Goal: Task Accomplishment & Management: Complete application form

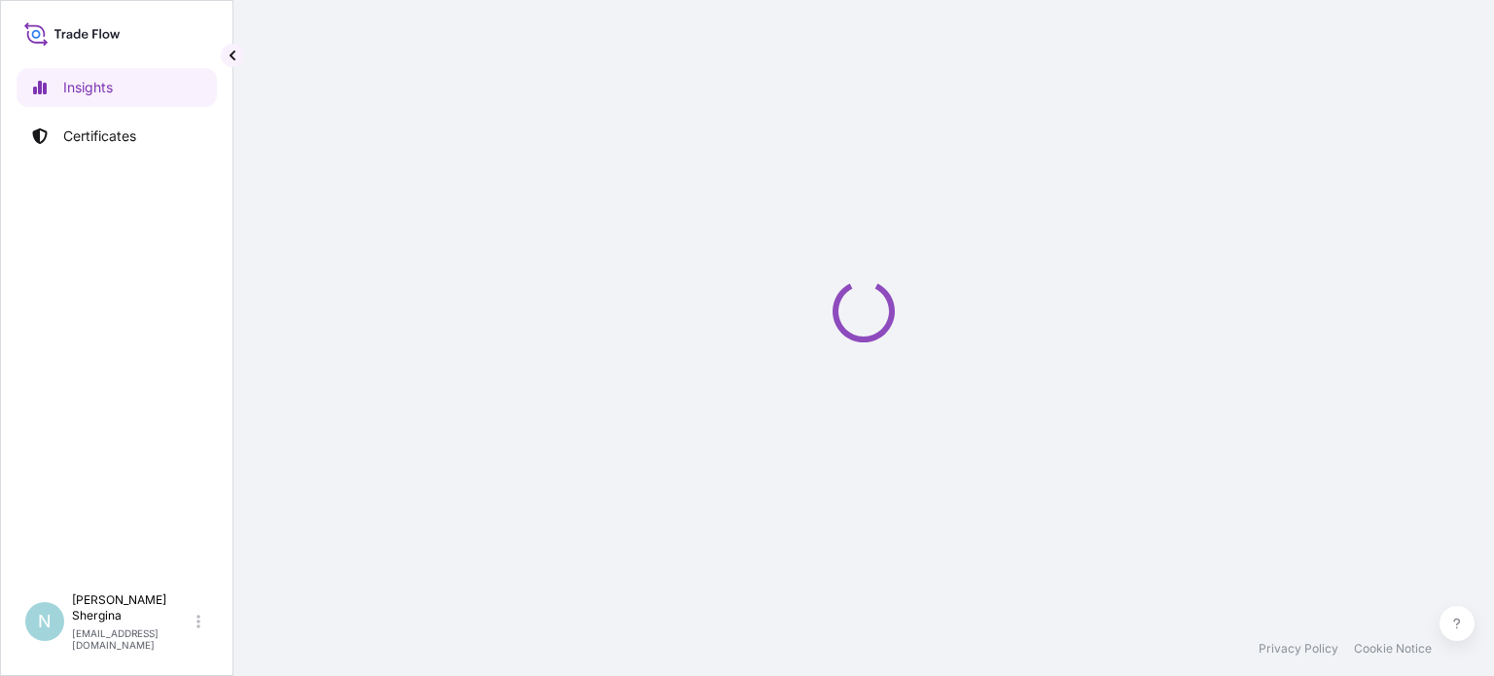
select select "2025"
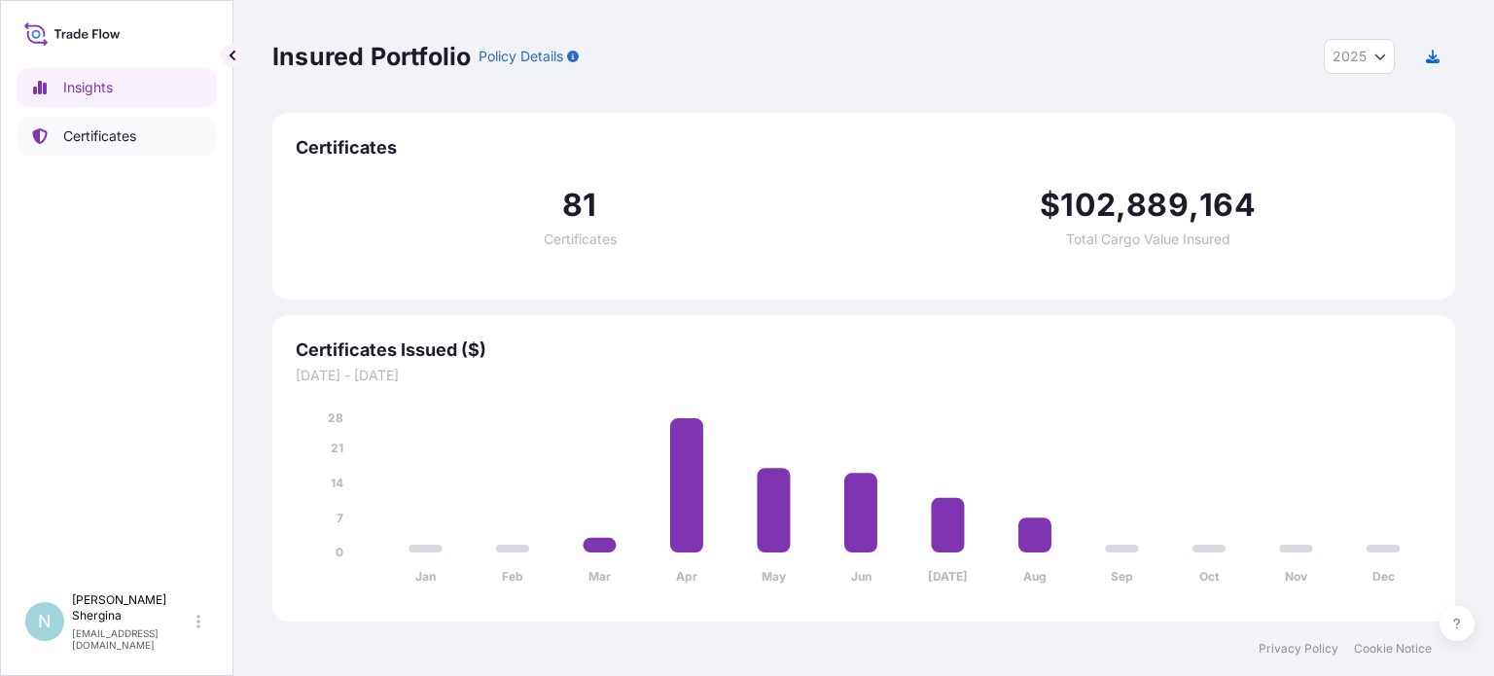
click at [83, 139] on p "Certificates" at bounding box center [99, 135] width 73 height 19
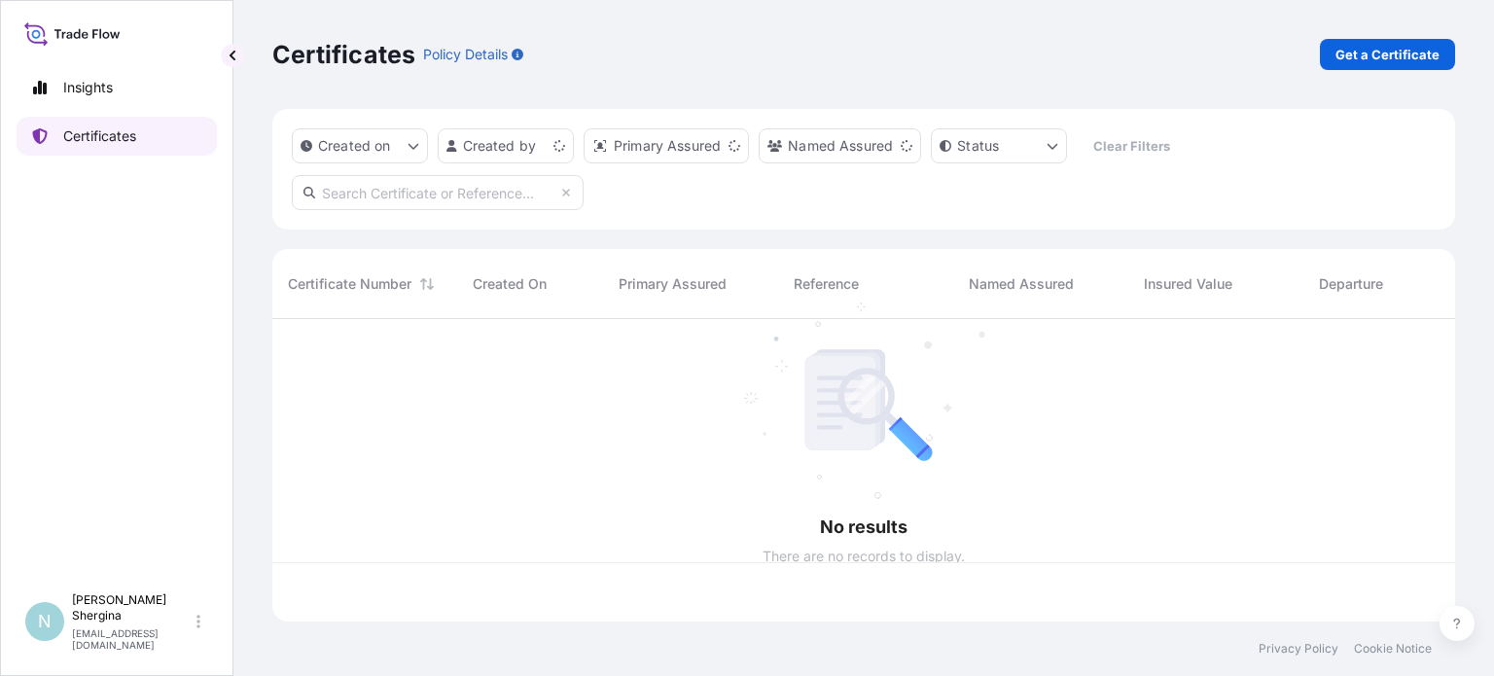
scroll to position [299, 1167]
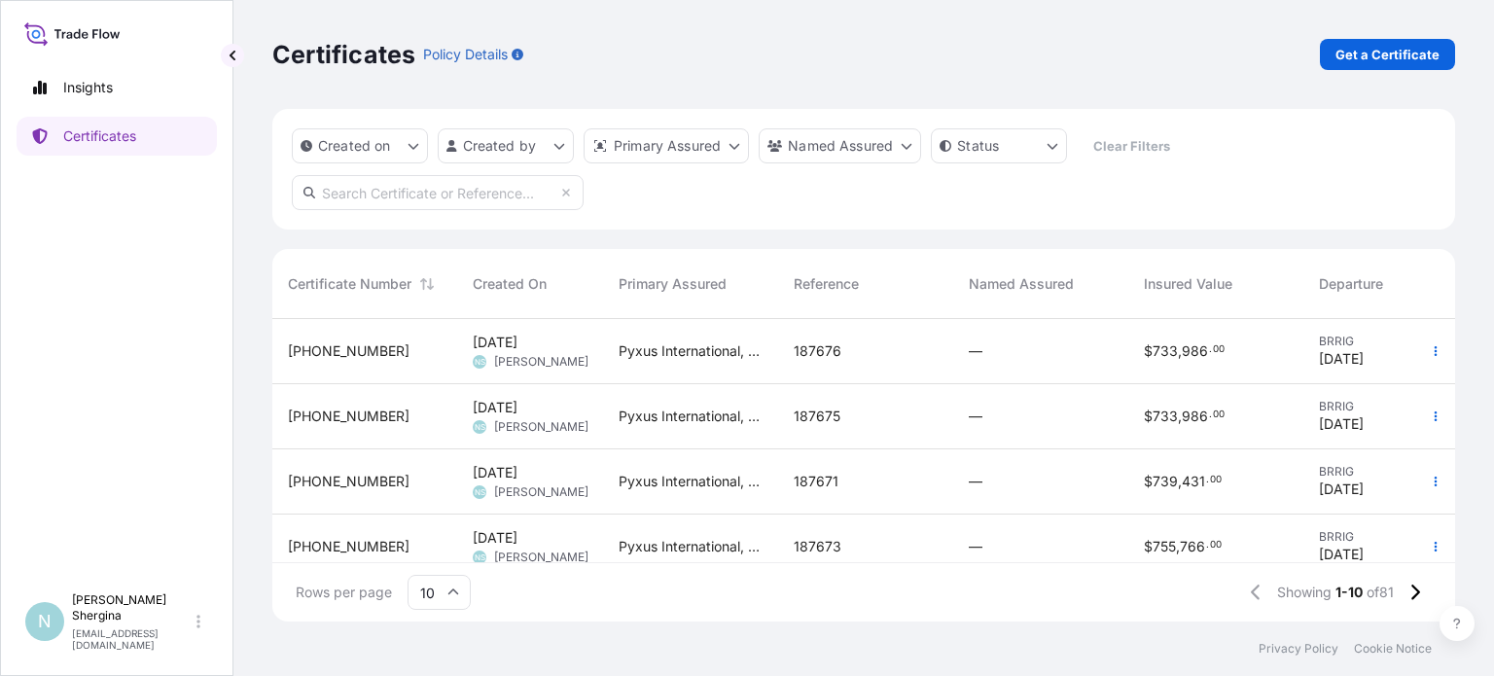
click at [461, 194] on input "text" at bounding box center [438, 192] width 292 height 35
paste input "183272"
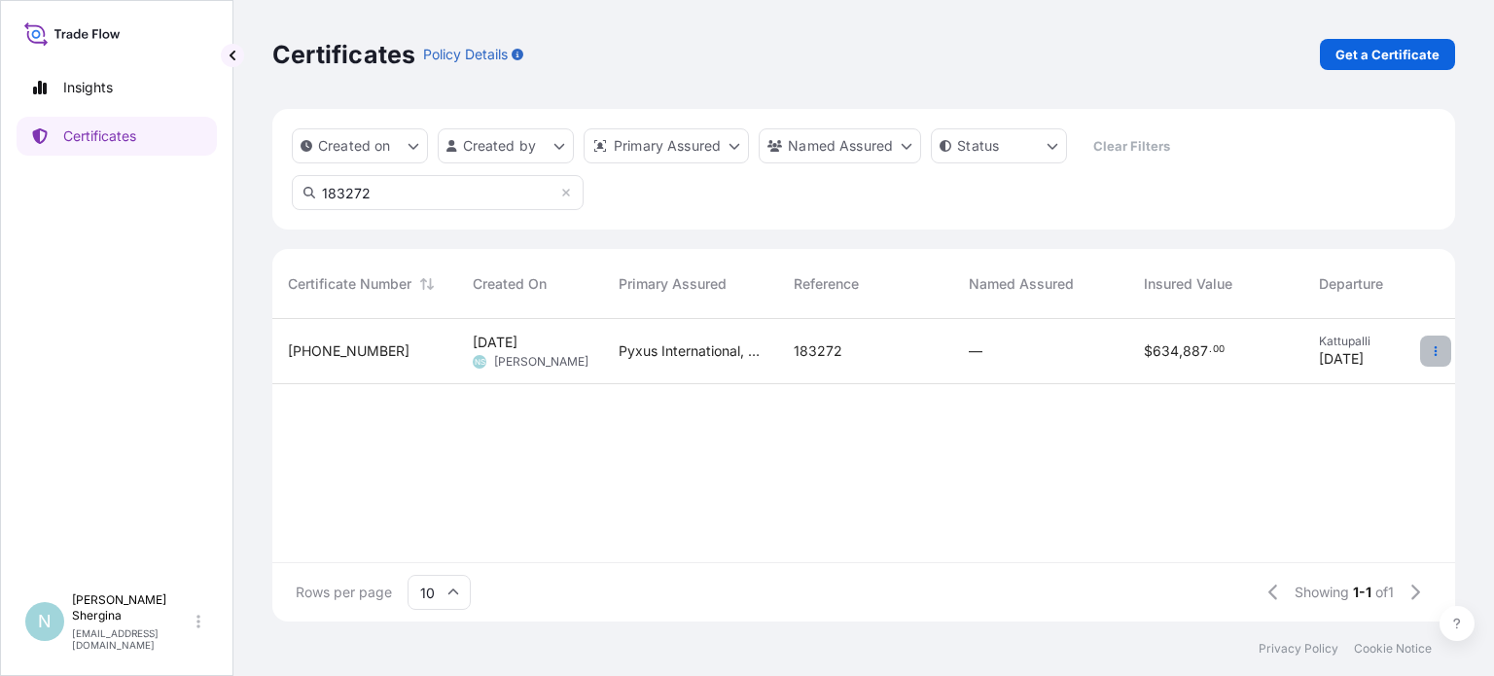
type input "183272"
click at [1432, 361] on button "button" at bounding box center [1435, 350] width 31 height 31
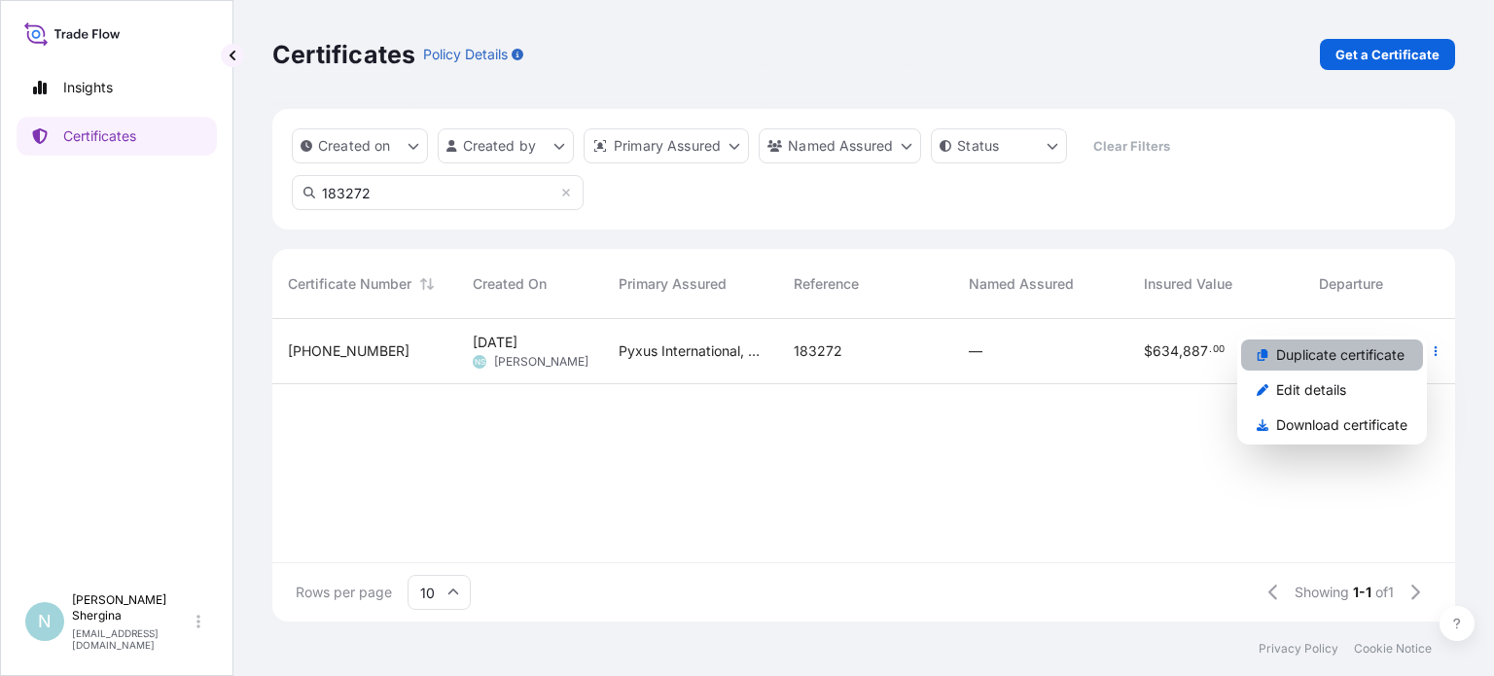
click at [1343, 353] on p "Duplicate certificate" at bounding box center [1340, 354] width 128 height 19
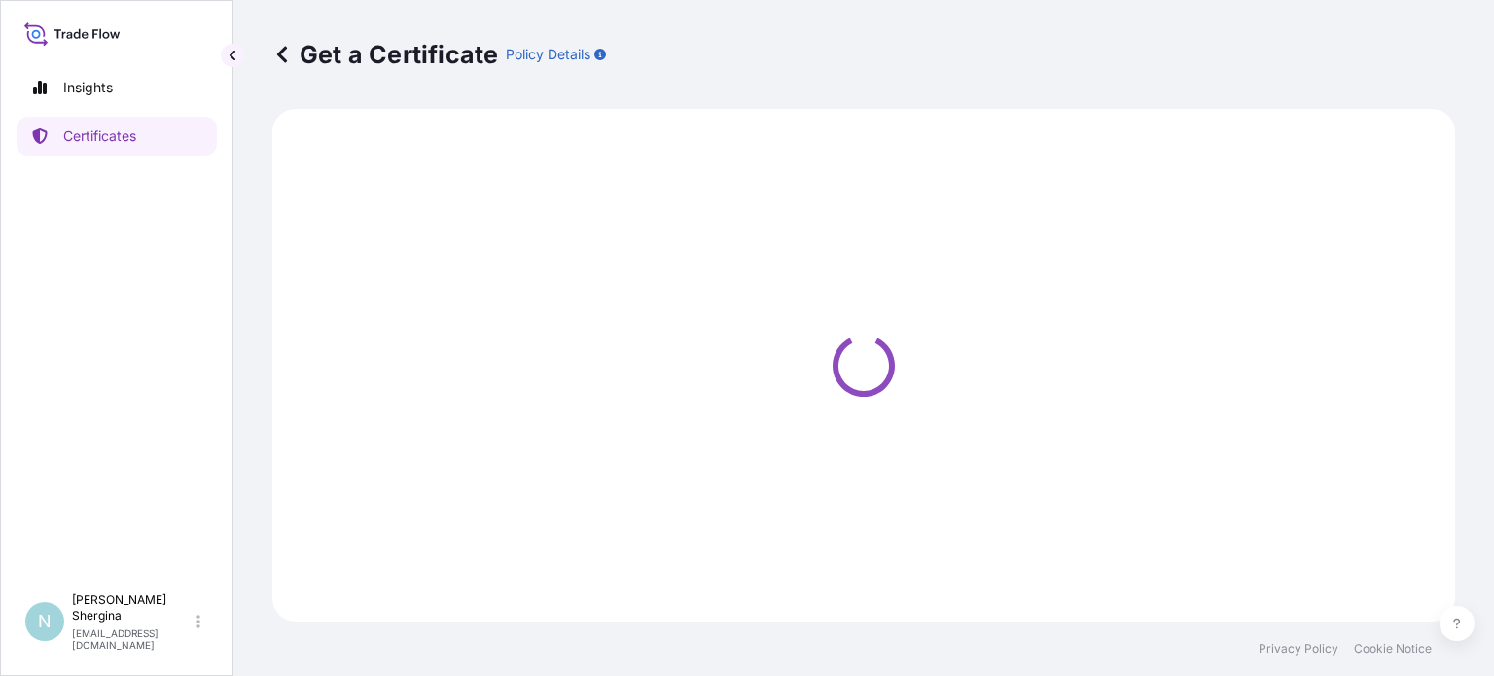
select select "Ocean Vessel"
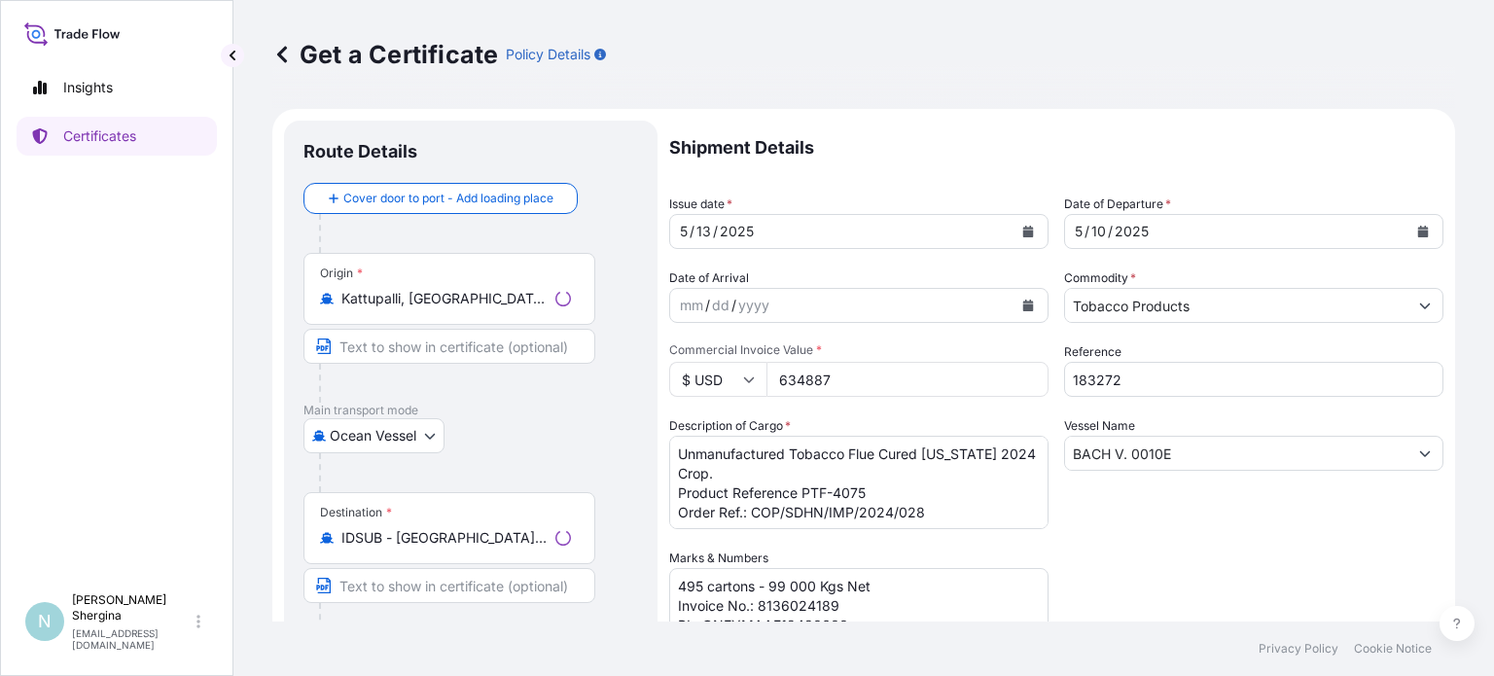
select select "31548"
click at [1023, 228] on icon "Calendar" at bounding box center [1028, 232] width 11 height 12
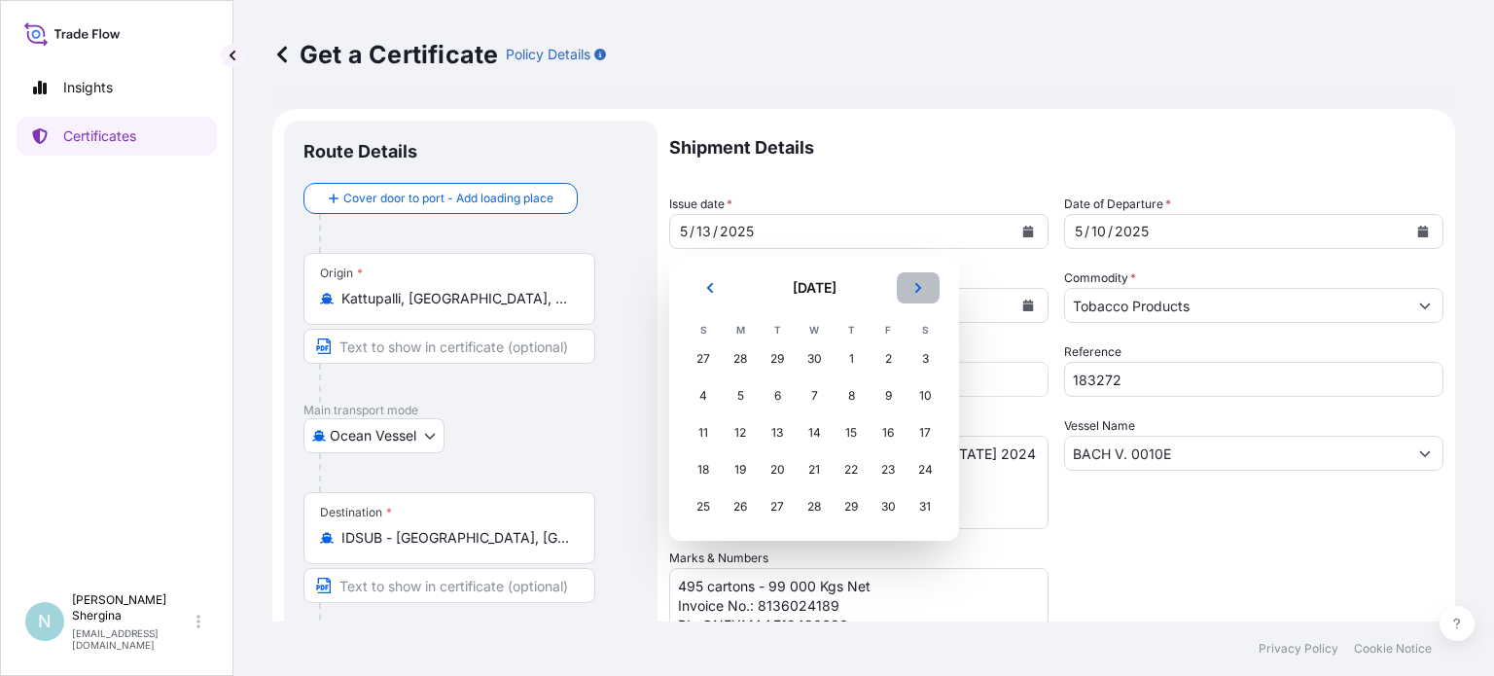
click at [917, 295] on button "Next" at bounding box center [918, 287] width 43 height 31
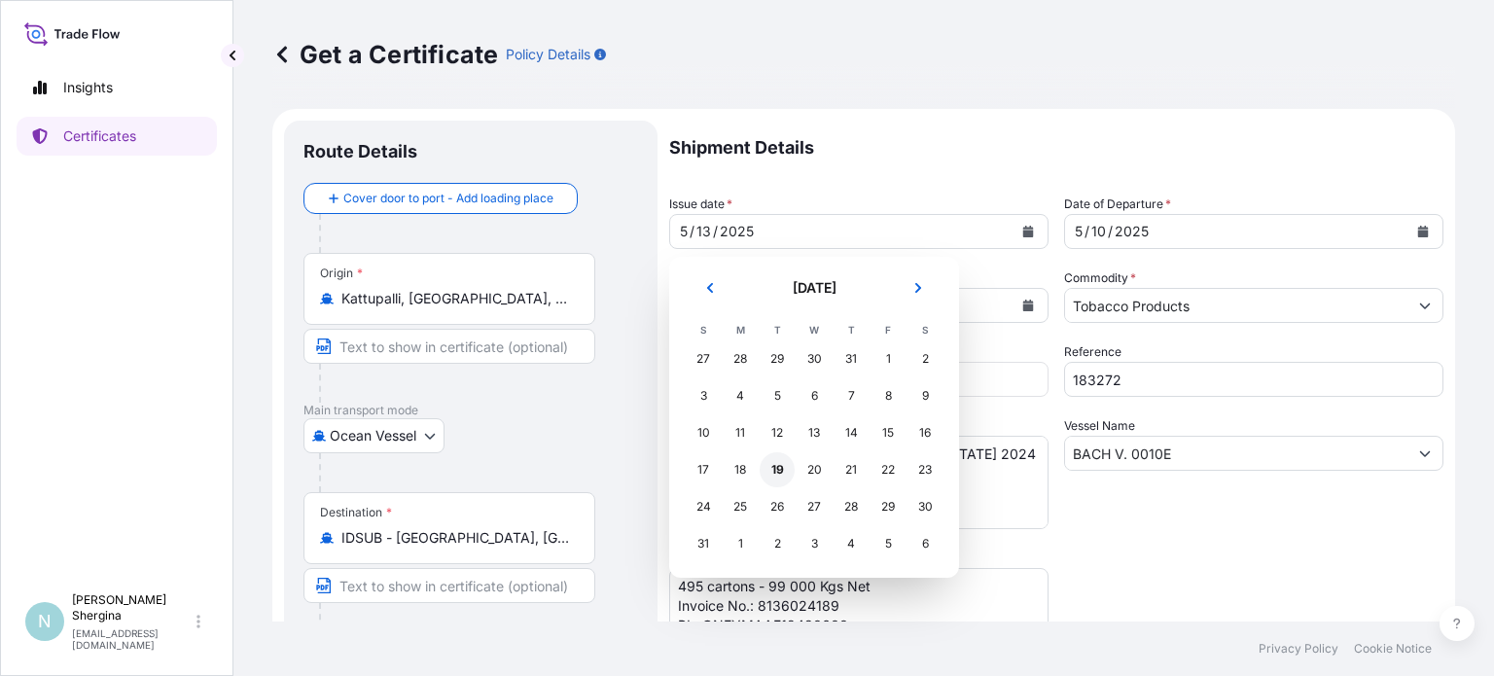
click at [779, 474] on div "19" at bounding box center [776, 469] width 35 height 35
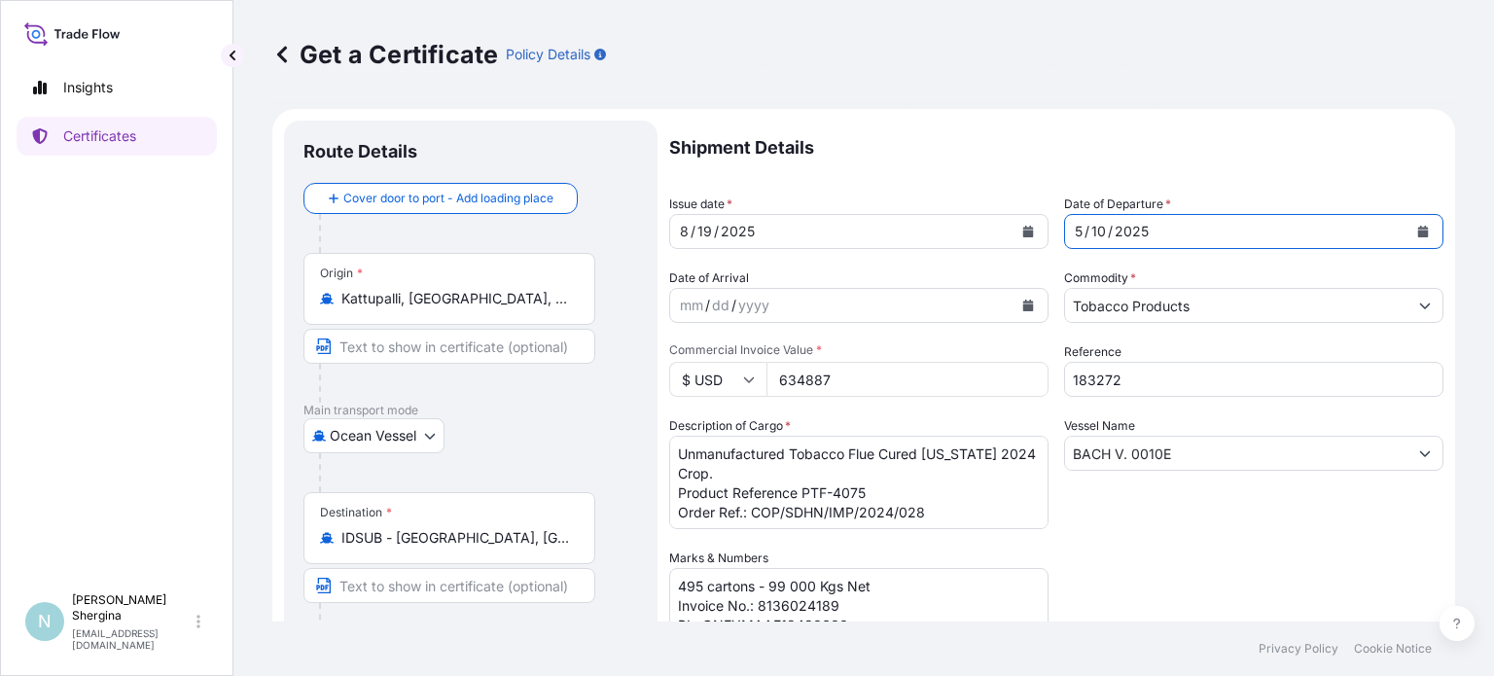
click at [1417, 229] on icon "Calendar" at bounding box center [1423, 232] width 12 height 12
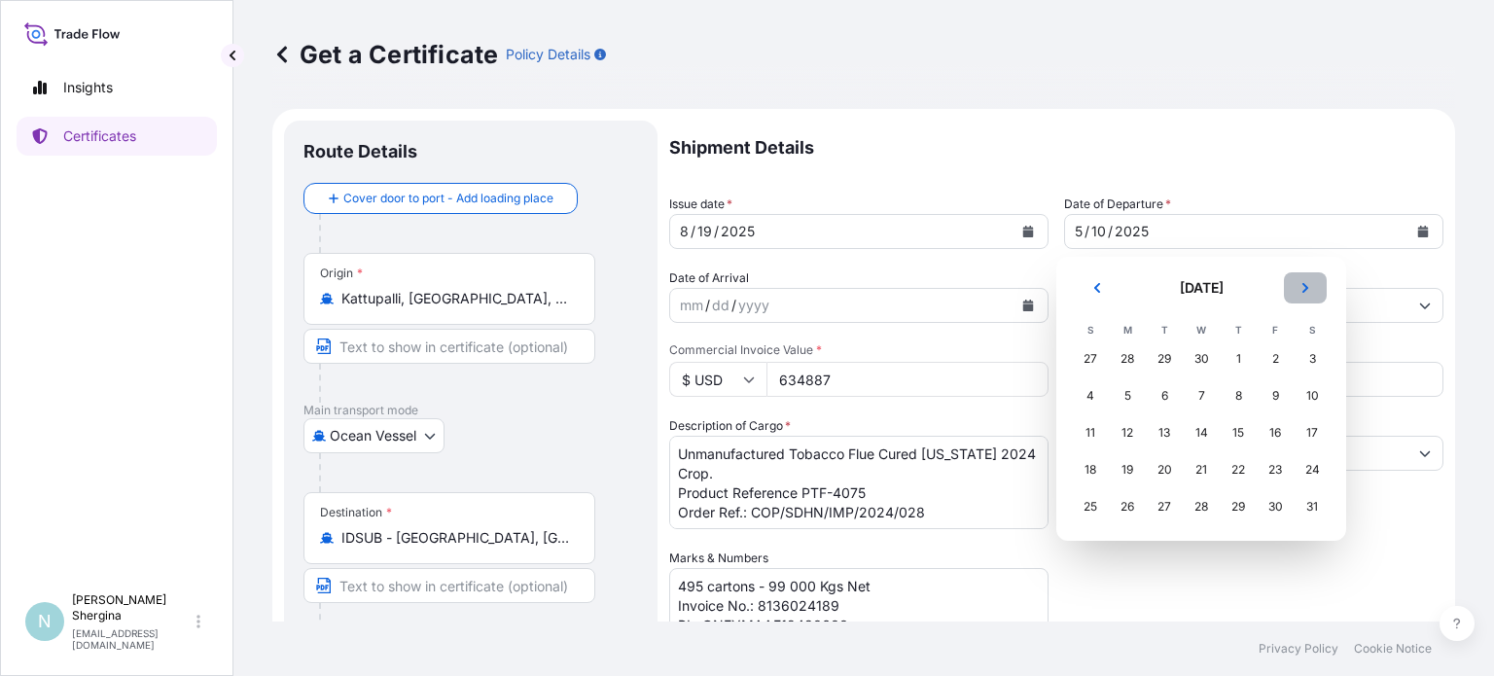
click at [1301, 279] on button "Next" at bounding box center [1305, 287] width 43 height 31
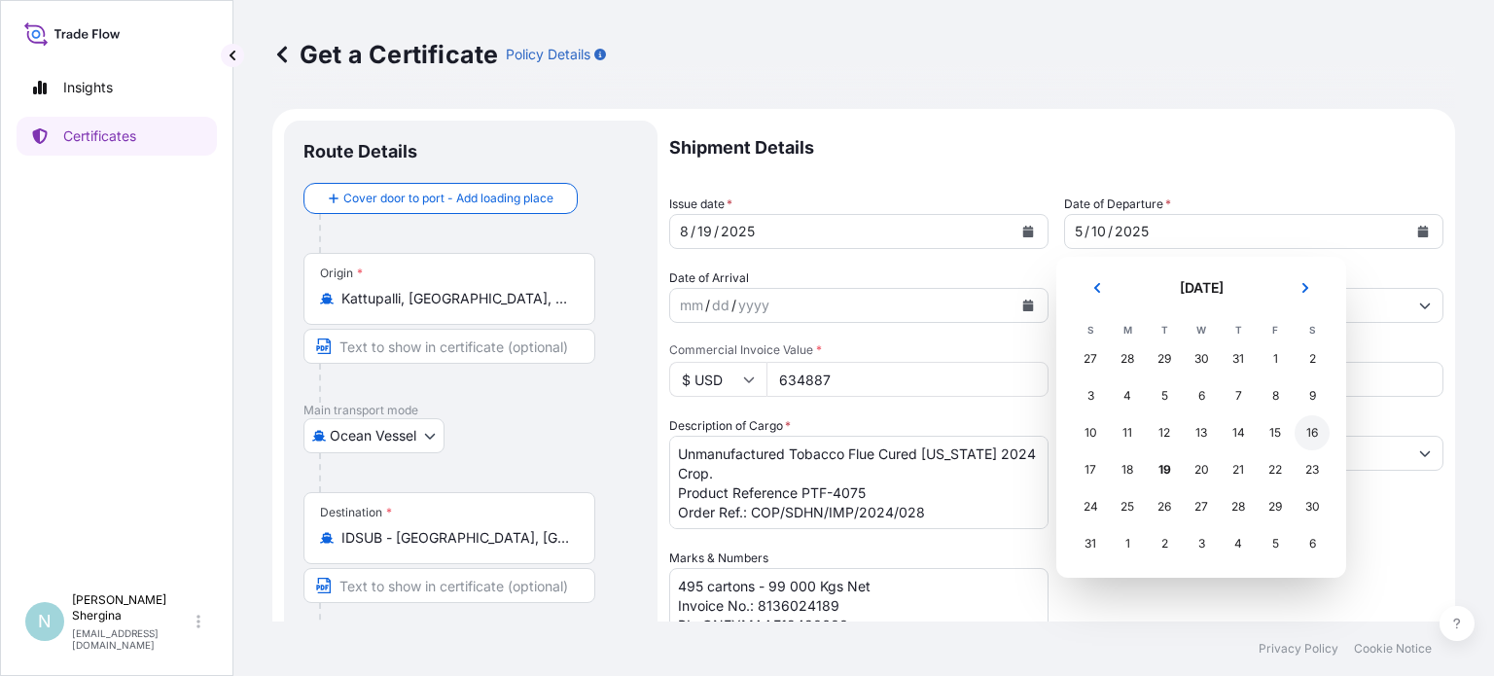
click at [1303, 435] on div "16" at bounding box center [1311, 432] width 35 height 35
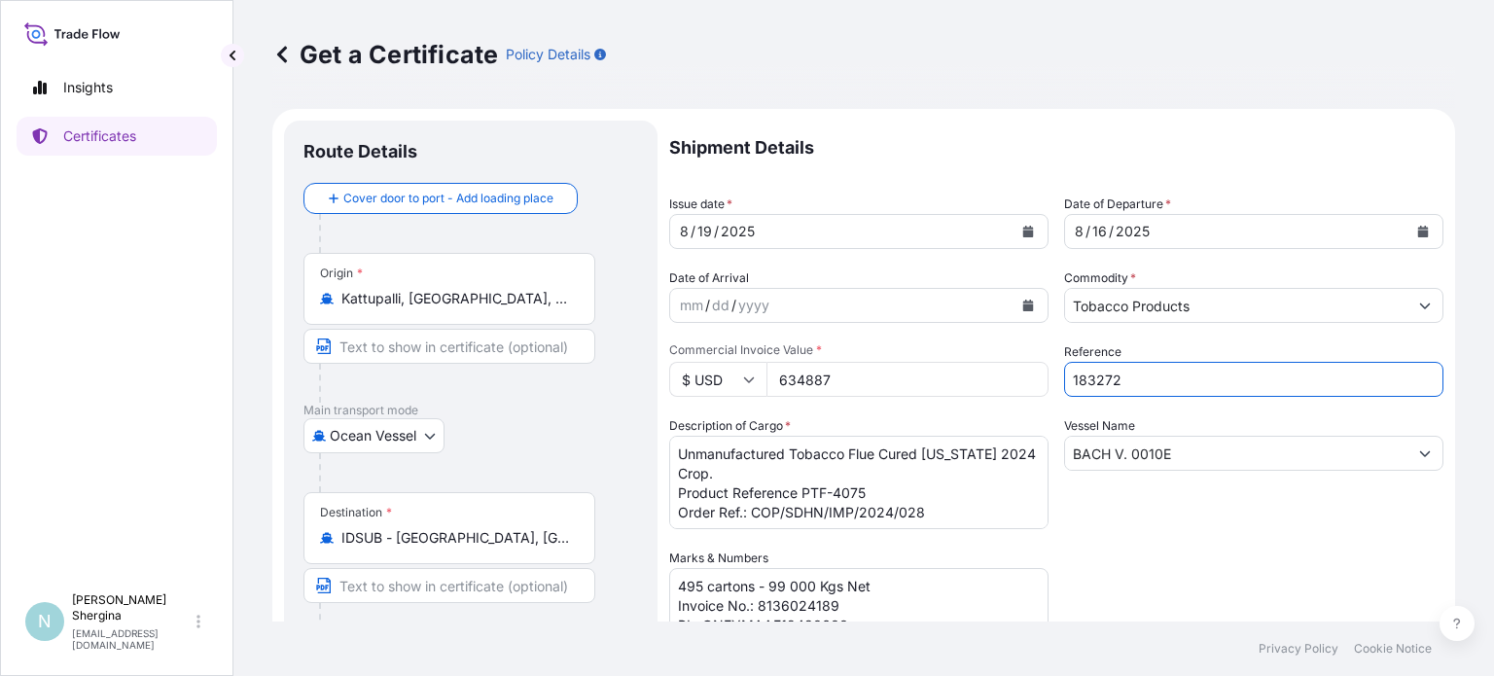
drag, startPoint x: 1143, startPoint y: 377, endPoint x: 993, endPoint y: 370, distance: 150.0
click at [996, 370] on div "Shipment Details Issue date * [DATE] Date of Departure * [DATE] Date of Arrival…" at bounding box center [1056, 547] width 774 height 853
paste input "9487"
type input "189487"
drag, startPoint x: 936, startPoint y: 386, endPoint x: 698, endPoint y: 384, distance: 238.3
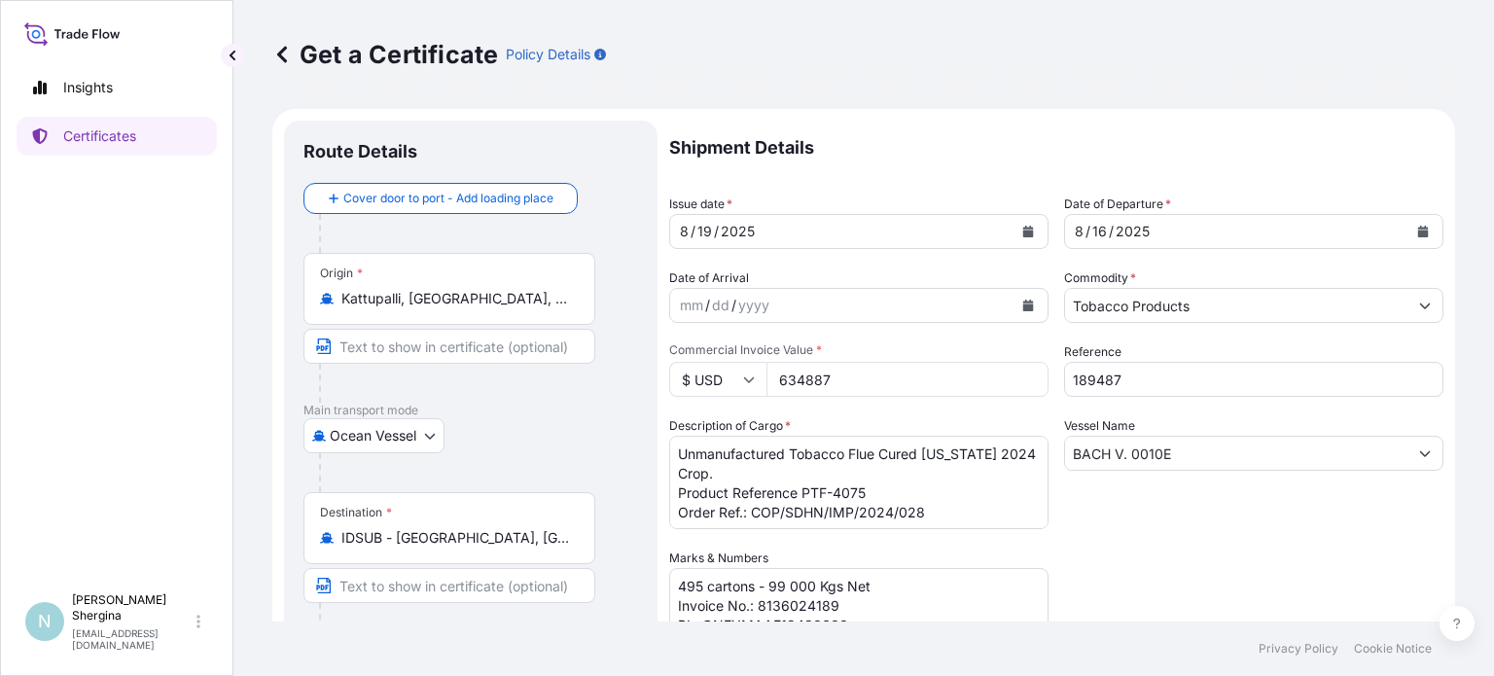
click at [700, 385] on div "$ USD 634887" at bounding box center [858, 379] width 379 height 35
type input "674091"
drag, startPoint x: 1175, startPoint y: 447, endPoint x: 939, endPoint y: 449, distance: 235.3
click at [939, 449] on div "Shipment Details Issue date * [DATE] Date of Departure * [DATE] Date of Arrival…" at bounding box center [1056, 547] width 774 height 853
paste input "[PERSON_NAME] [PERSON_NAME]10"
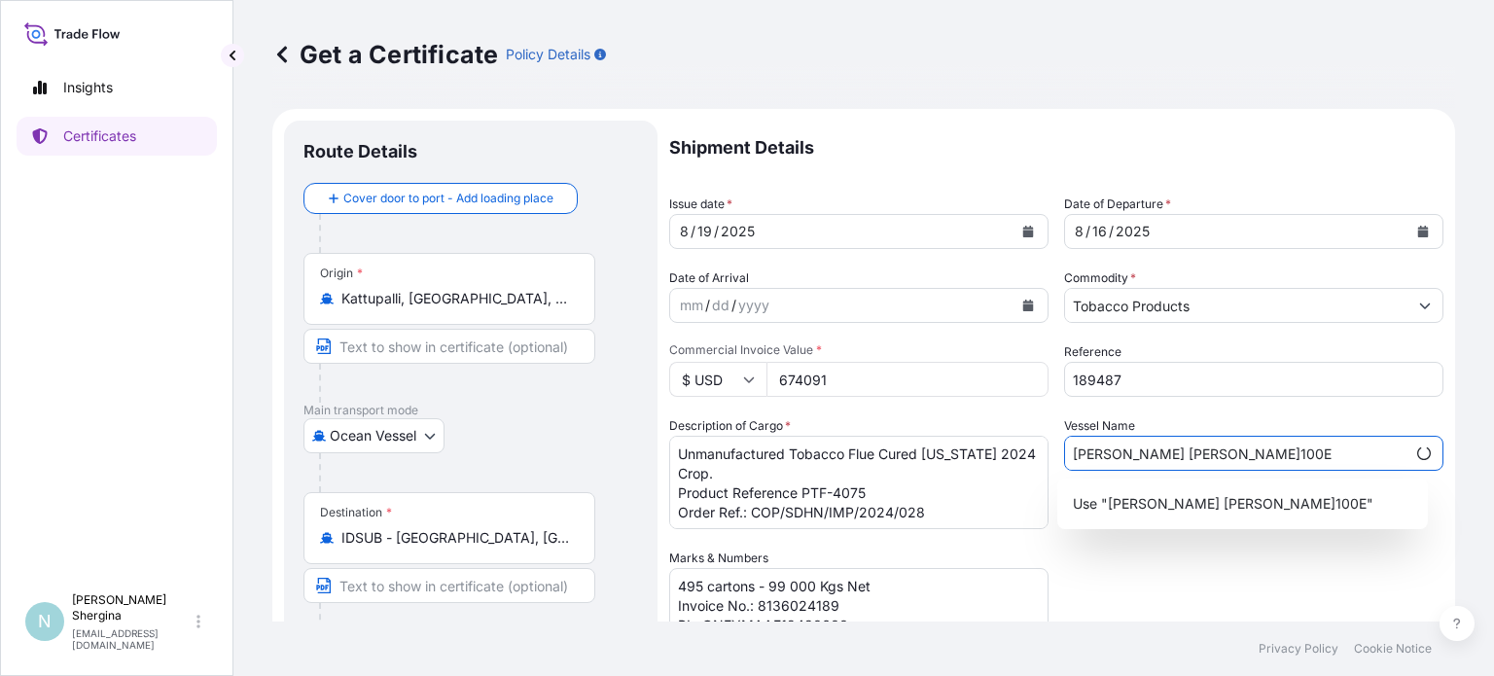
type input "[PERSON_NAME] [PERSON_NAME]100E"
click at [1116, 593] on div "Shipment Details Issue date * [DATE] Date of Departure * [DATE] Date of Arrival…" at bounding box center [1056, 547] width 774 height 853
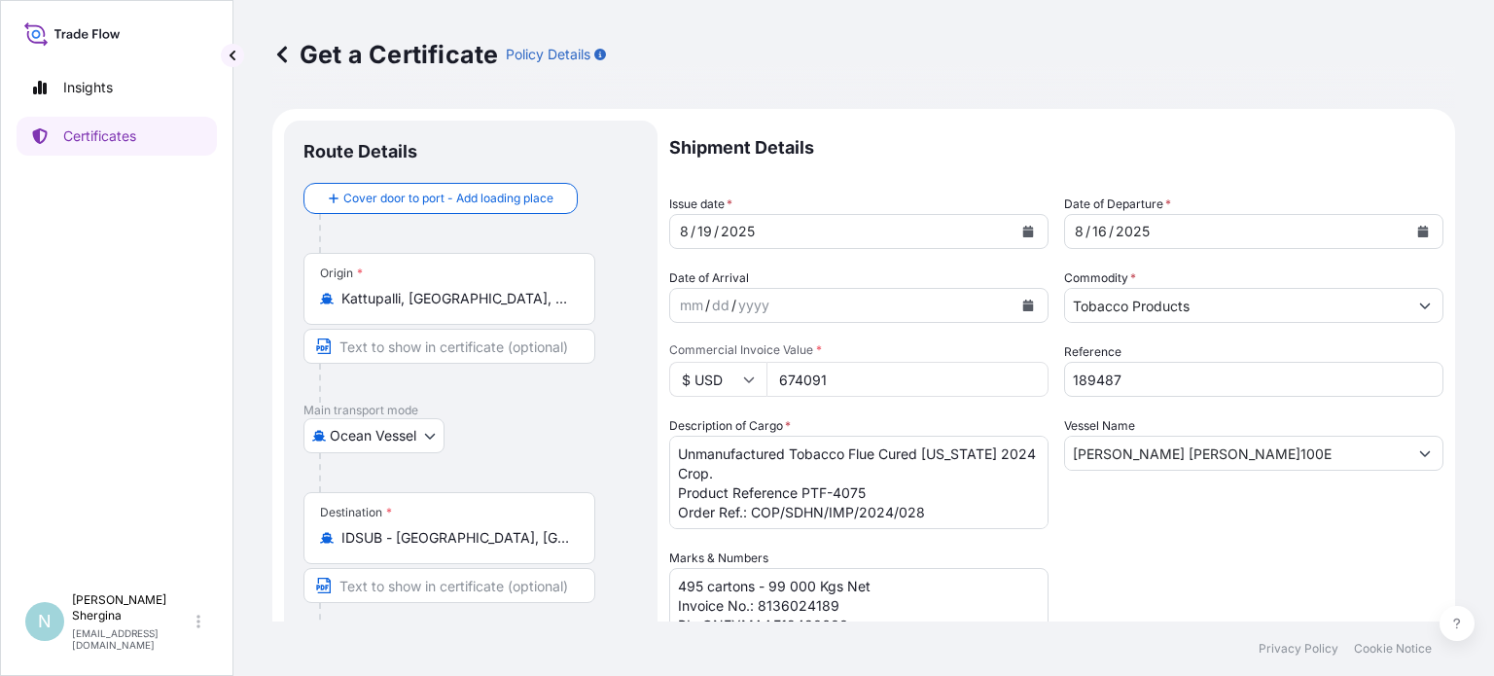
click at [157, 361] on div "Insights Certificates" at bounding box center [117, 317] width 200 height 533
click at [799, 475] on textarea "Unmanufactured Tobacco Flue Cured [US_STATE] 2024 Crop. Product Reference PTF-4…" at bounding box center [858, 482] width 379 height 93
drag, startPoint x: 727, startPoint y: 474, endPoint x: 661, endPoint y: 450, distance: 70.1
click at [661, 450] on form "Route Details Cover door to port - Add loading place Place of loading Road / [G…" at bounding box center [863, 574] width 1182 height 931
paste textarea "Indian Flue Cured [US_STATE] Tobacco 2025 Crop"
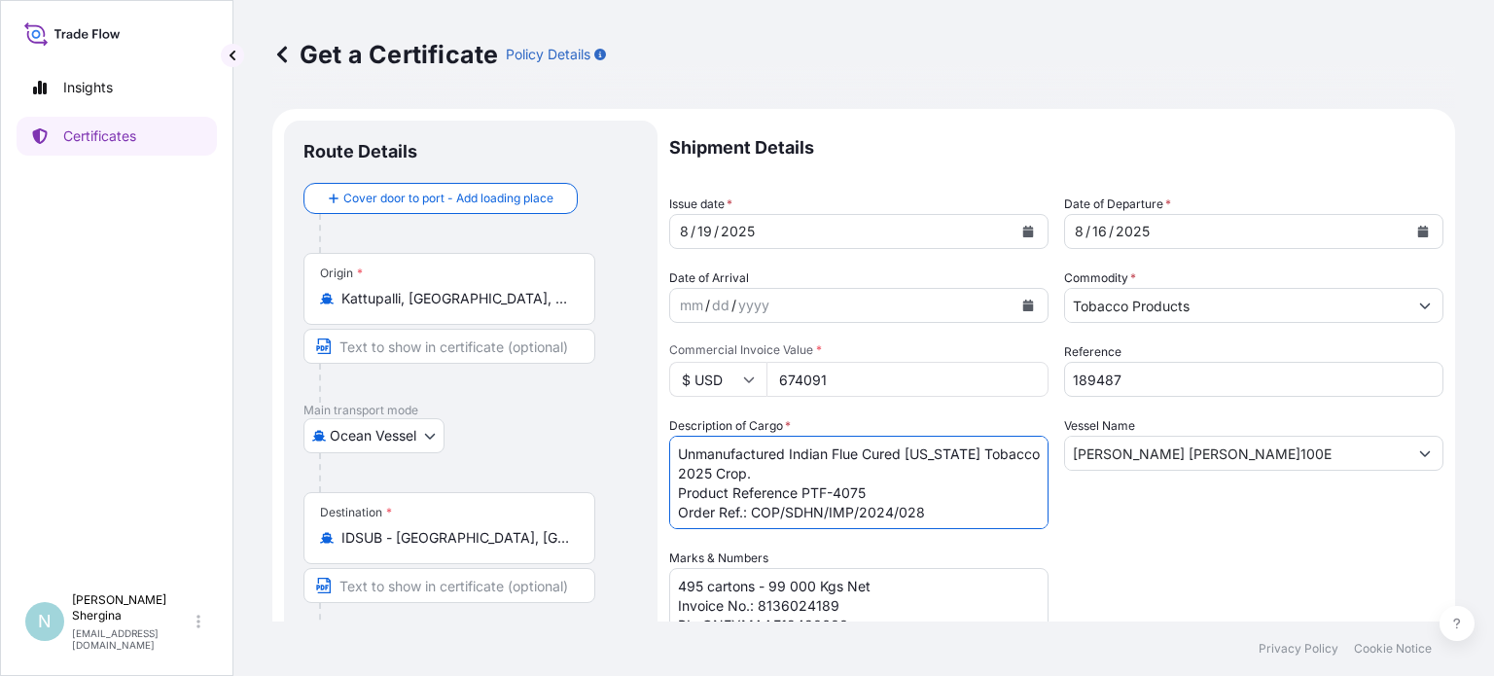
drag, startPoint x: 864, startPoint y: 485, endPoint x: 837, endPoint y: 493, distance: 28.3
click at [832, 489] on textarea "Unmanufactured Tobacco Flue Cured [US_STATE] 2024 Crop. Product Reference PTF-4…" at bounding box center [858, 482] width 379 height 93
paste textarea "5053"
drag, startPoint x: 922, startPoint y: 511, endPoint x: 752, endPoint y: 517, distance: 170.3
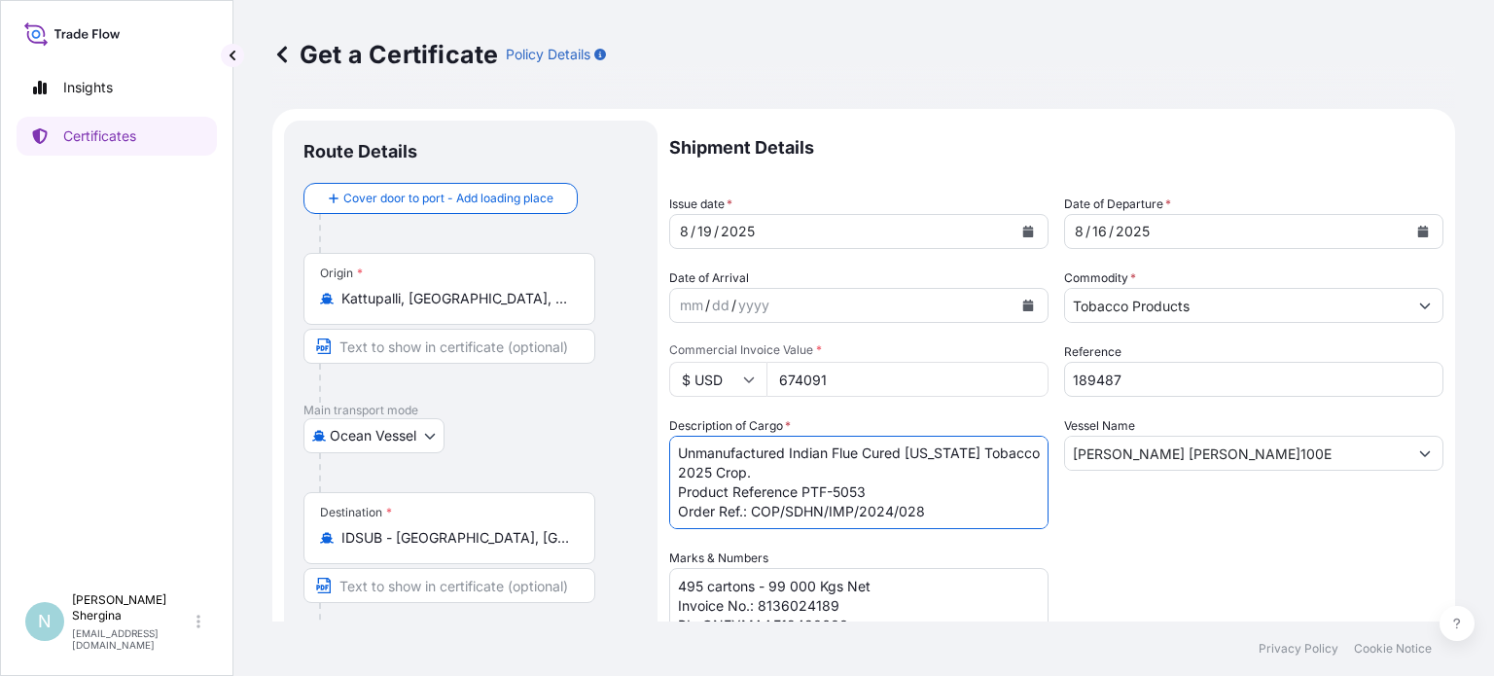
click at [752, 517] on textarea "Unmanufactured Tobacco Flue Cured [US_STATE] 2024 Crop. Product Reference PTF-4…" at bounding box center [858, 482] width 379 height 93
paste textarea "5/01"
type textarea "Unmanufactured Indian Flue Cured [US_STATE] Tobacco 2025 Crop. Product Referenc…"
click at [1344, 563] on div "Shipment Details Issue date * [DATE] Date of Departure * [DATE] Date of Arrival…" at bounding box center [1056, 547] width 774 height 853
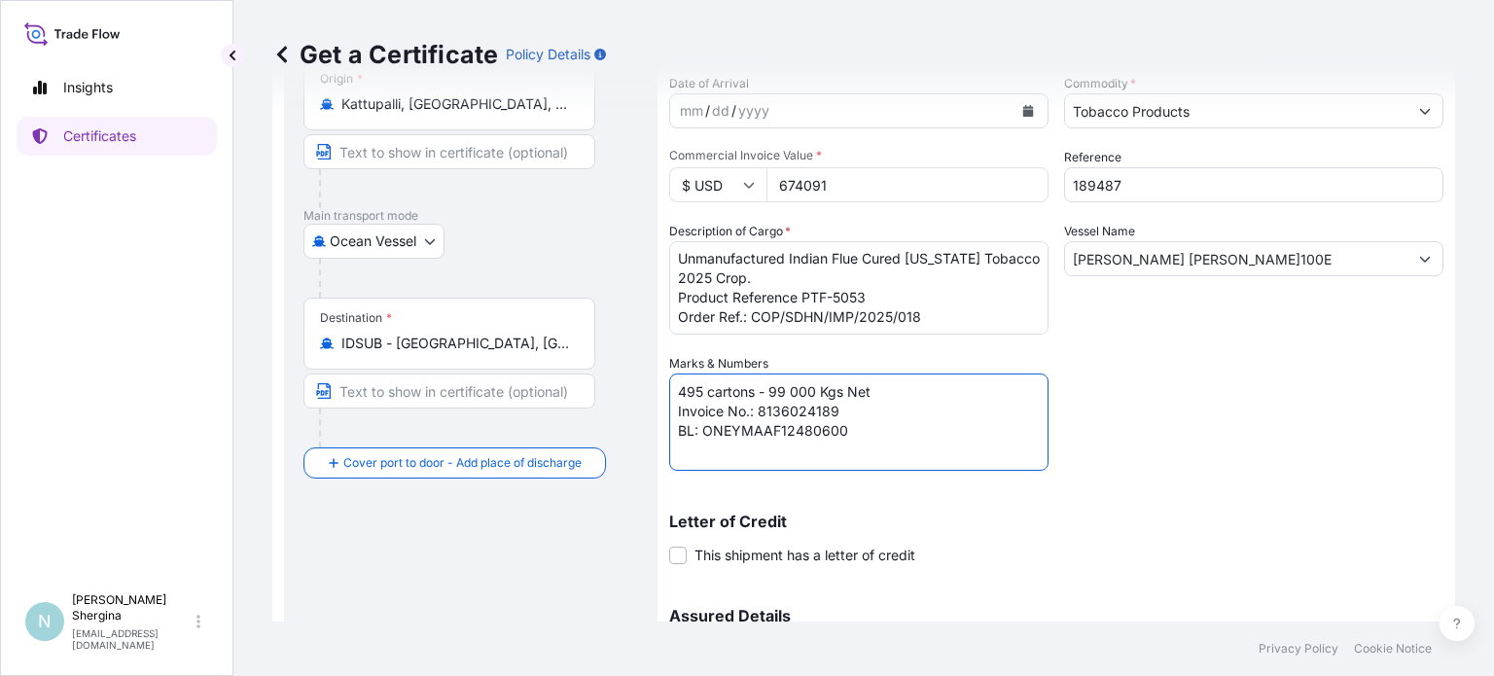
drag, startPoint x: 758, startPoint y: 409, endPoint x: 833, endPoint y: 406, distance: 75.9
click at [833, 406] on textarea "495 cartons - 99 000 Kgs Net Invoice No.: 8136024189 BL: ONEYMAAF12480600" at bounding box center [858, 421] width 379 height 97
paste textarea "888"
drag, startPoint x: 845, startPoint y: 427, endPoint x: 583, endPoint y: 425, distance: 261.6
click at [583, 425] on form "Route Details Cover door to port - Add loading place Place of loading Road / [G…" at bounding box center [863, 379] width 1182 height 931
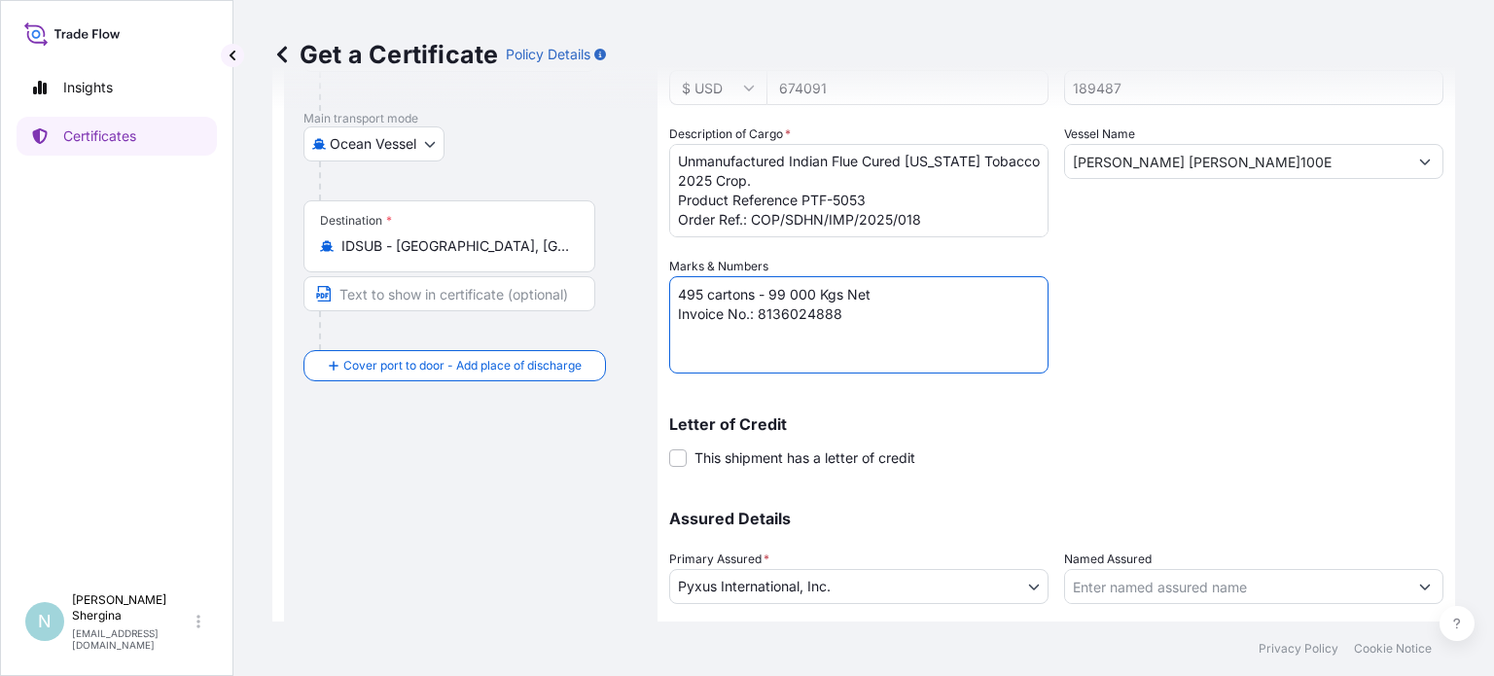
scroll to position [416, 0]
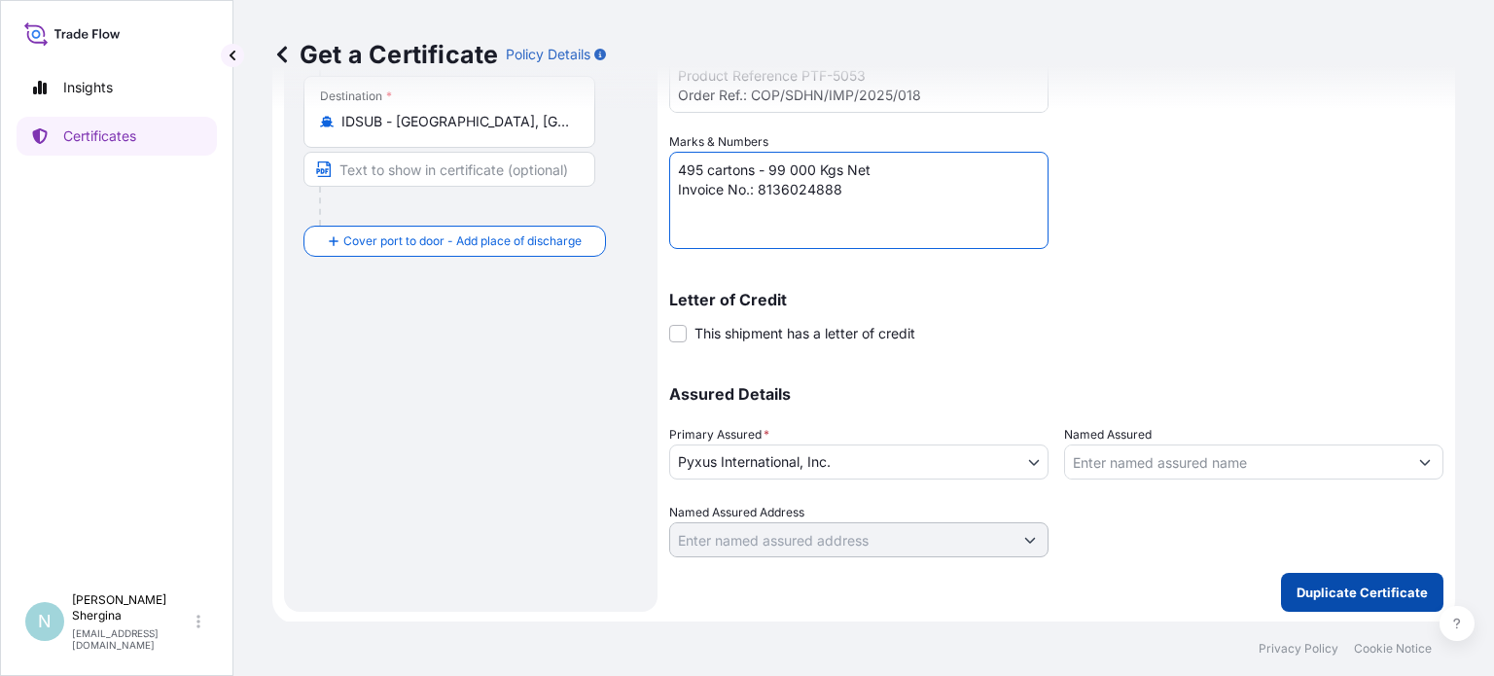
type textarea "495 cartons - 99 000 Kgs Net Invoice No.: 8136024888"
click at [1379, 587] on p "Duplicate Certificate" at bounding box center [1361, 591] width 131 height 19
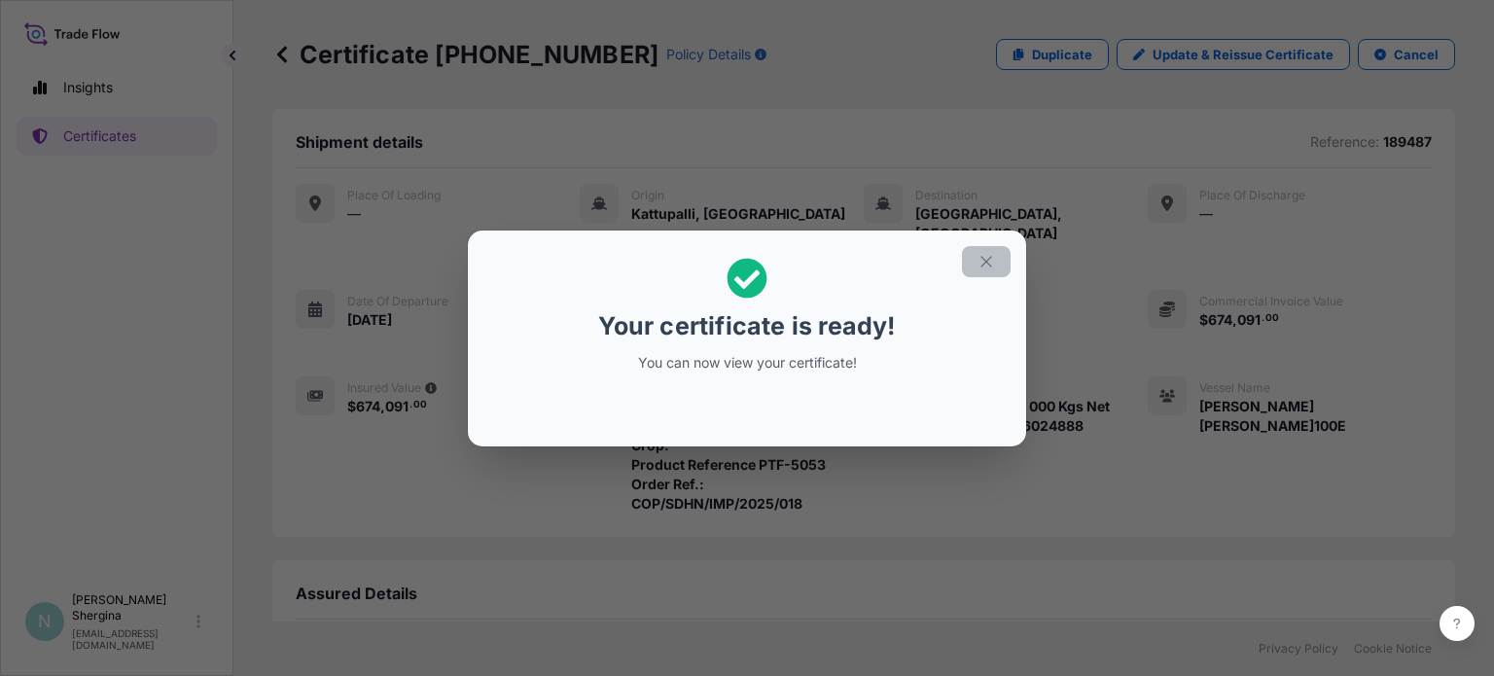
click at [996, 251] on button "button" at bounding box center [986, 261] width 49 height 31
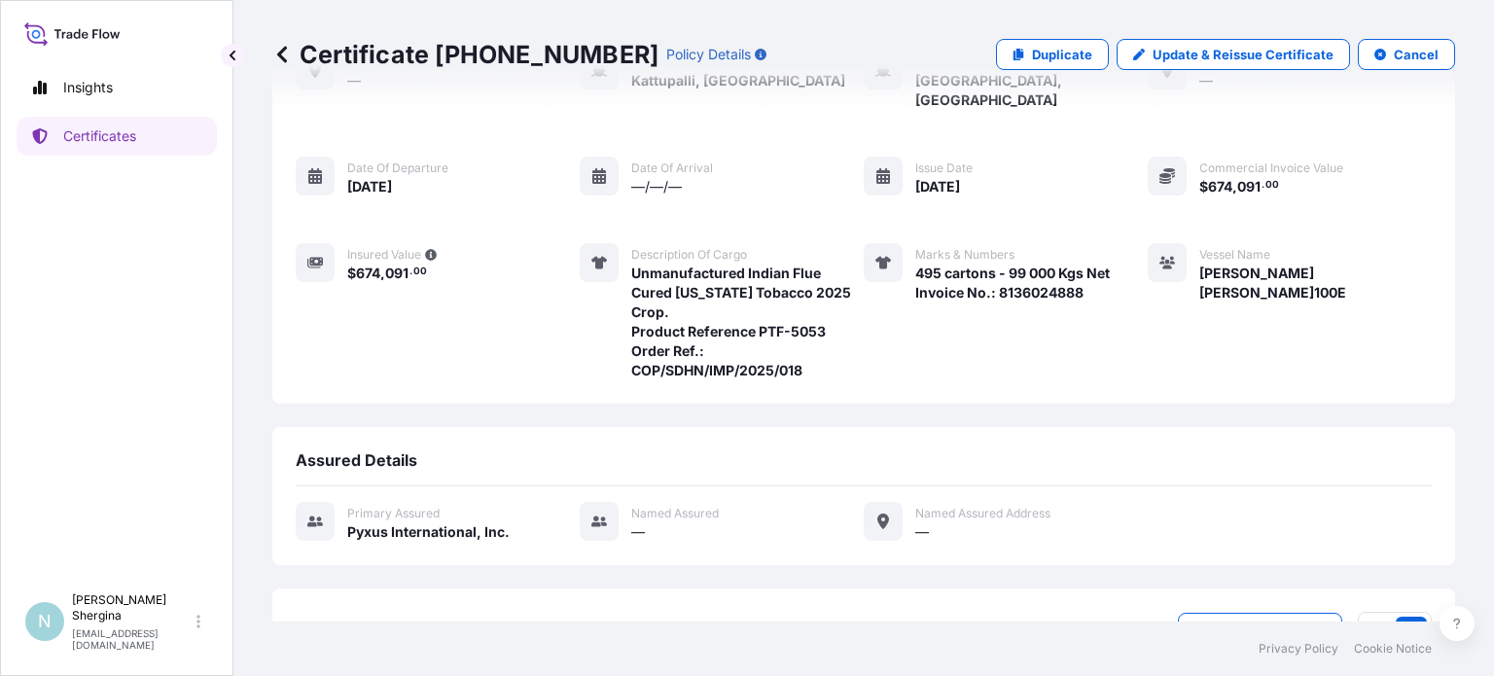
scroll to position [257, 0]
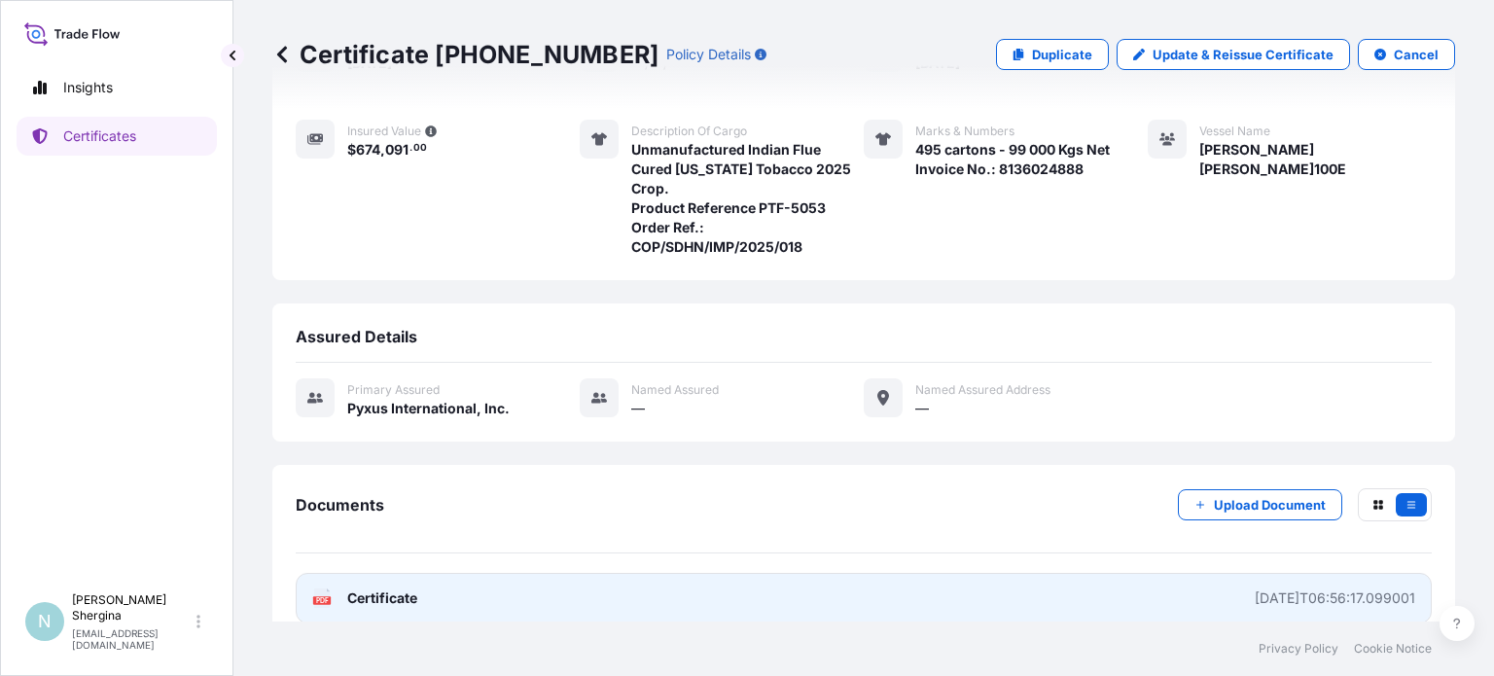
click at [1288, 588] on div "[DATE]T06:56:17.099001" at bounding box center [1334, 597] width 160 height 19
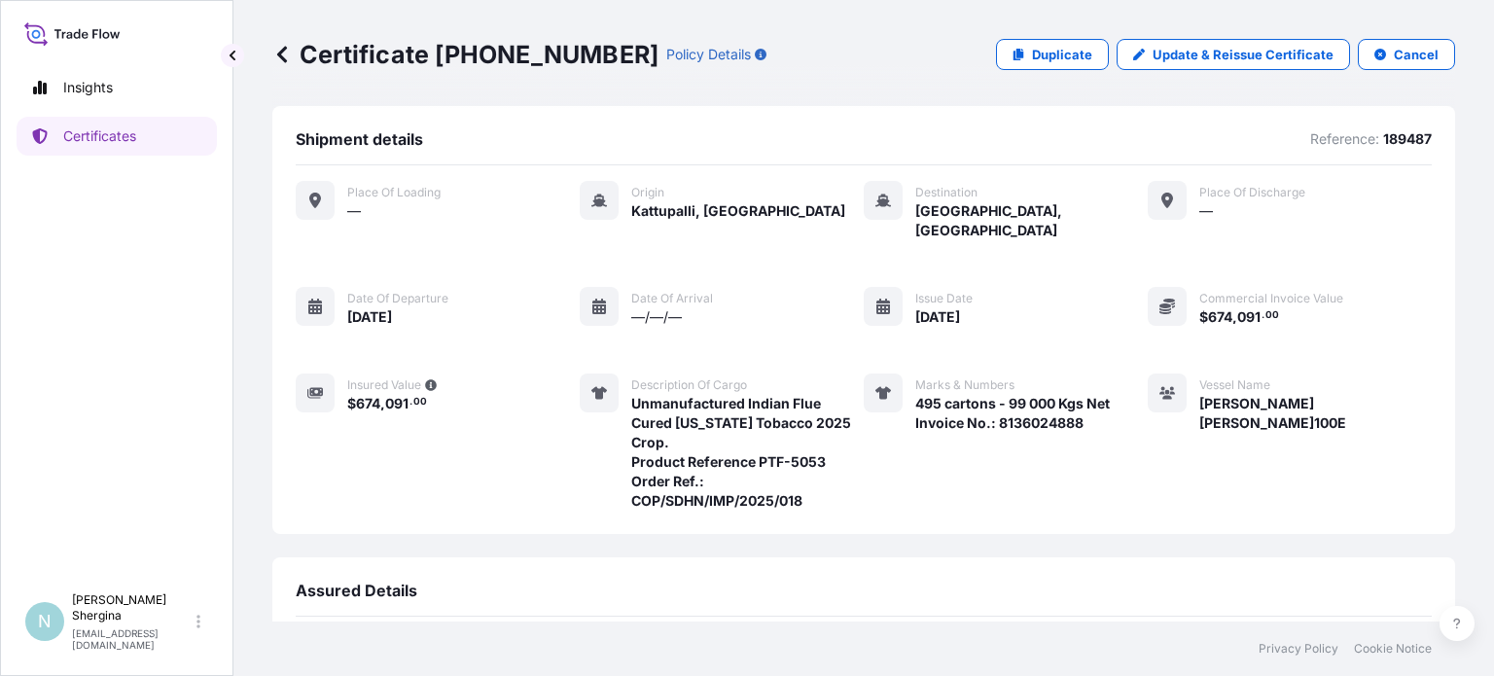
scroll to position [0, 0]
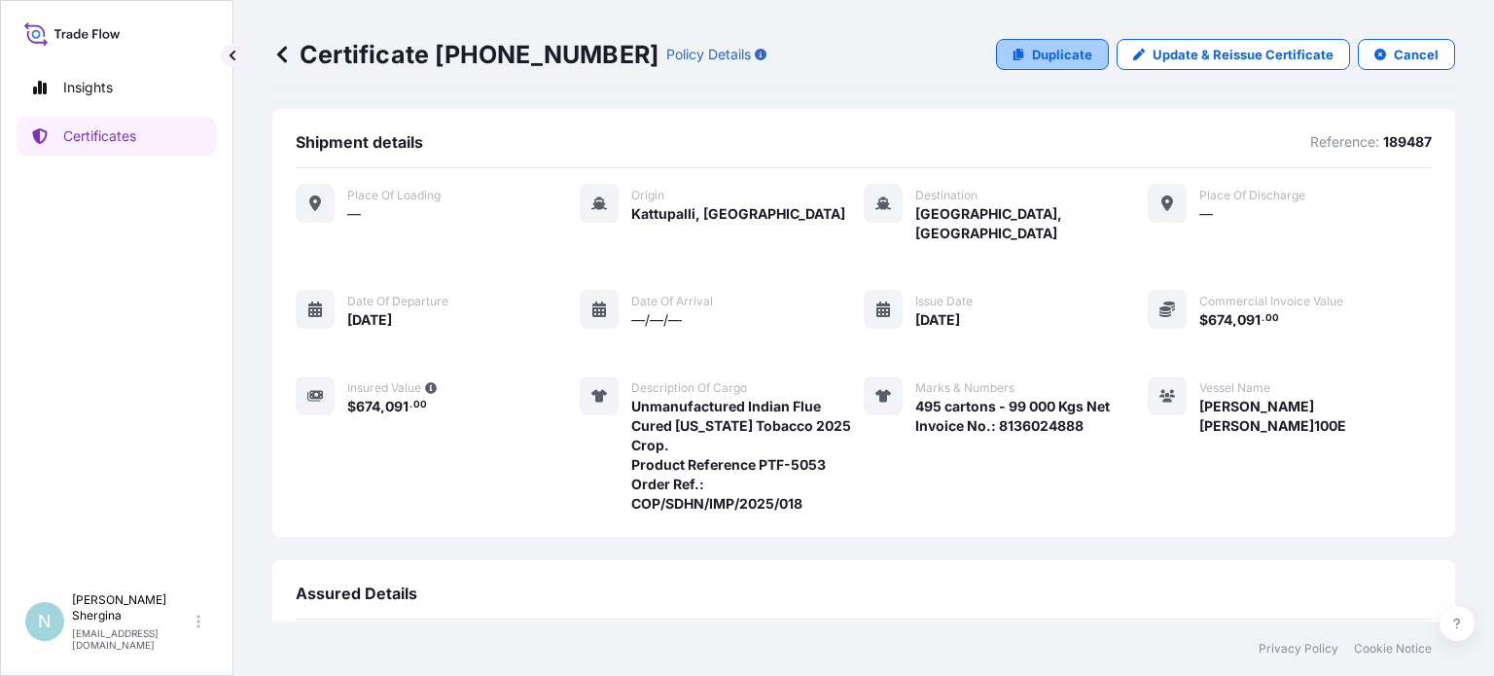
click at [1036, 51] on p "Duplicate" at bounding box center [1062, 54] width 60 height 19
select select "Ocean Vessel"
select select "31548"
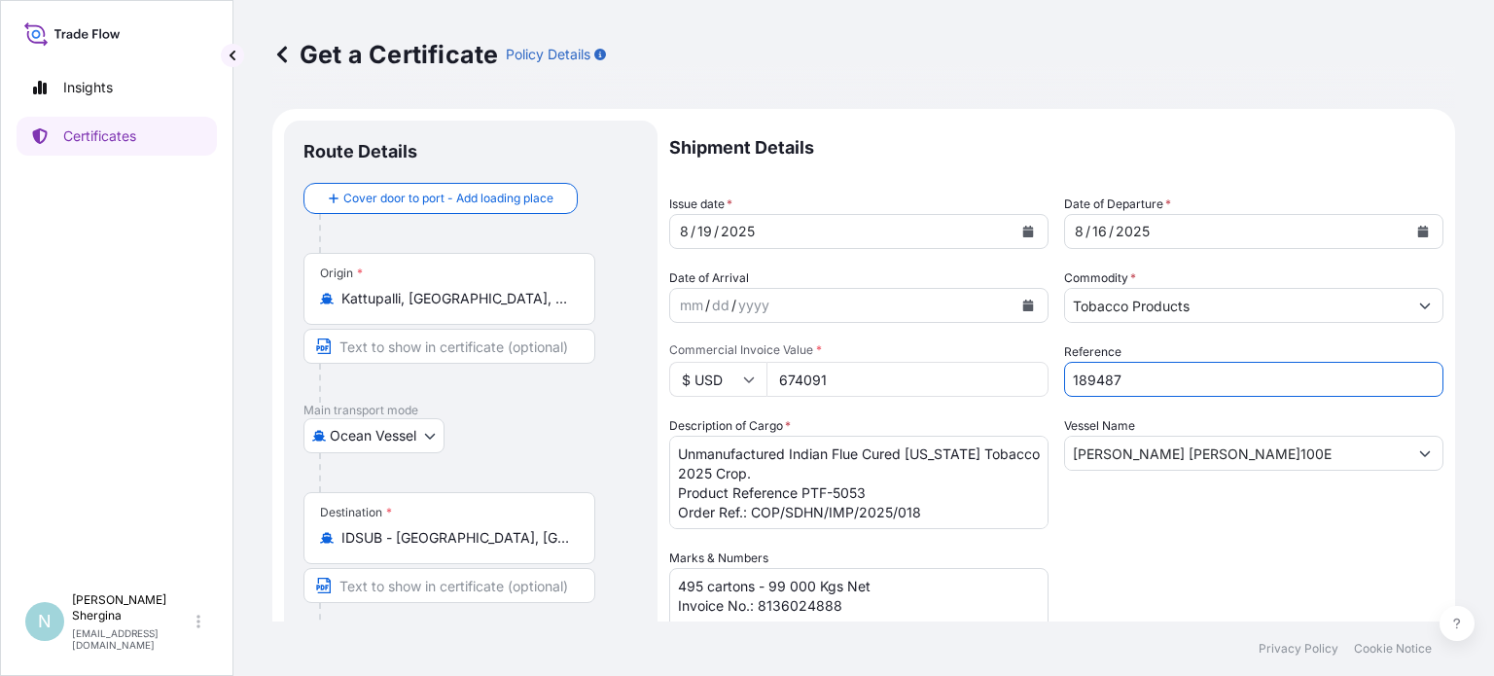
drag, startPoint x: 1128, startPoint y: 369, endPoint x: 932, endPoint y: 370, distance: 196.4
click at [932, 370] on div "Shipment Details Issue date * [DATE] Date of Departure * [DATE] Date of Arrival…" at bounding box center [1056, 547] width 774 height 853
paste input "8"
type input "189488"
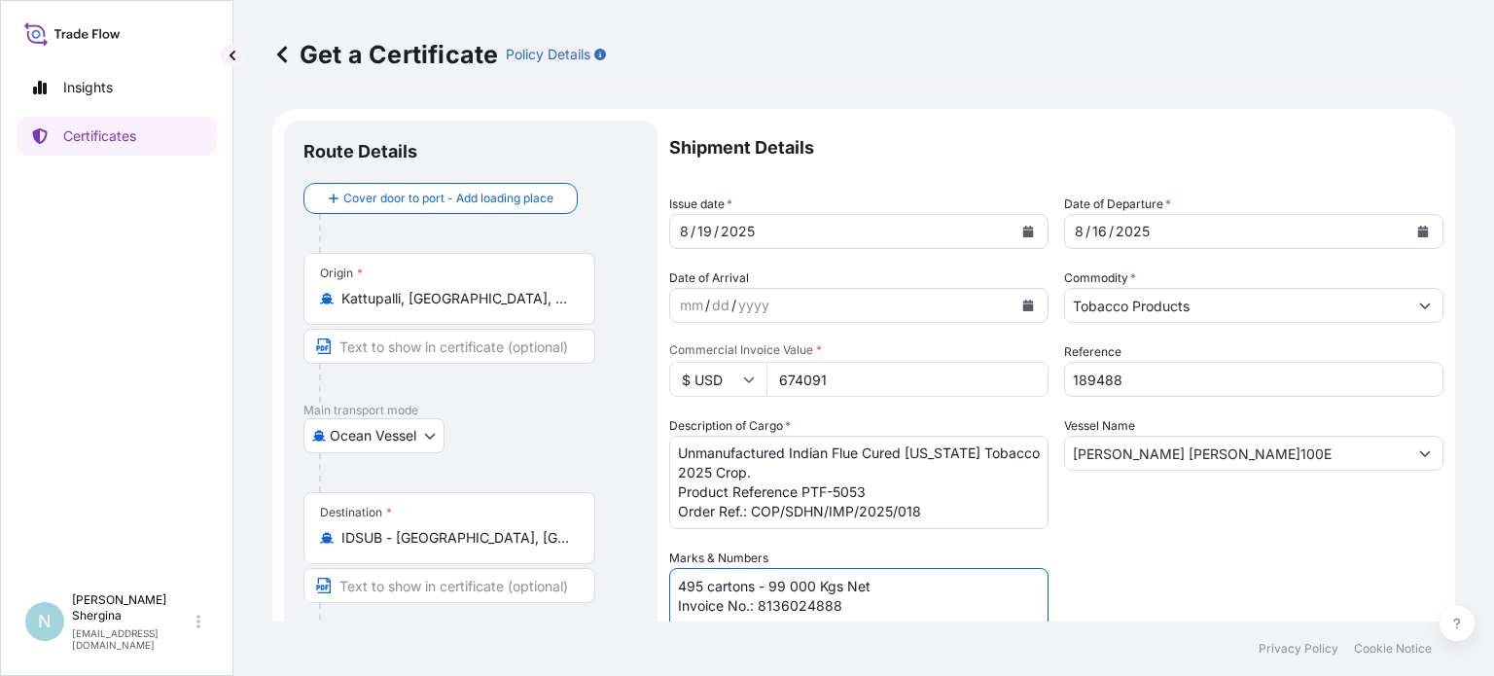
click at [866, 603] on textarea "495 cartons - 99 000 Kgs Net Invoice No.: 8136024888" at bounding box center [858, 616] width 379 height 97
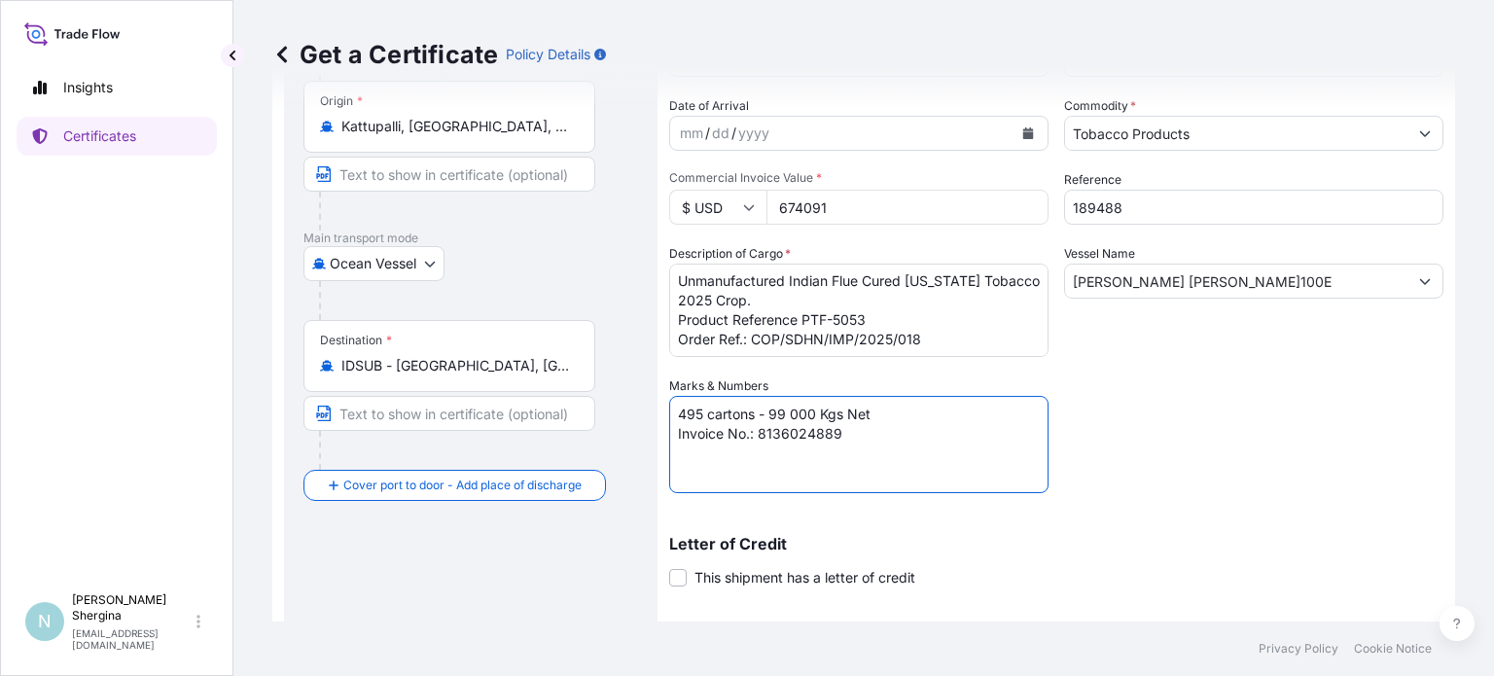
scroll to position [0, 0]
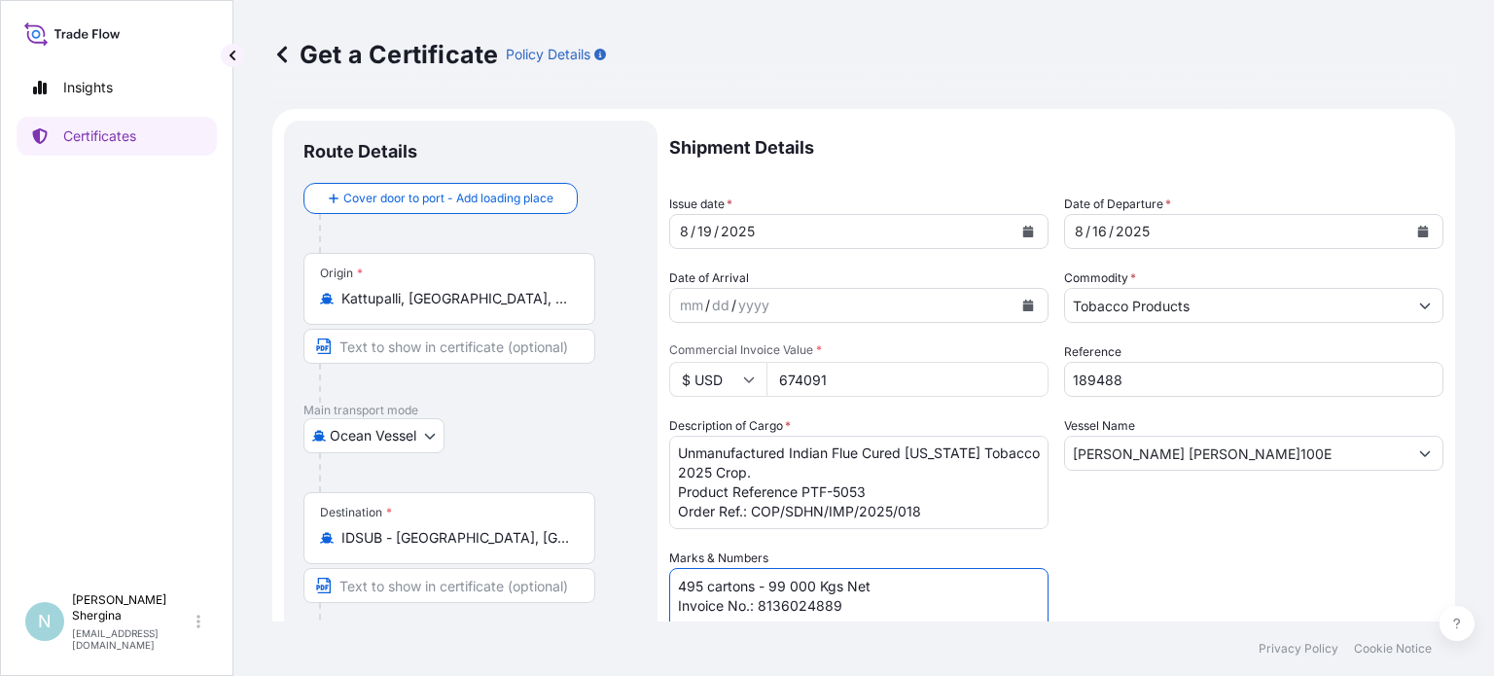
type textarea "495 cartons - 99 000 Kgs Net Invoice No.: 8136024889"
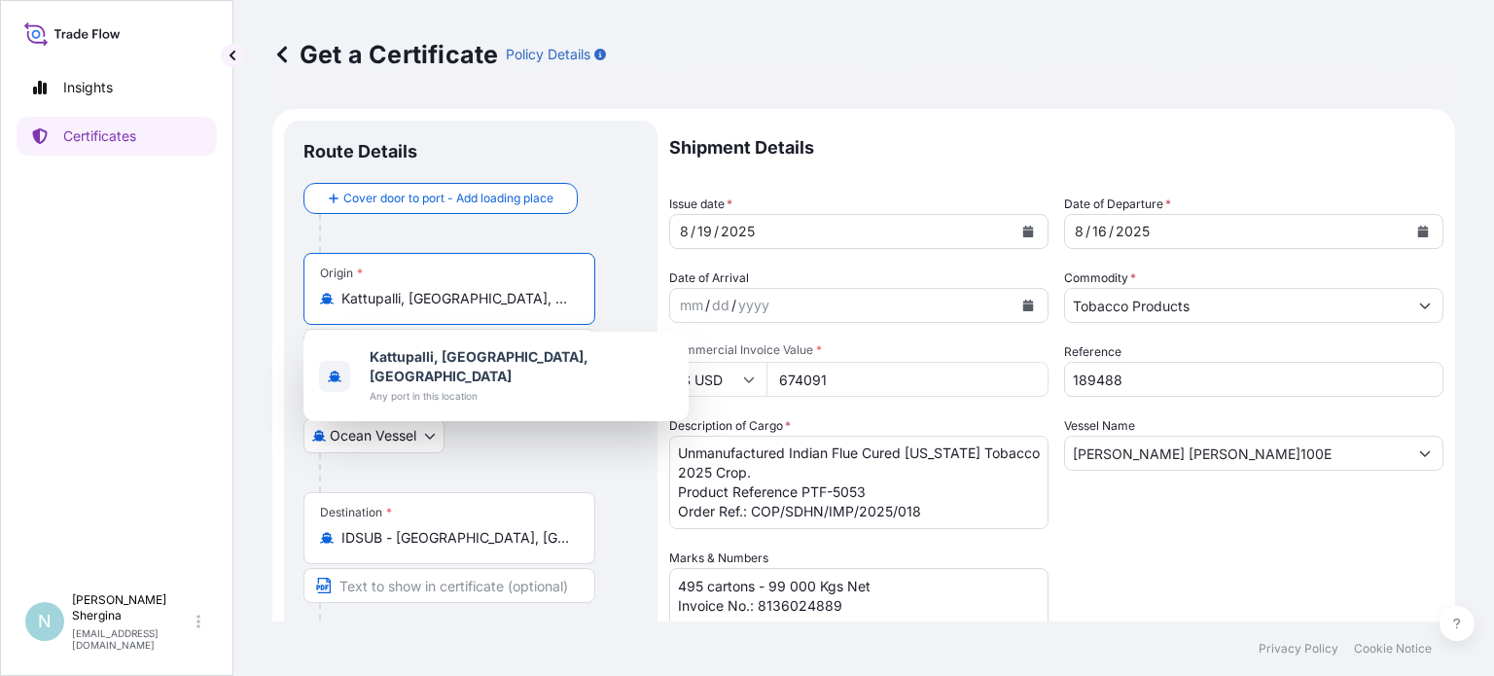
drag, startPoint x: 543, startPoint y: 295, endPoint x: 194, endPoint y: 291, distance: 349.1
click at [194, 291] on div "Insights Certificates N [PERSON_NAME] [EMAIL_ADDRESS][DOMAIN_NAME] Get a Certif…" at bounding box center [747, 338] width 1494 height 676
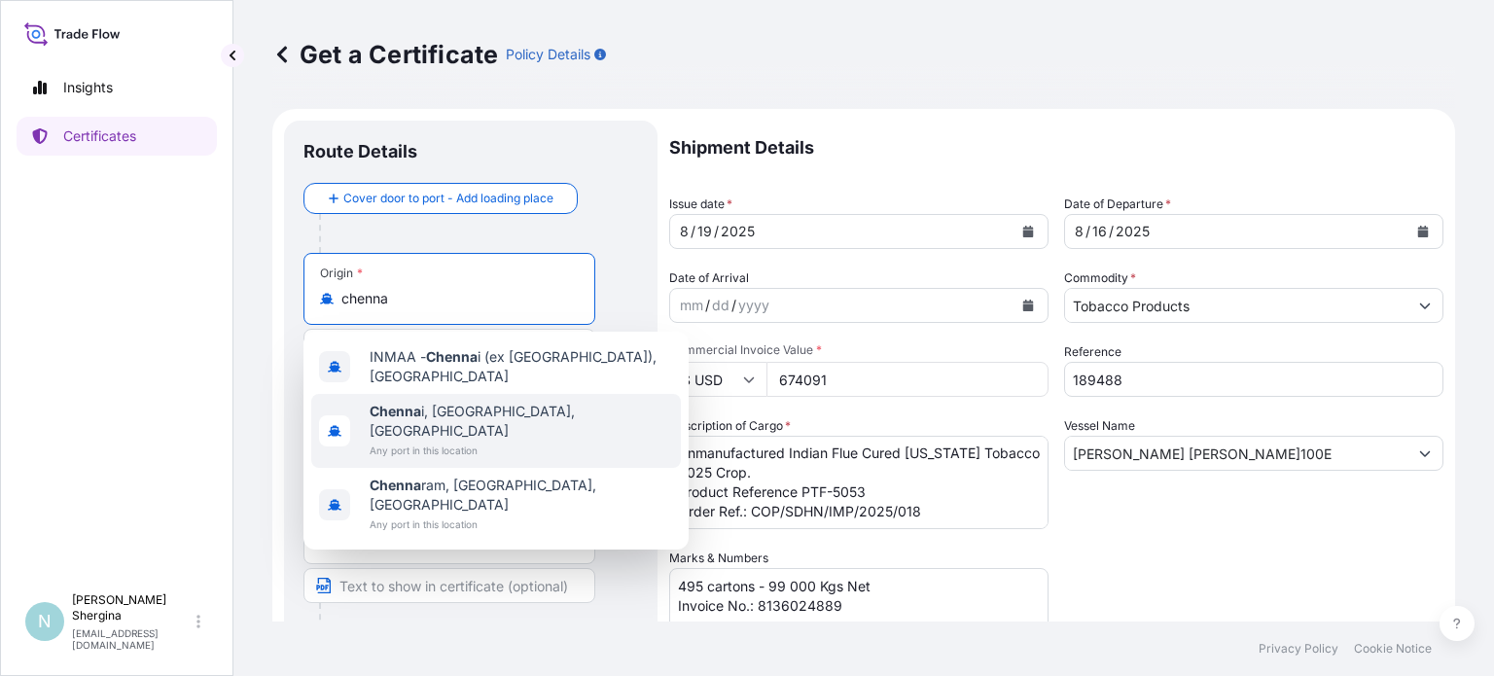
click at [417, 403] on b "Chenna" at bounding box center [396, 411] width 52 height 17
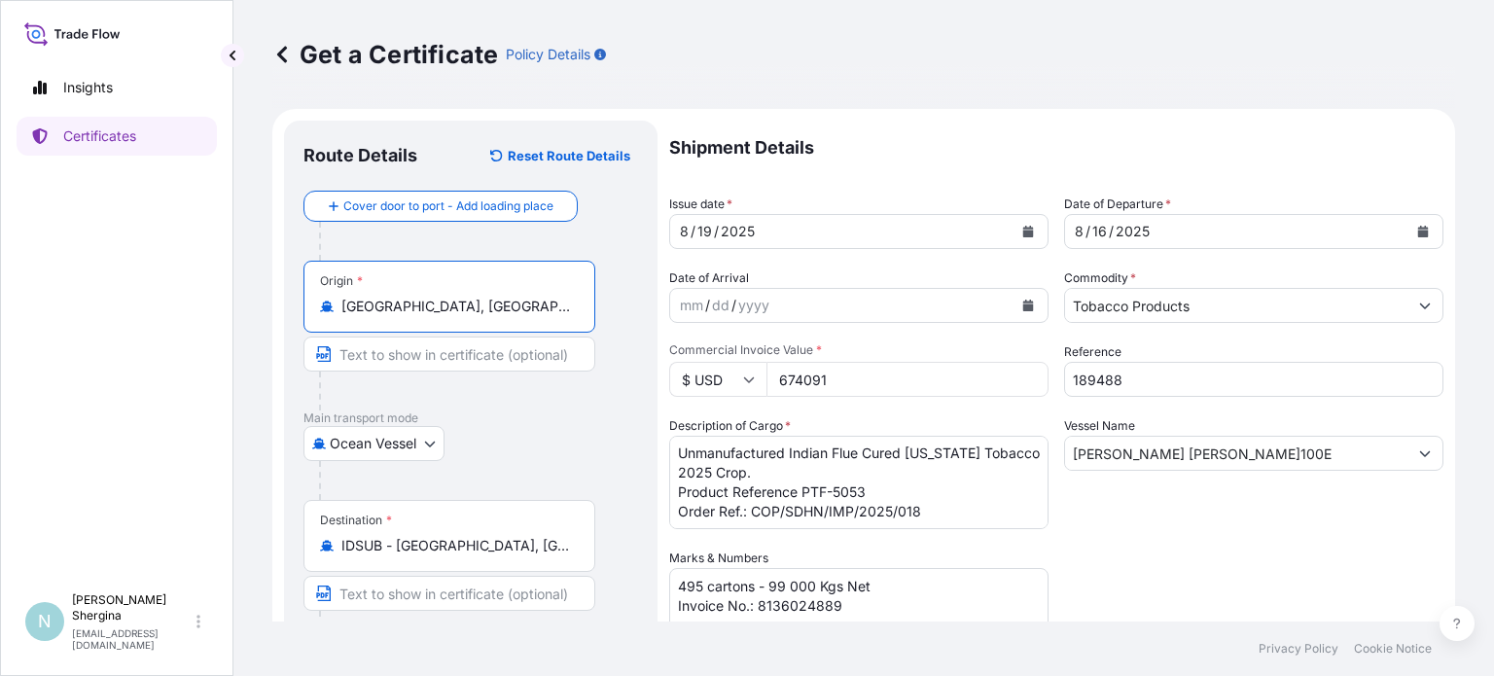
type input "[GEOGRAPHIC_DATA], [GEOGRAPHIC_DATA], [GEOGRAPHIC_DATA]"
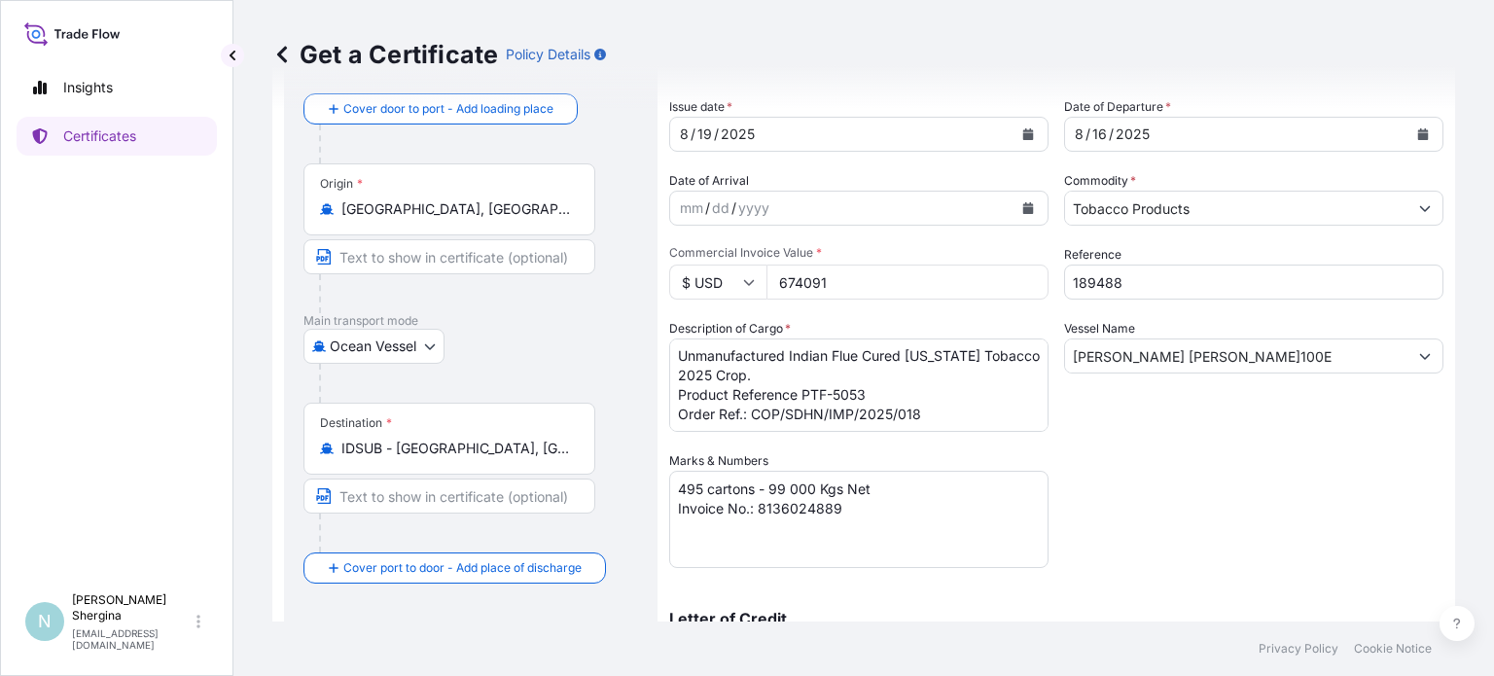
click at [850, 503] on textarea "495 cartons - 99 000 Kgs Net Invoice No.: 8136024888" at bounding box center [858, 519] width 379 height 97
click at [909, 527] on textarea "495 cartons - 99 000 Kgs Net Invoice No.: 8136024888" at bounding box center [858, 519] width 379 height 97
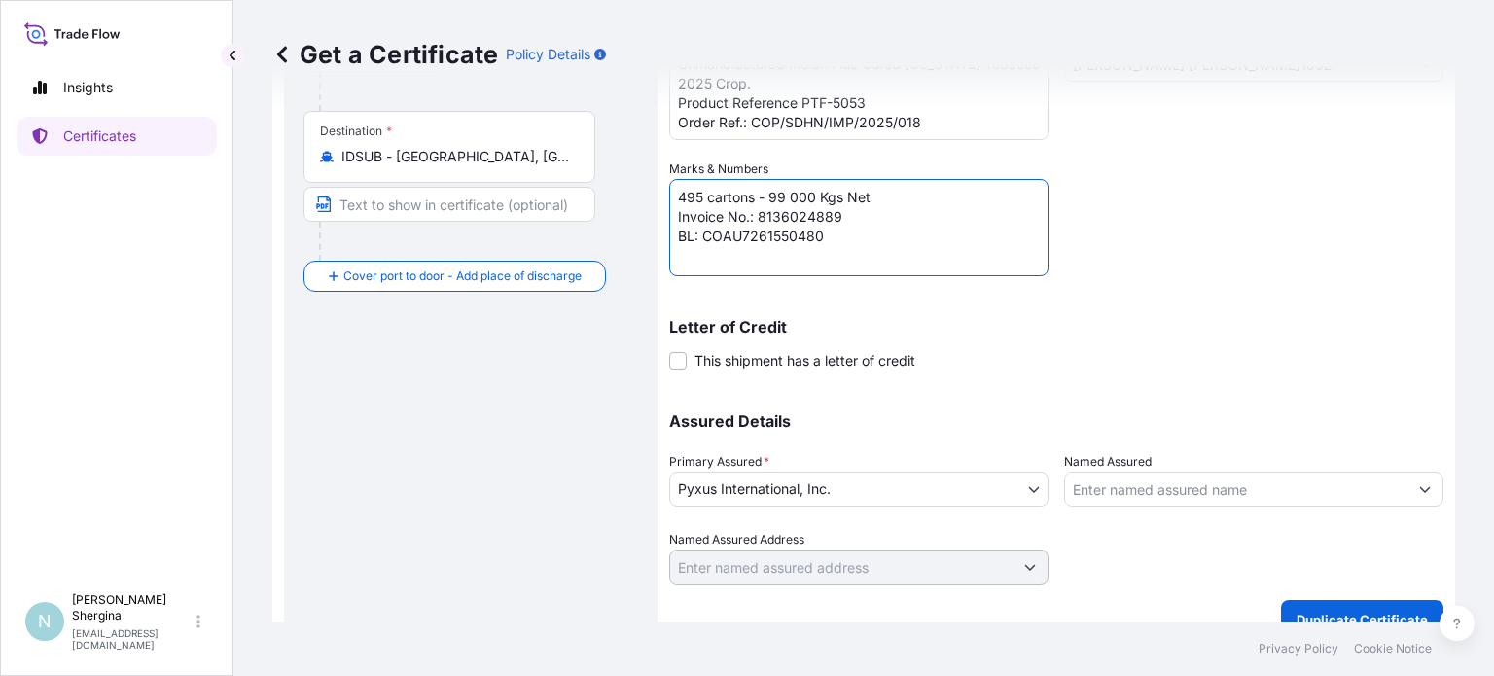
scroll to position [416, 0]
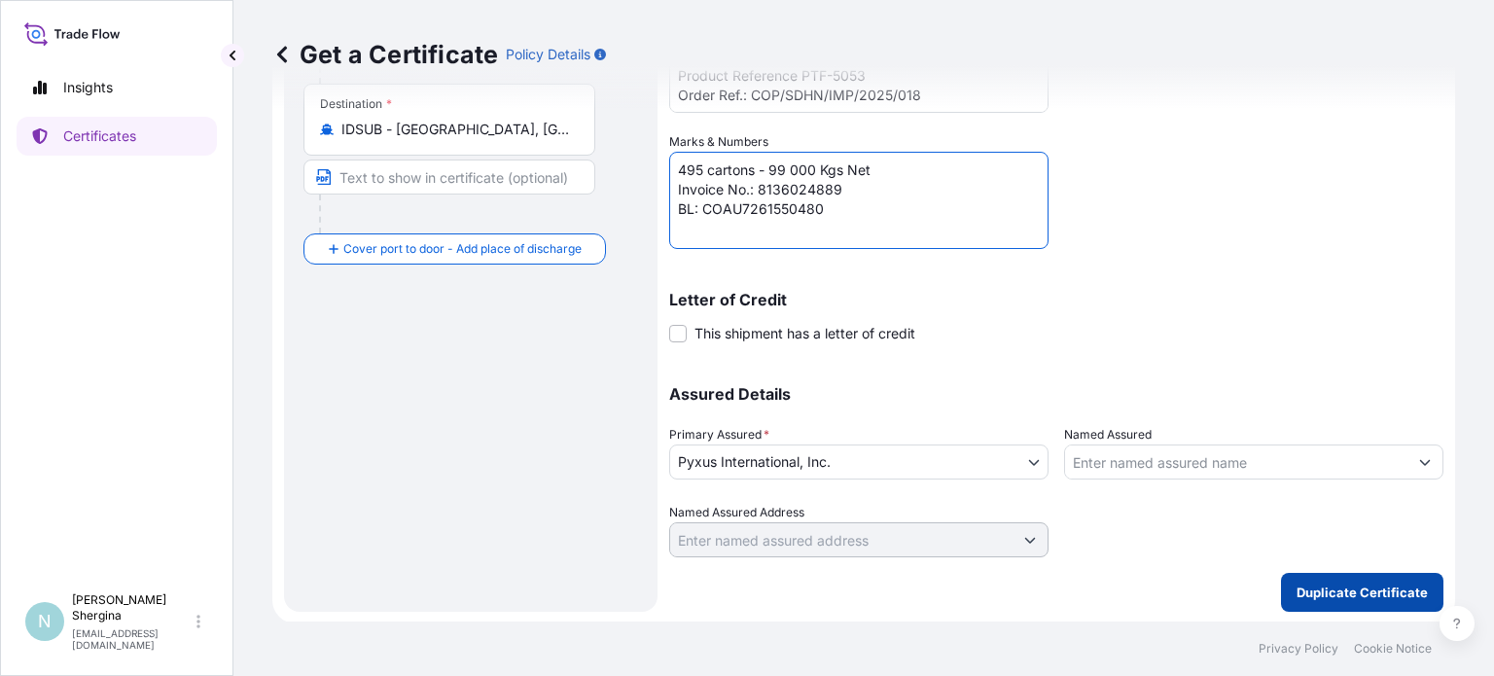
type textarea "495 cartons - 99 000 Kgs Net Invoice No.: 8136024889 BL: COAU7261550480"
click at [1330, 586] on p "Duplicate Certificate" at bounding box center [1361, 591] width 131 height 19
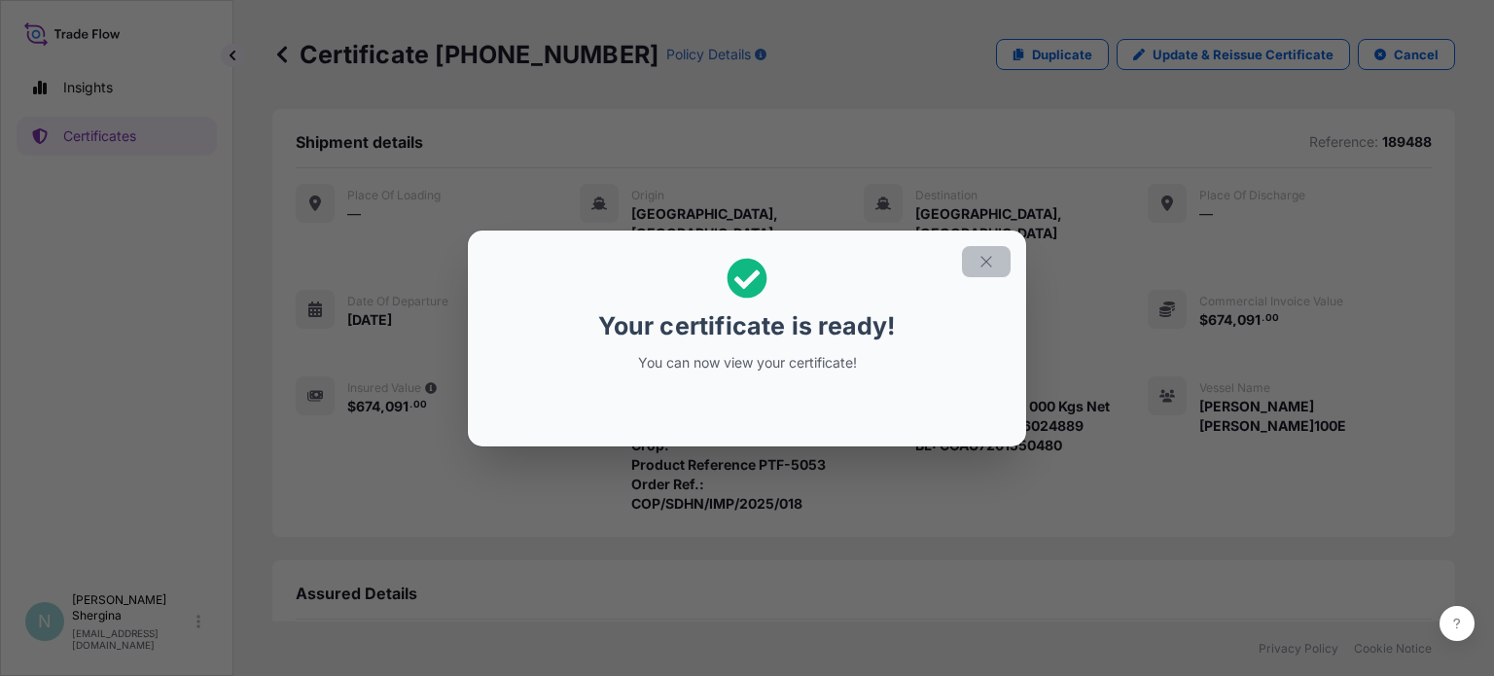
click at [989, 254] on icon "button" at bounding box center [986, 262] width 18 height 18
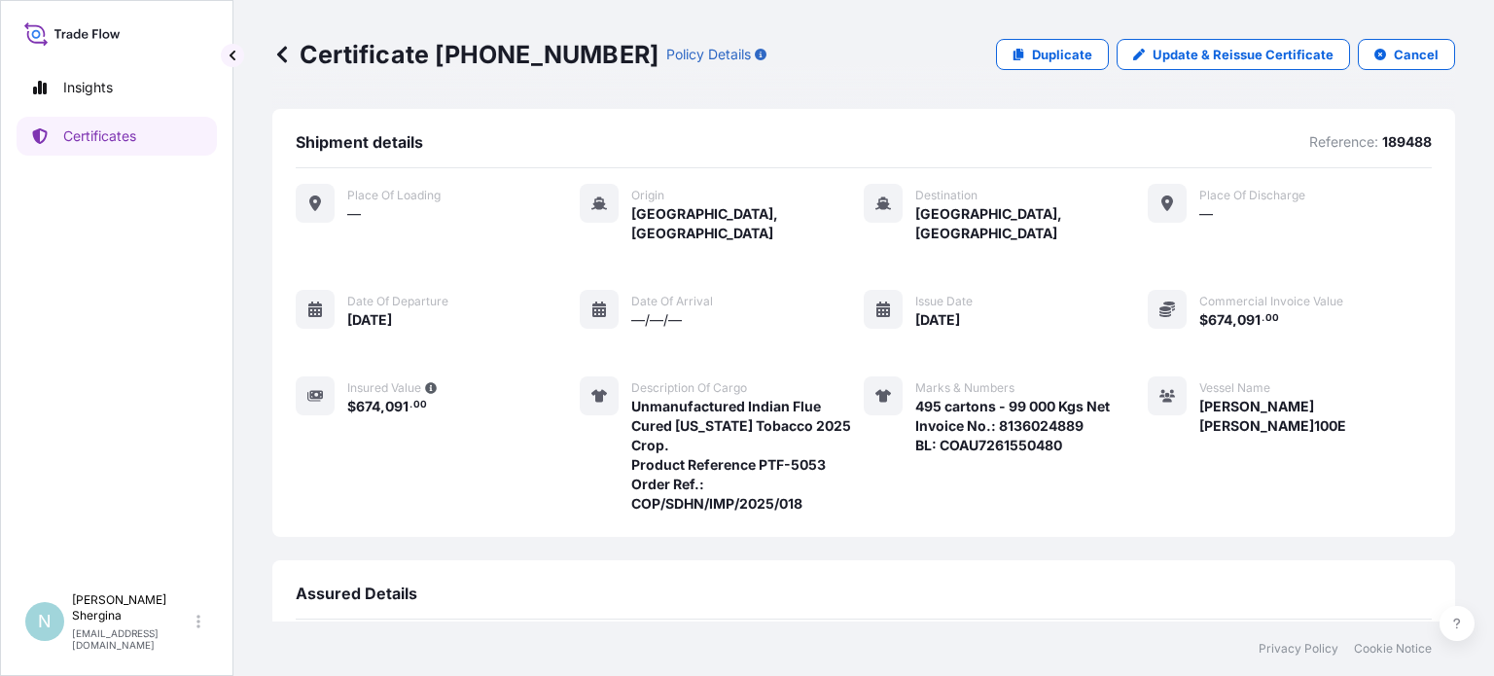
scroll to position [257, 0]
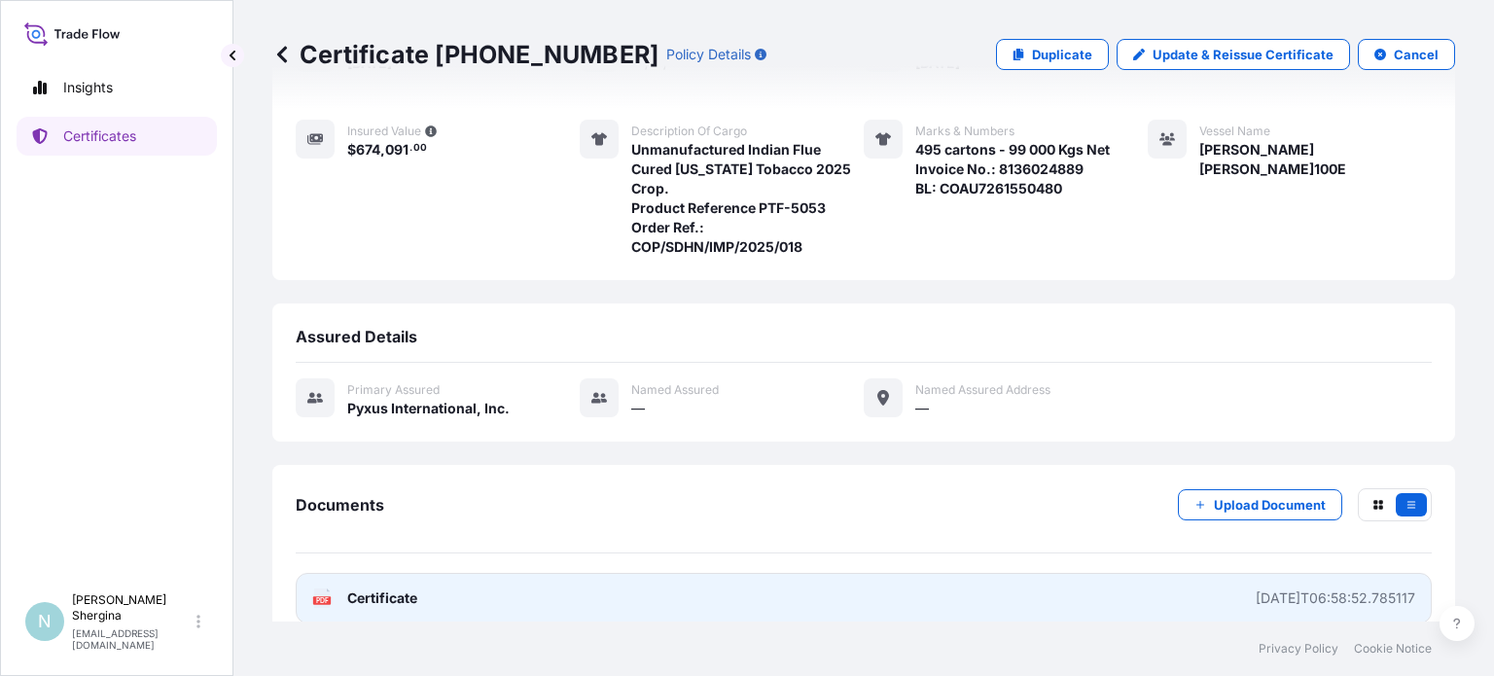
click at [1149, 573] on link "PDF Certificate [DATE]T06:58:52.785117" at bounding box center [864, 598] width 1136 height 51
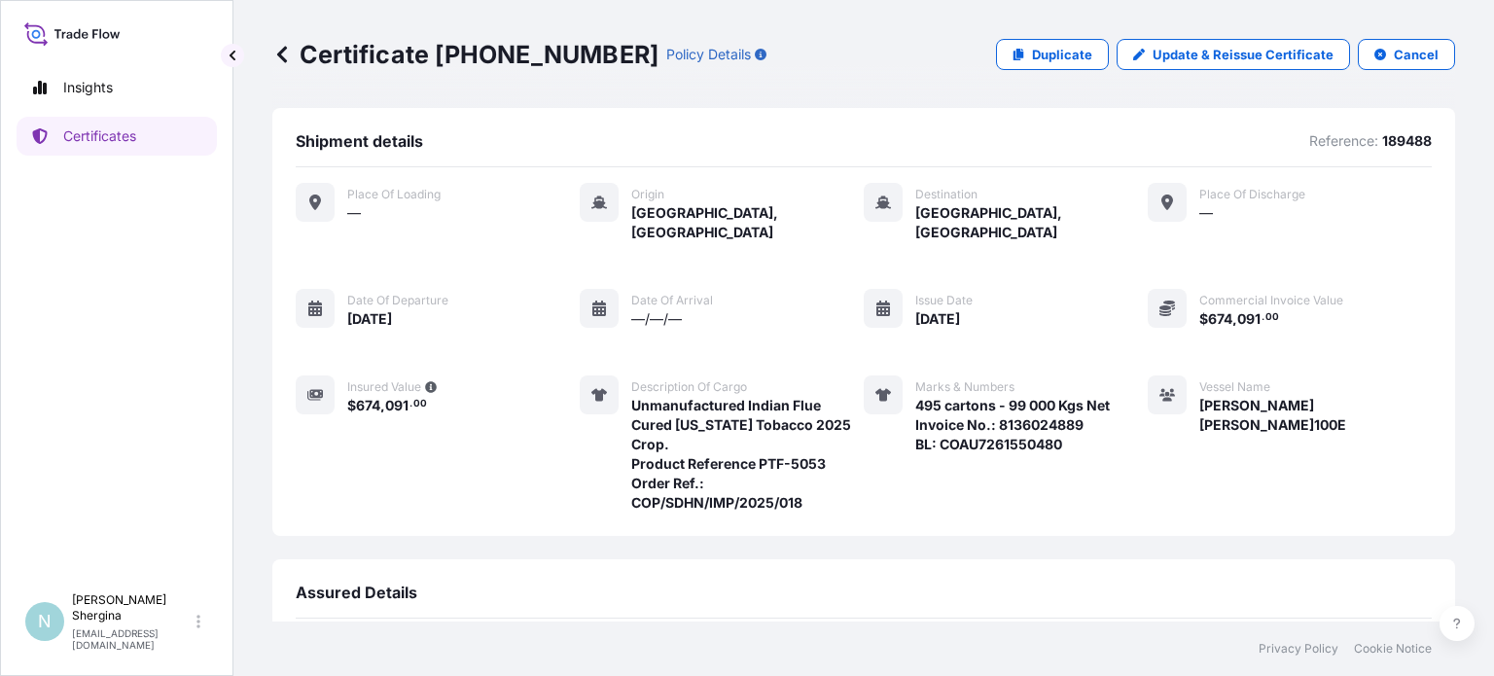
scroll to position [0, 0]
click at [107, 140] on p "Certificates" at bounding box center [99, 135] width 73 height 19
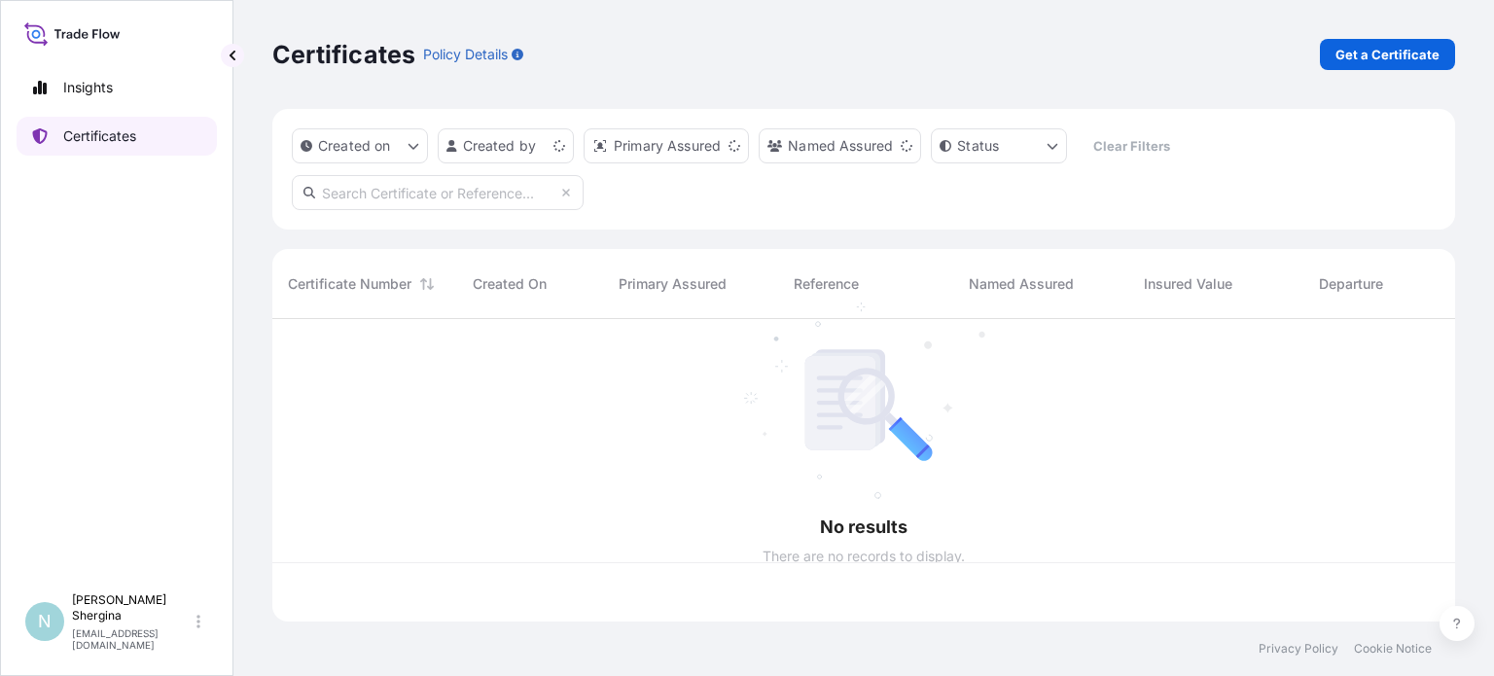
scroll to position [299, 1167]
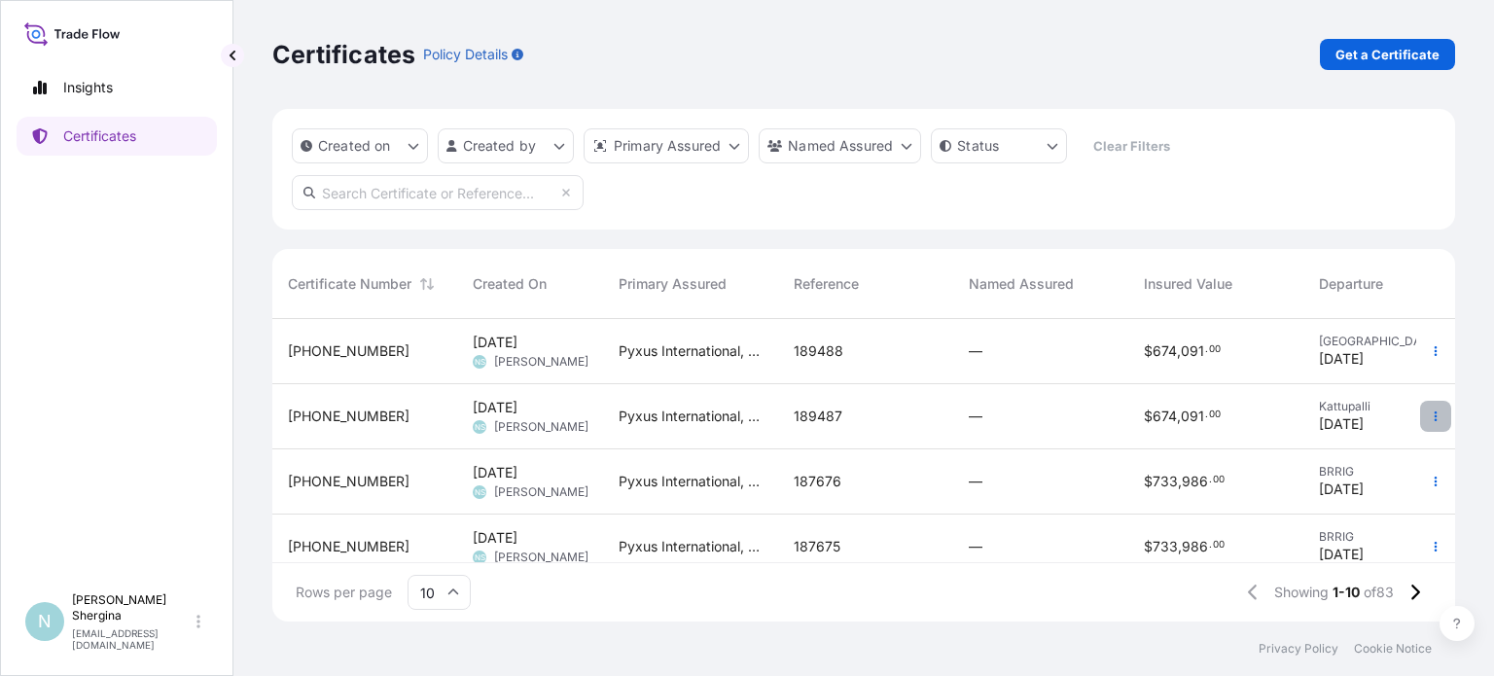
click at [1429, 415] on icon "button" at bounding box center [1435, 416] width 12 height 12
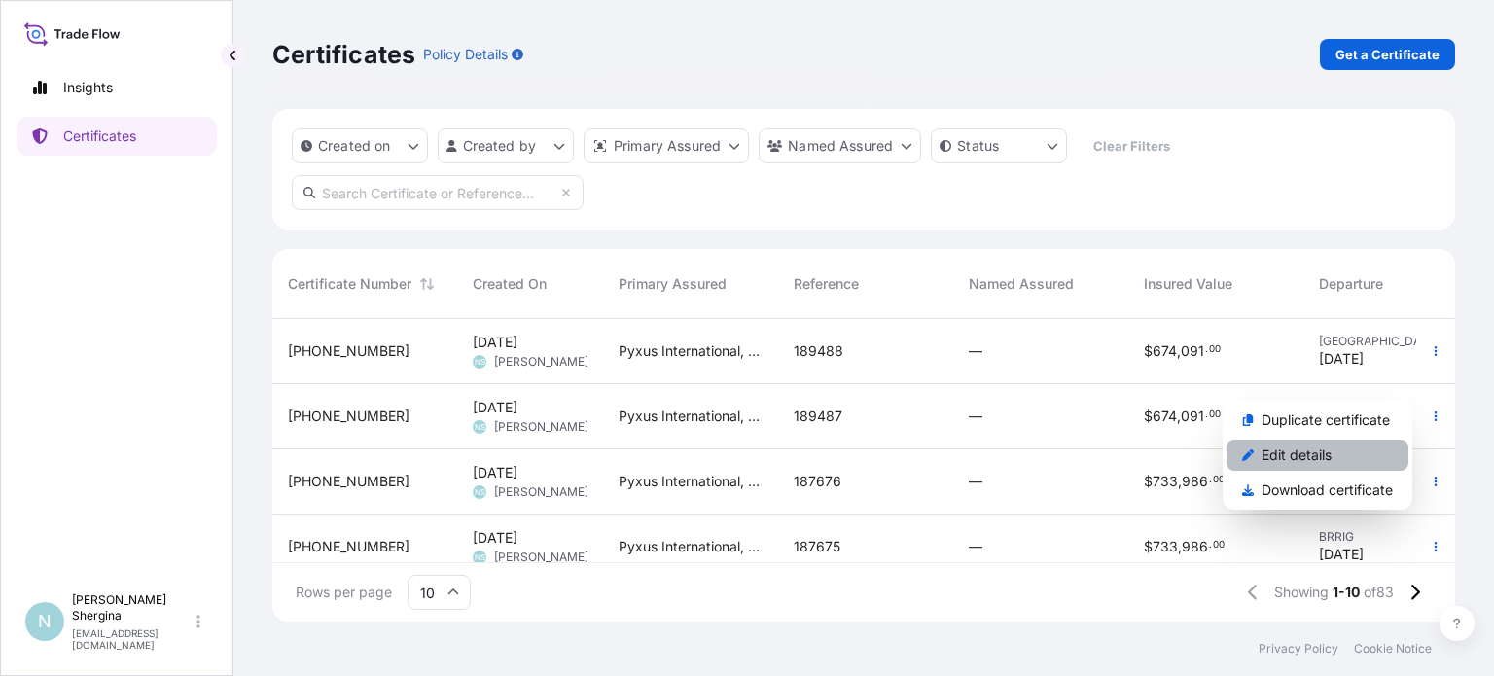
click at [1357, 458] on link "Edit details" at bounding box center [1317, 455] width 182 height 31
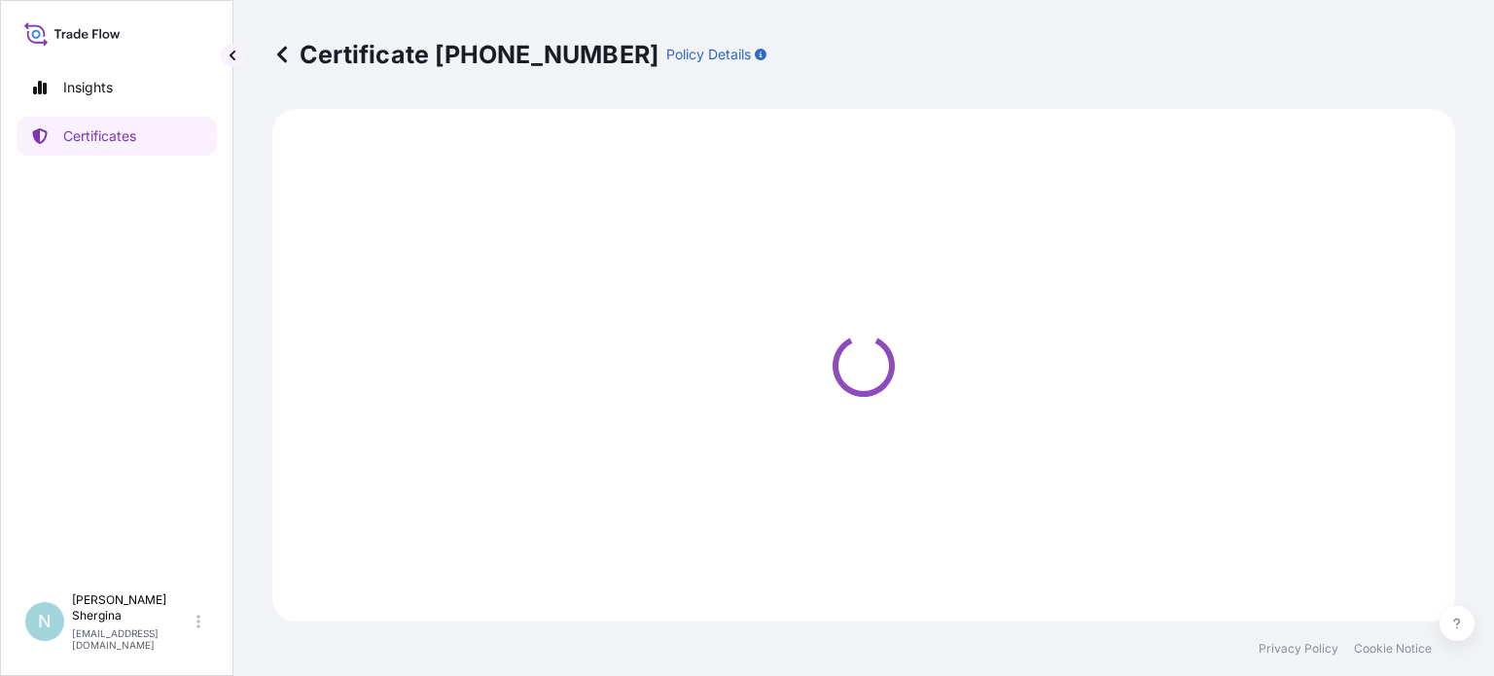
select select "Ocean Vessel"
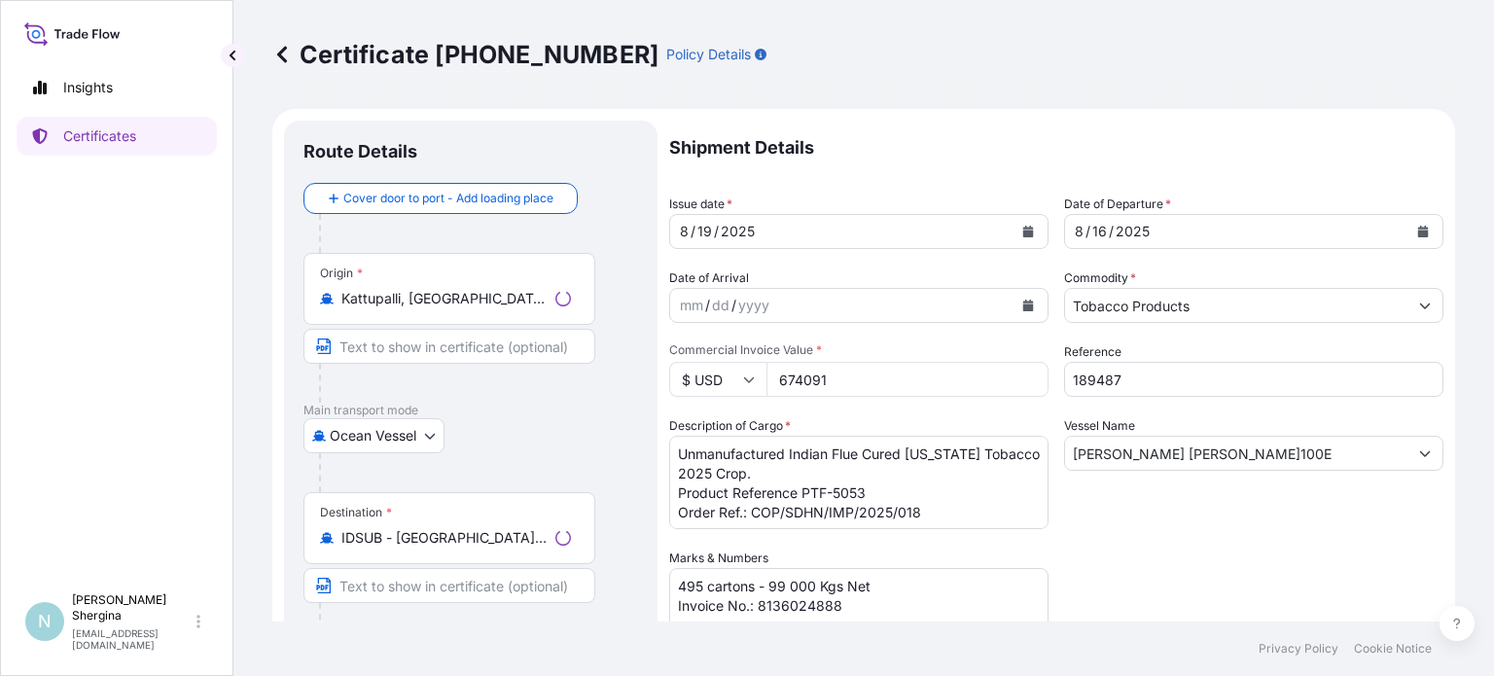
select select "31548"
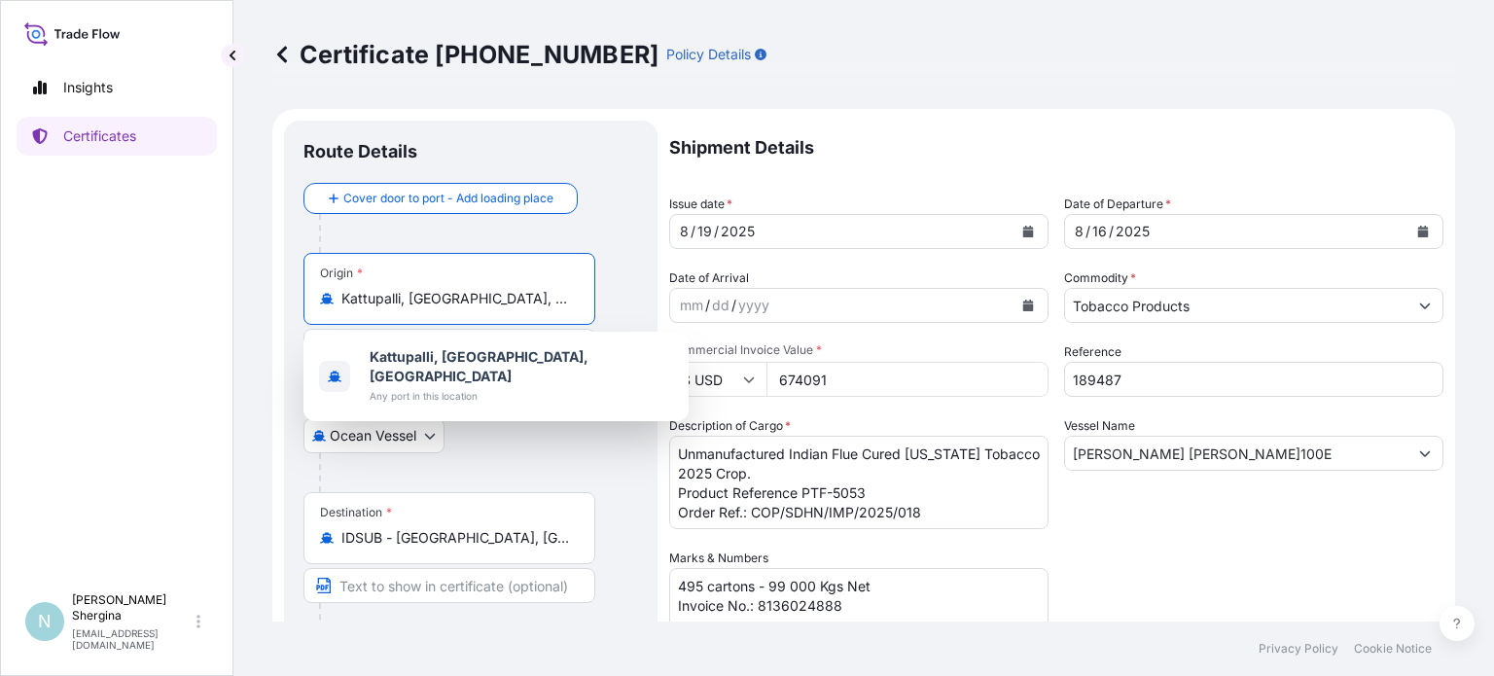
drag, startPoint x: 537, startPoint y: 292, endPoint x: 152, endPoint y: 252, distance: 387.1
click at [152, 252] on div "Insights Certificates N [PERSON_NAME] [EMAIL_ADDRESS][DOMAIN_NAME] Certificate …" at bounding box center [747, 338] width 1494 height 676
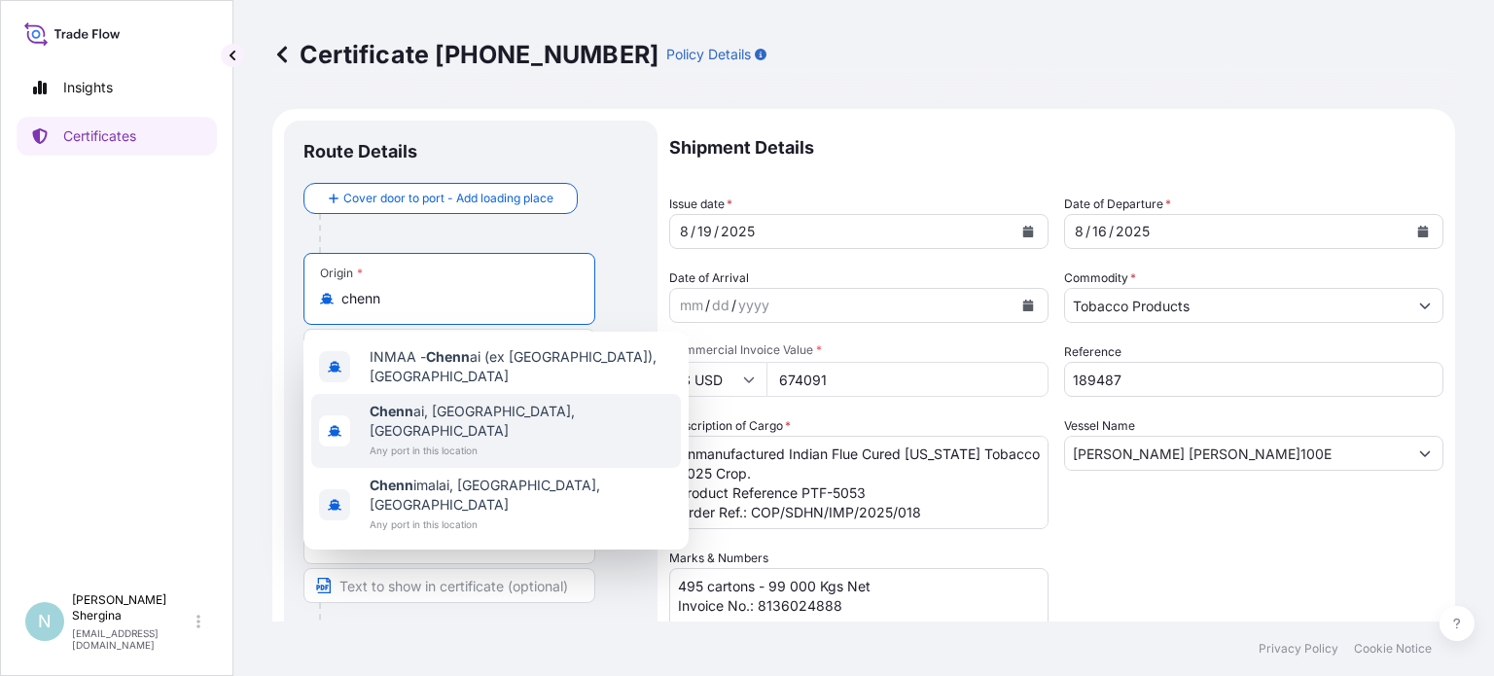
click at [413, 404] on span "Chenn ai, [GEOGRAPHIC_DATA], [GEOGRAPHIC_DATA]" at bounding box center [521, 421] width 303 height 39
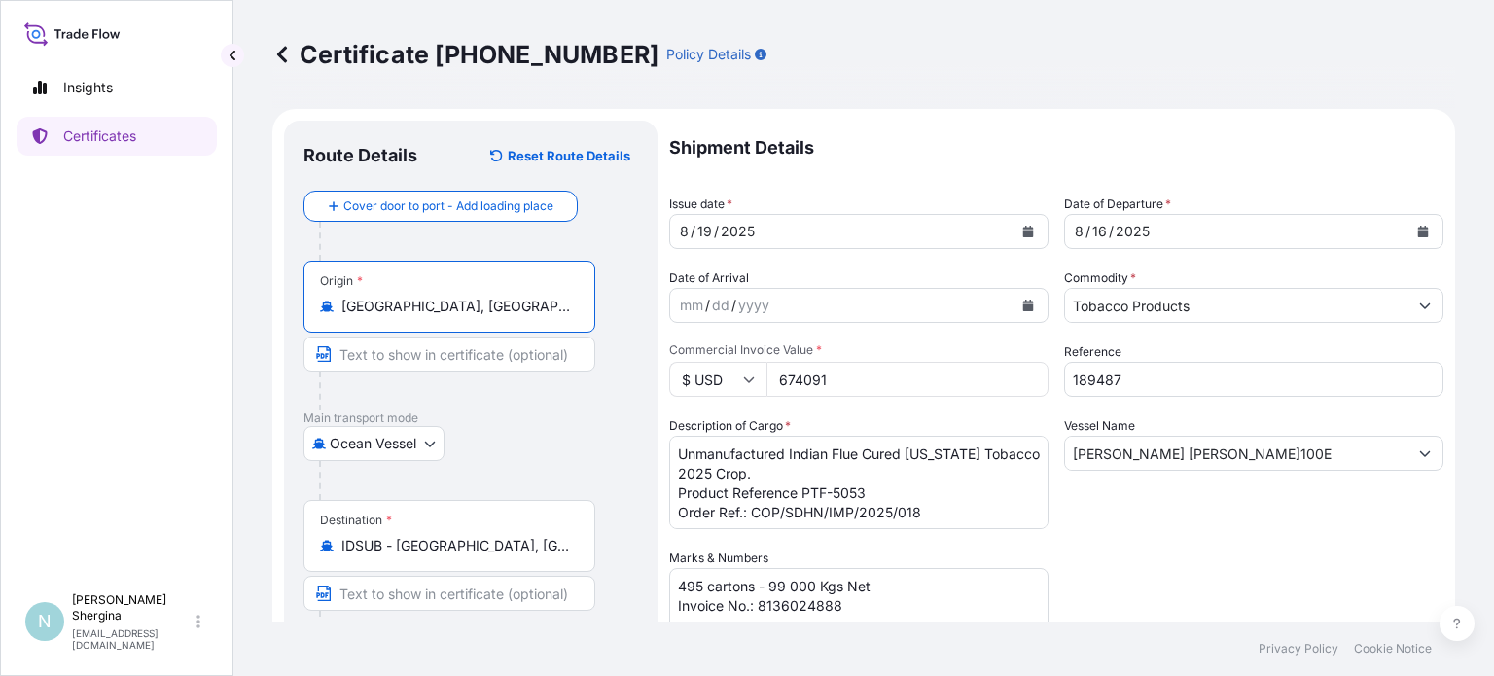
type input "[GEOGRAPHIC_DATA], [GEOGRAPHIC_DATA], [GEOGRAPHIC_DATA]"
click at [859, 617] on textarea "495 cartons - 99 000 Kgs Net Invoice No.: 8136024888" at bounding box center [858, 616] width 379 height 97
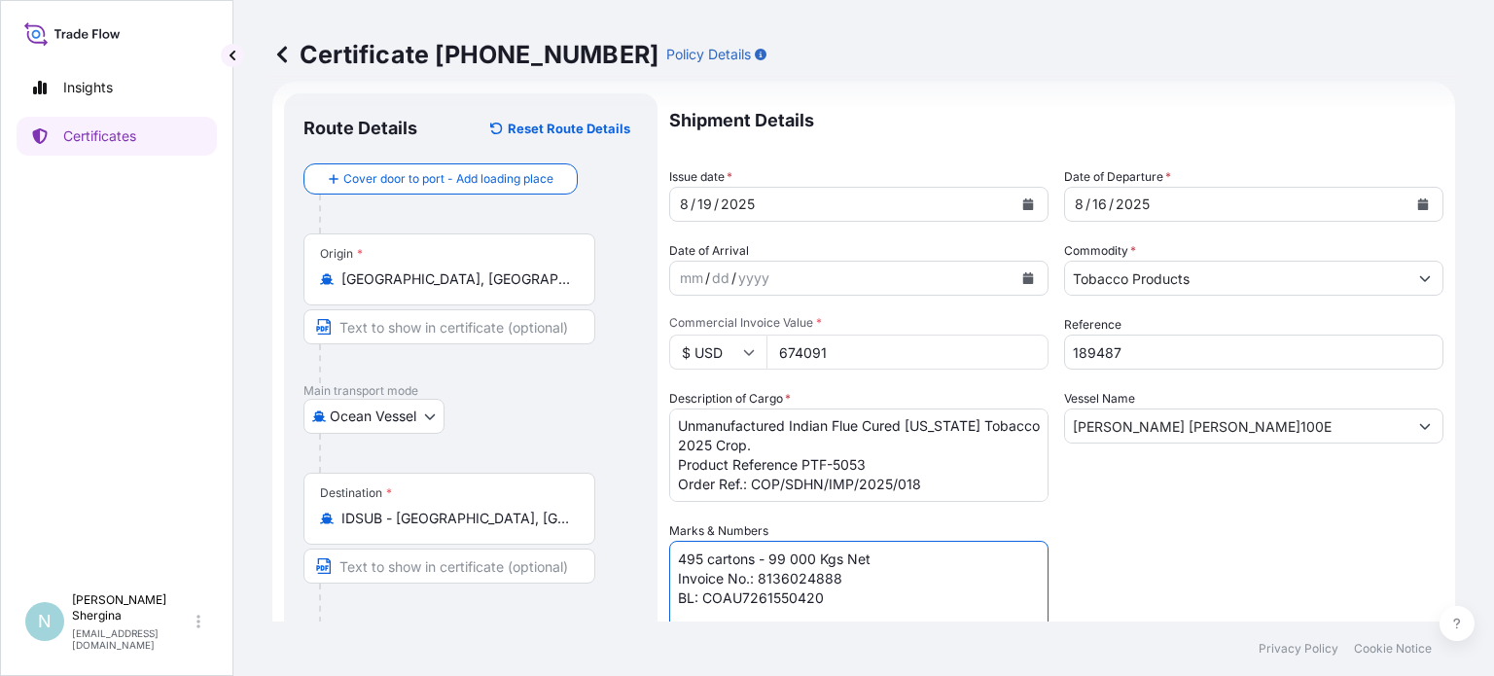
scroll to position [0, 0]
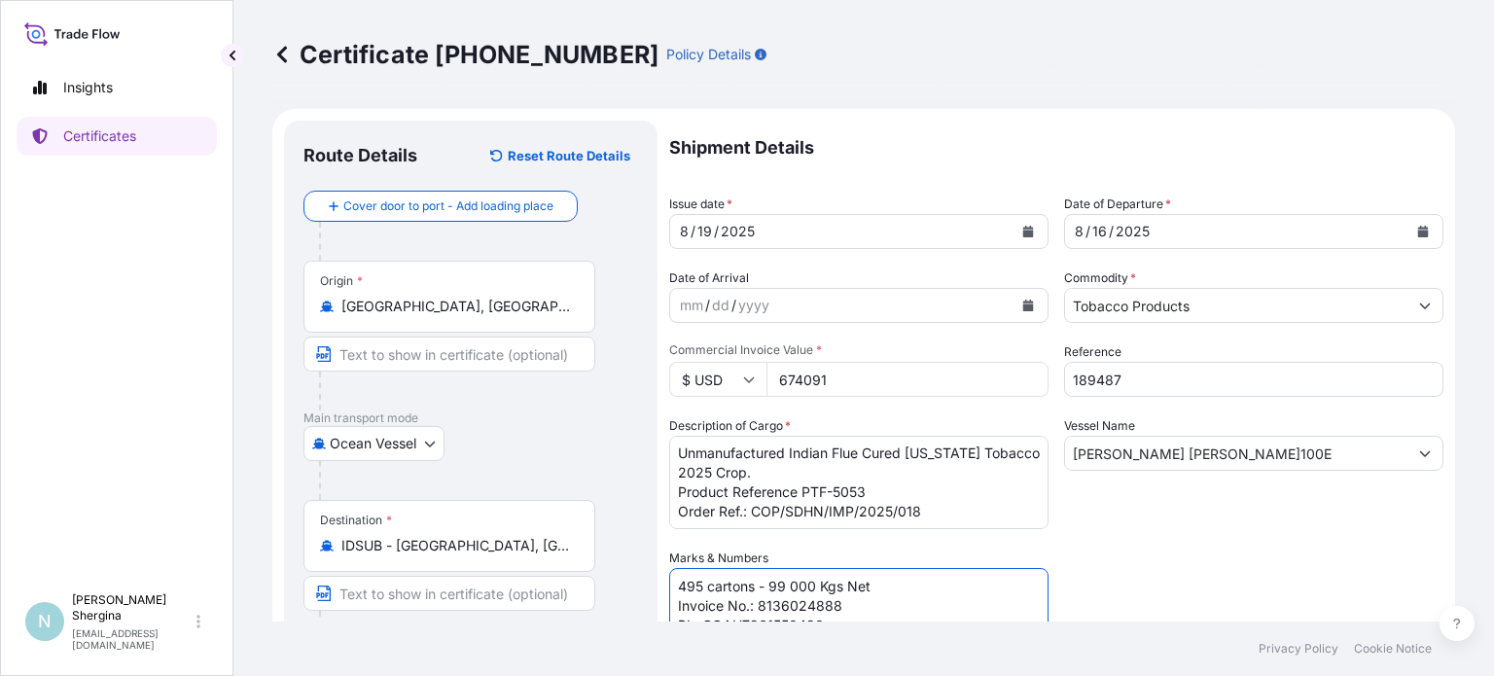
type textarea "495 cartons - 99 000 Kgs Net Invoice No.: 8136024888 BL: COAU7261550420"
drag, startPoint x: 1133, startPoint y: 380, endPoint x: 951, endPoint y: 376, distance: 181.9
click at [951, 376] on div "Shipment Details Issue date * [DATE] Date of Departure * [DATE] Date of Arrival…" at bounding box center [1056, 547] width 774 height 853
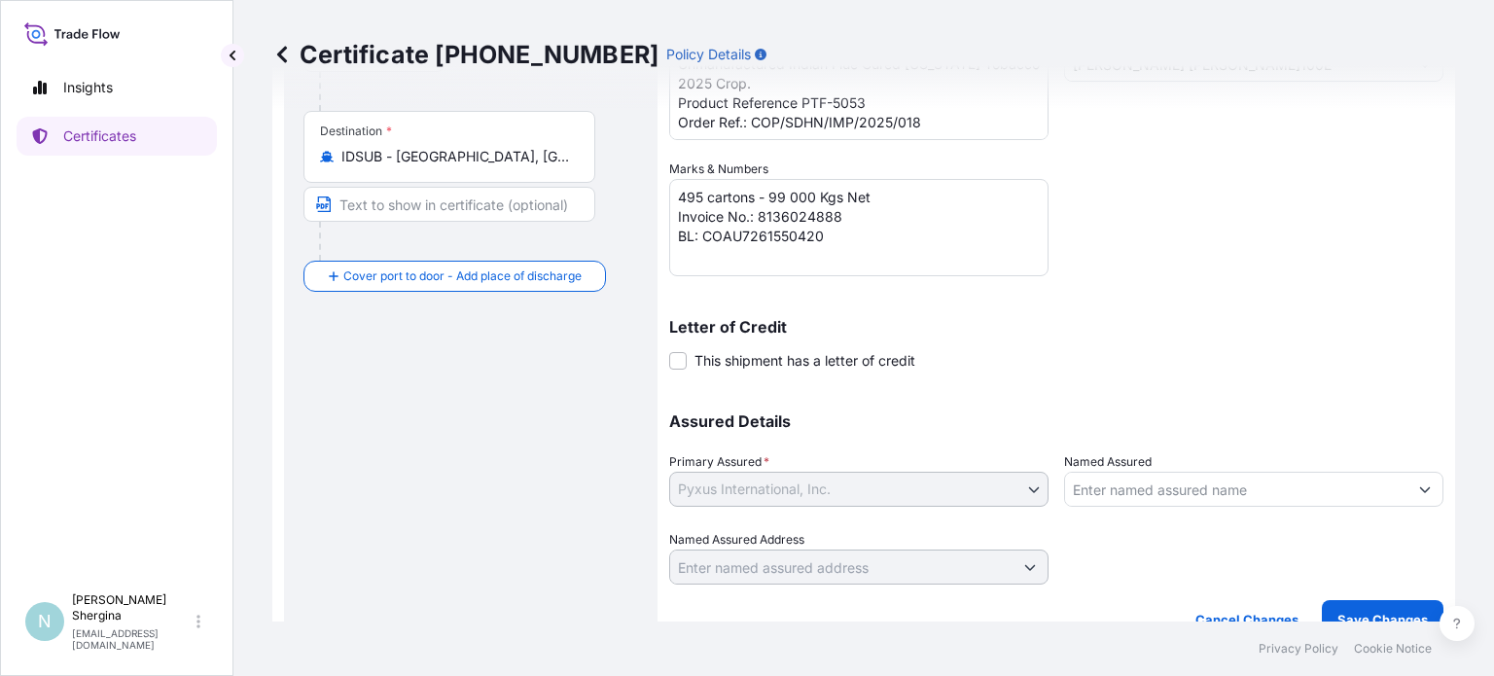
scroll to position [416, 0]
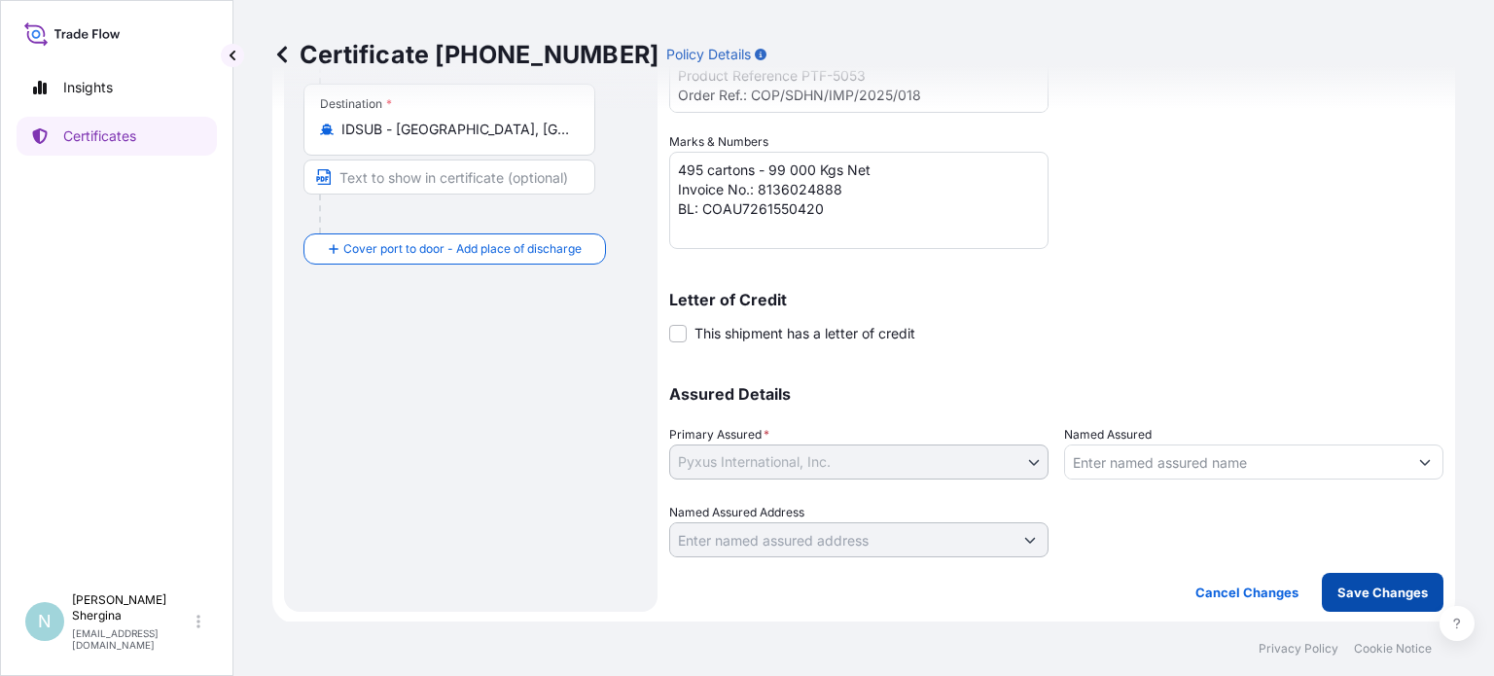
click at [1360, 577] on button "Save Changes" at bounding box center [1383, 592] width 122 height 39
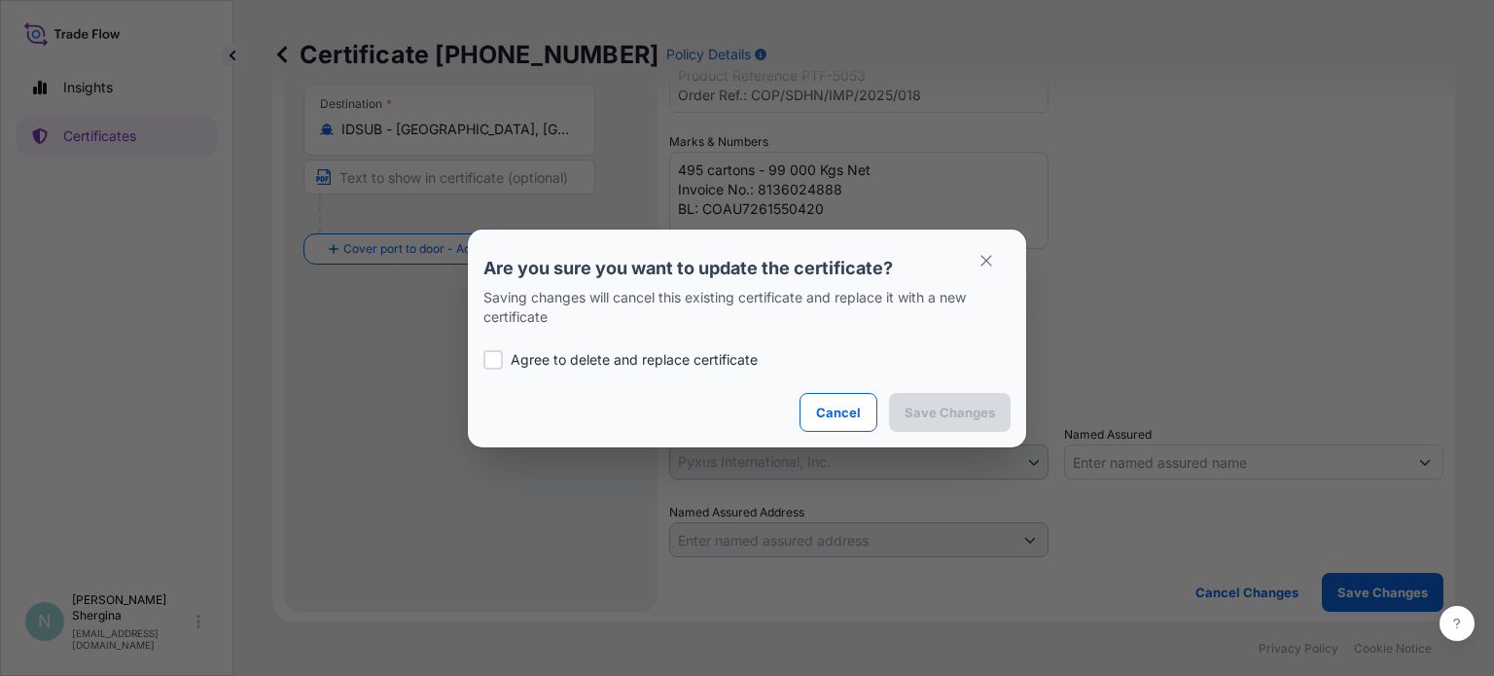
click at [491, 360] on div at bounding box center [492, 359] width 19 height 19
checkbox input "true"
click at [946, 409] on p "Save Changes" at bounding box center [949, 412] width 90 height 19
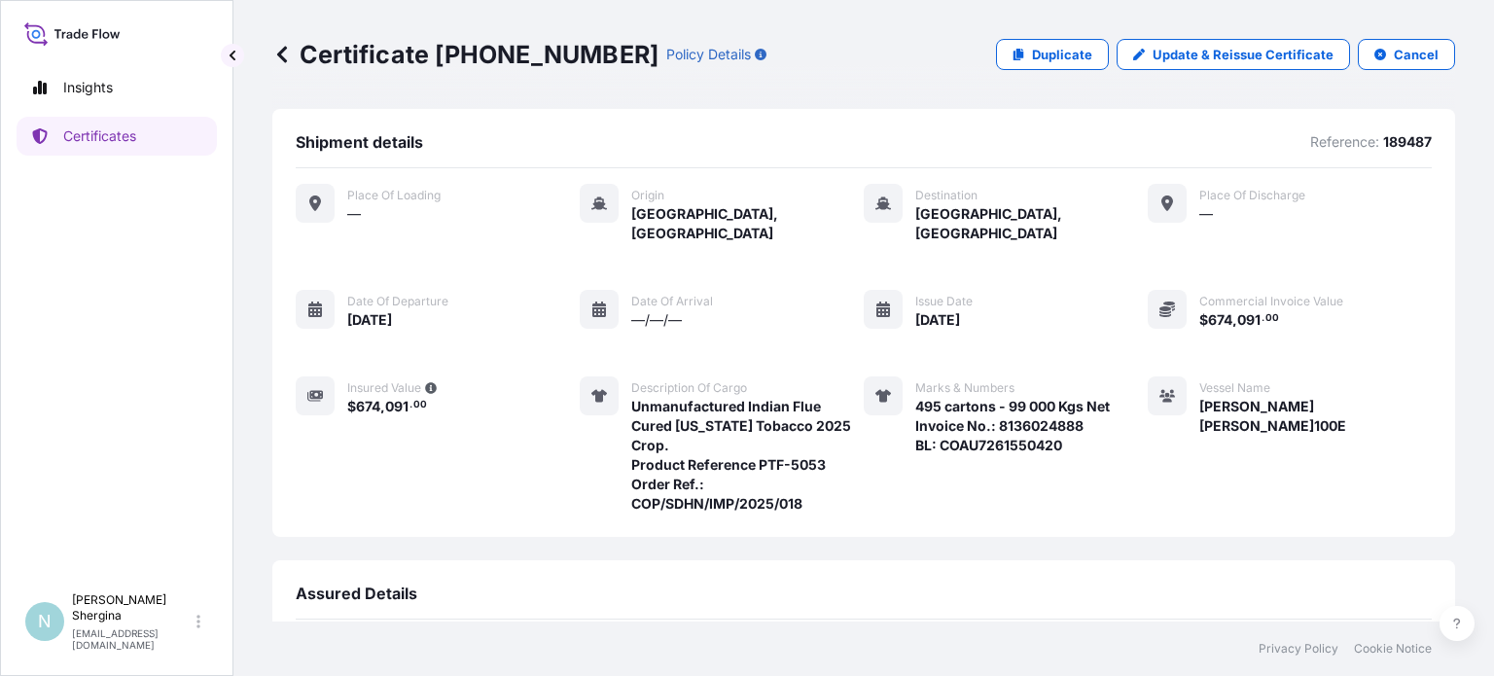
scroll to position [257, 0]
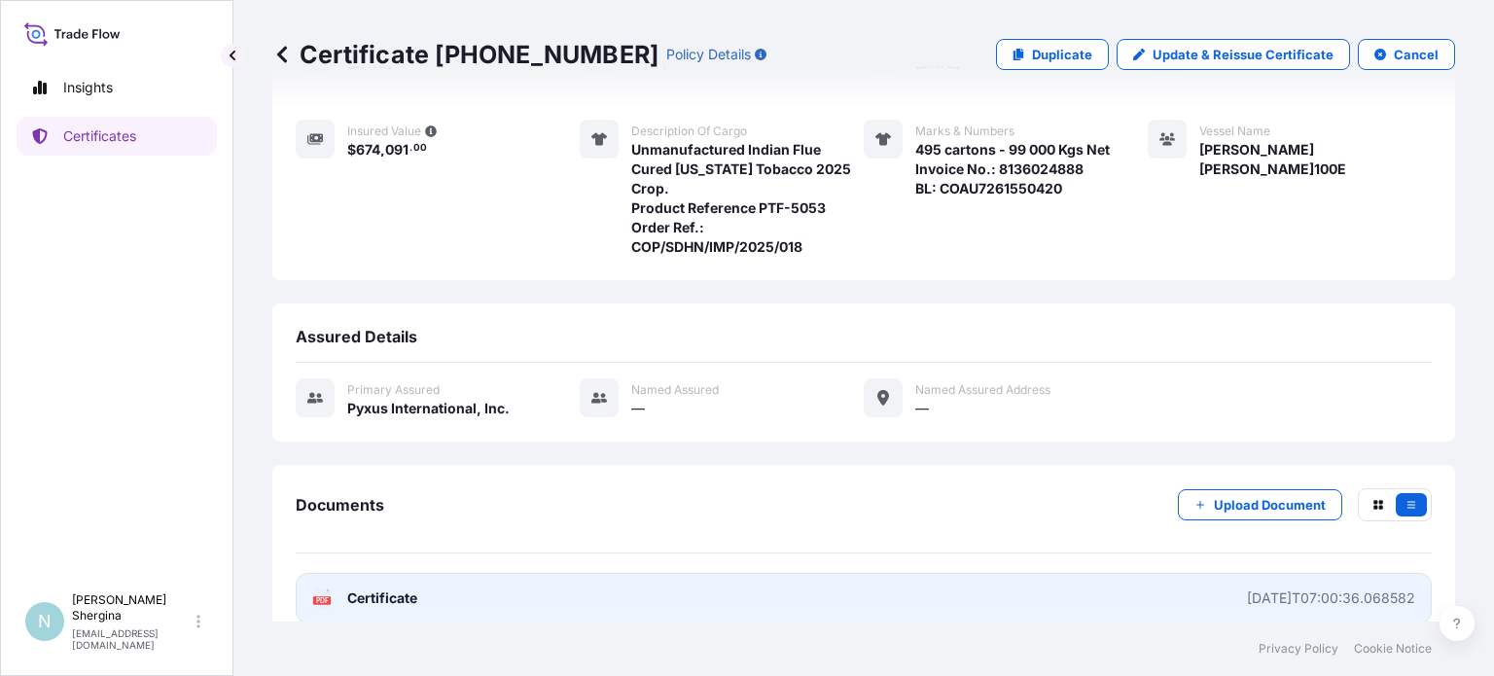
click at [1224, 573] on link "PDF Certificate [DATE]T07:00:36.068582" at bounding box center [864, 598] width 1136 height 51
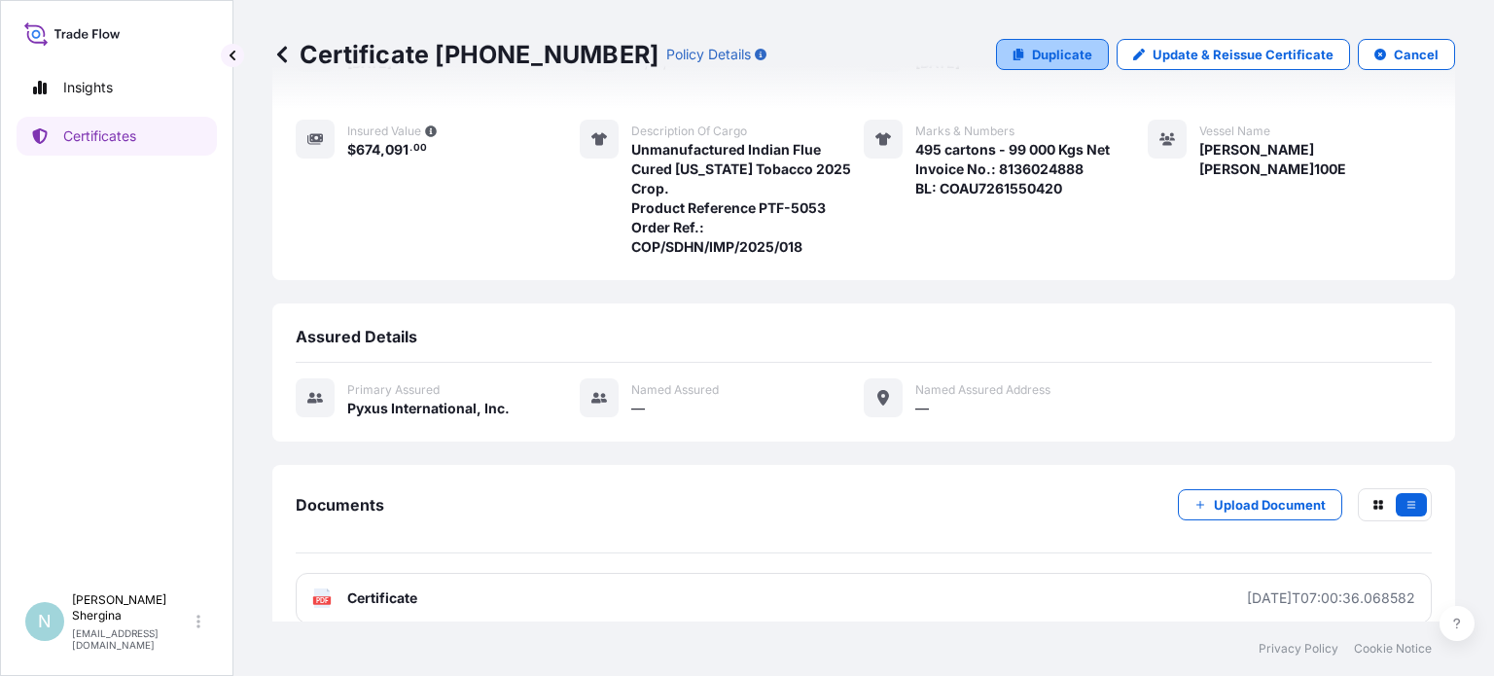
click at [1041, 49] on p "Duplicate" at bounding box center [1062, 54] width 60 height 19
select select "Ocean Vessel"
select select "31548"
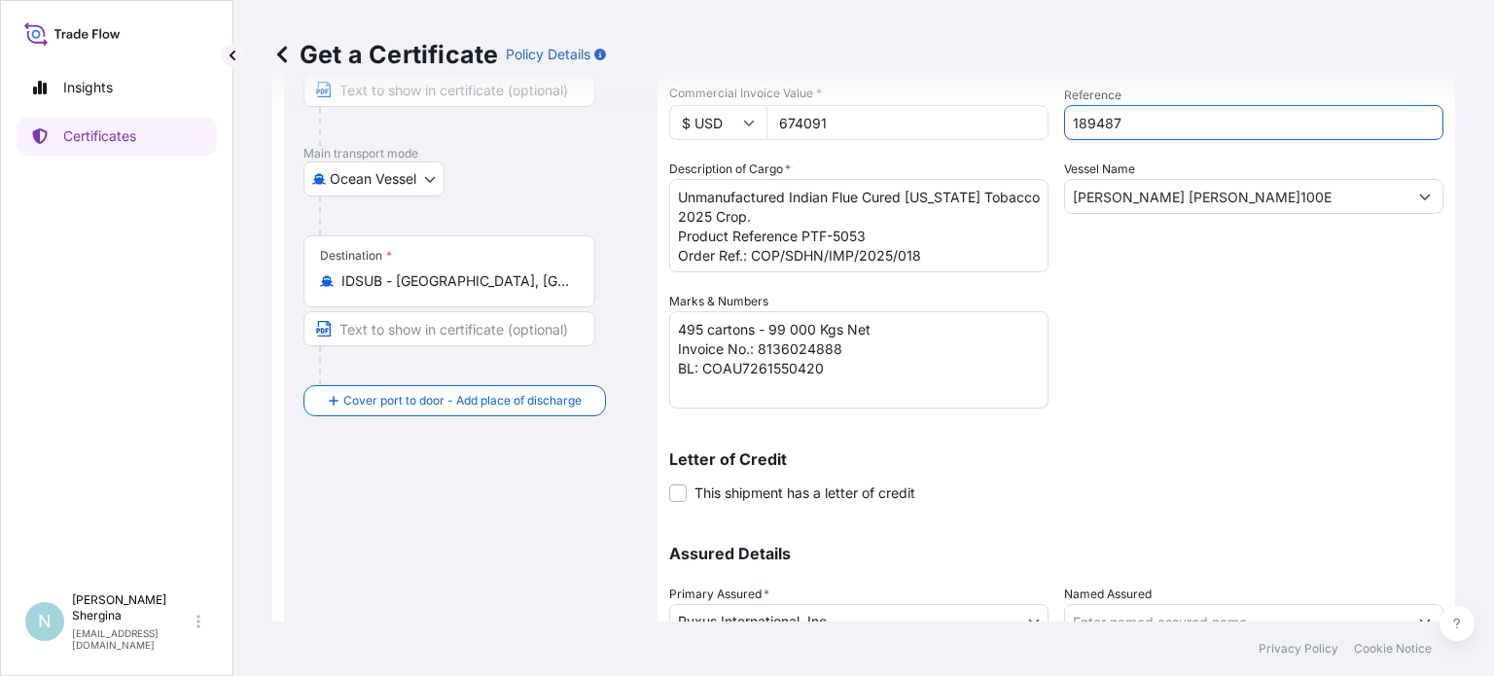
drag, startPoint x: 1119, startPoint y: 124, endPoint x: 992, endPoint y: 113, distance: 127.9
click at [994, 113] on div "Shipment Details Issue date * [DATE] Date of Departure * [DATE] Date of Arrival…" at bounding box center [1056, 290] width 774 height 853
paste input "503"
type input "189503"
click at [1171, 387] on div "Shipment Details Issue date * [DATE] Date of Departure * [DATE] Date of Arrival…" at bounding box center [1056, 290] width 774 height 853
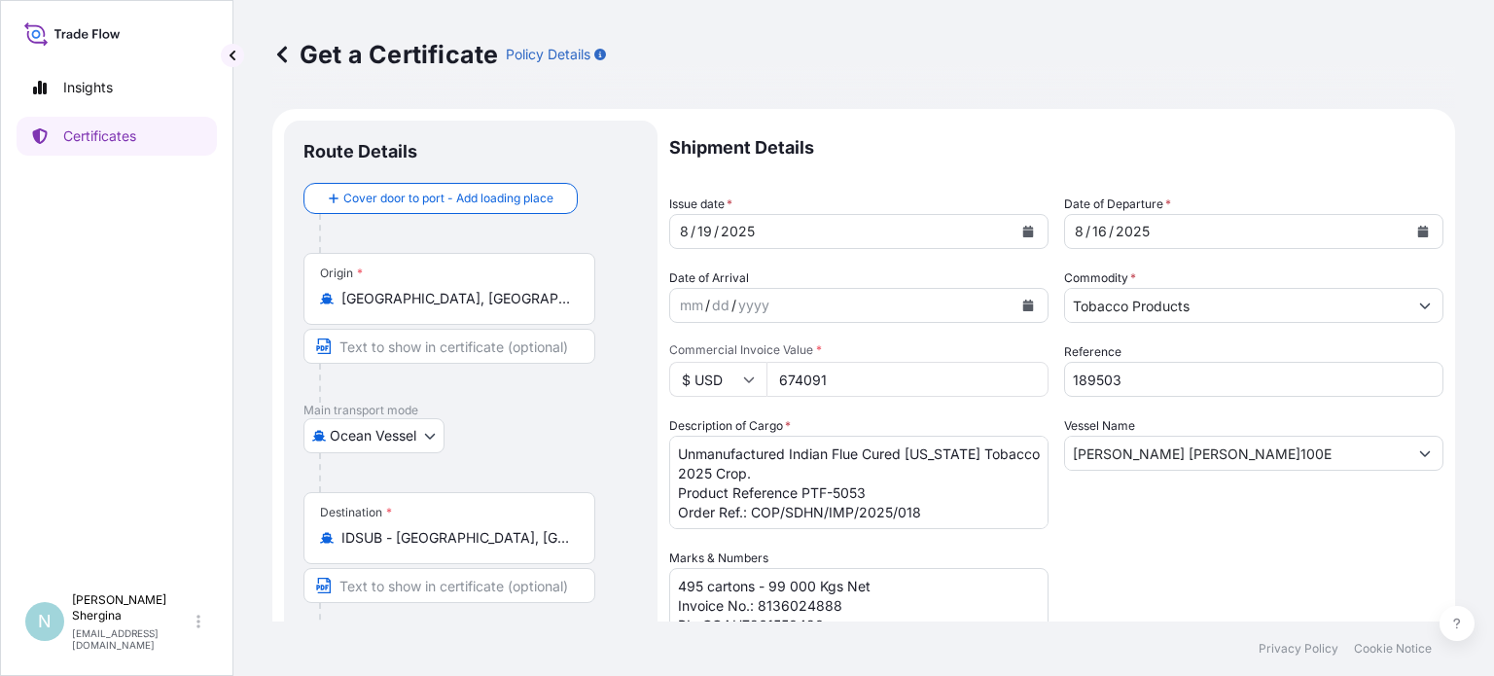
scroll to position [97, 0]
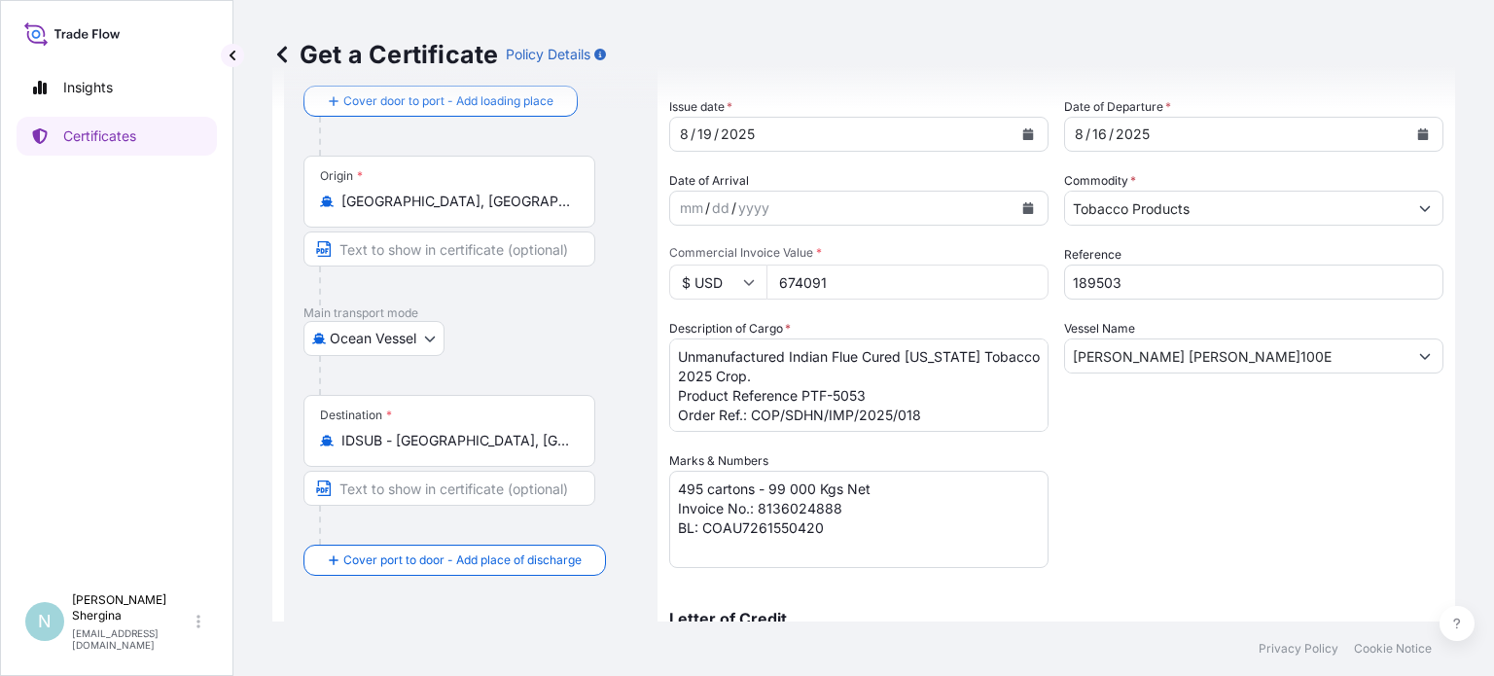
click at [854, 510] on textarea "495 cartons - 99 000 Kgs Net Invoice No.: 8136024888 BL: COAU7261550420" at bounding box center [858, 519] width 379 height 97
click at [799, 531] on textarea "495 cartons - 99 000 Kgs Net Invoice No.: 8136024888 BL: COAU7261550420" at bounding box center [858, 519] width 379 height 97
type textarea "495 cartons - 99 000 Kgs Net Invoice No.: 8136024890 BL: COAU7261550520"
click at [1095, 532] on div "Shipment Details Issue date * [DATE] Date of Departure * [DATE] Date of Arrival…" at bounding box center [1056, 449] width 774 height 853
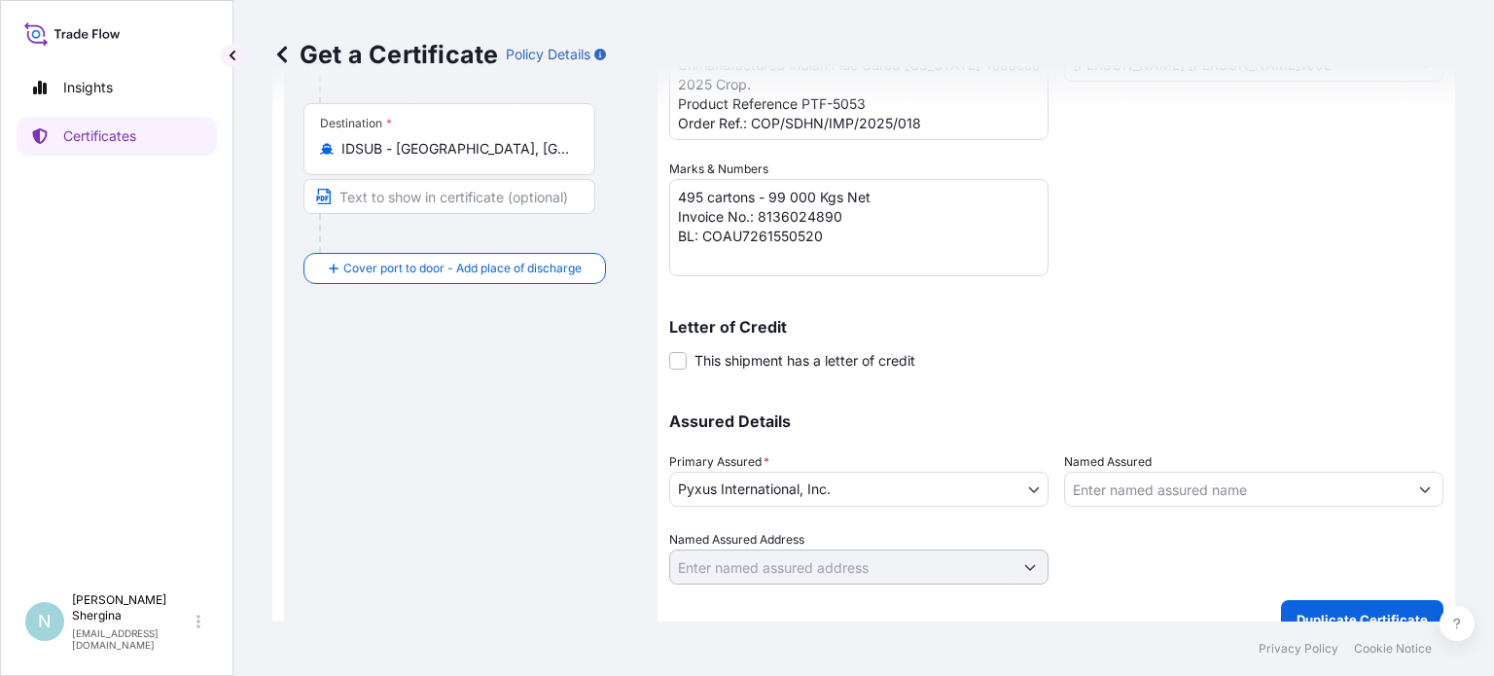
scroll to position [416, 0]
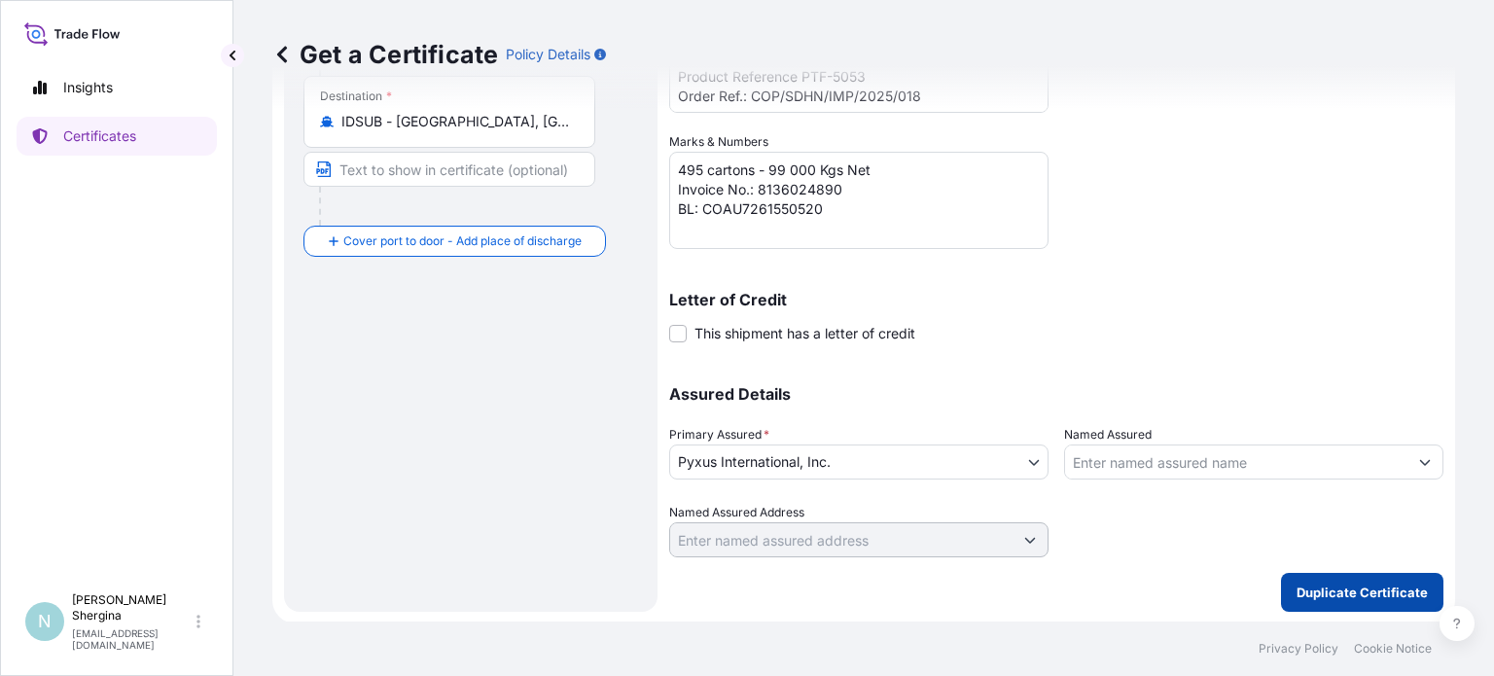
click at [1304, 585] on p "Duplicate Certificate" at bounding box center [1361, 591] width 131 height 19
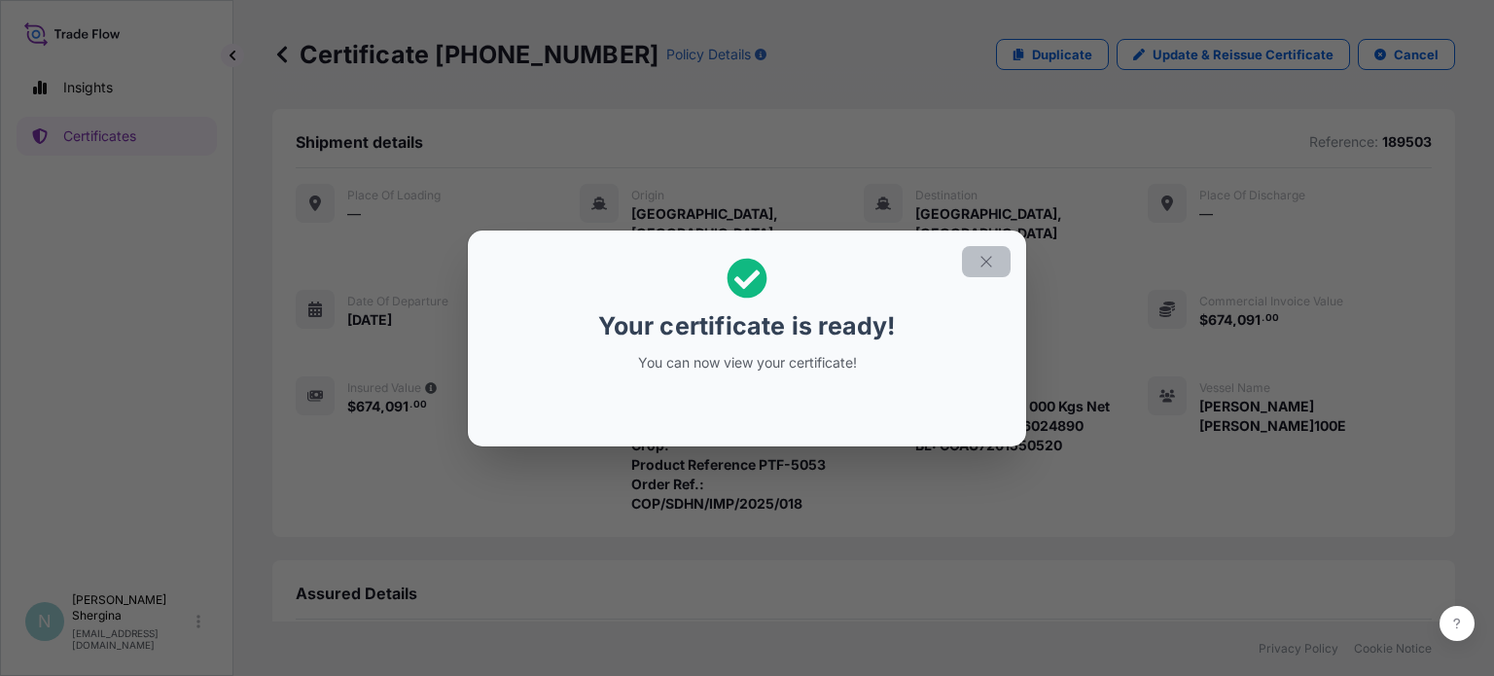
click at [987, 265] on icon "button" at bounding box center [986, 262] width 18 height 18
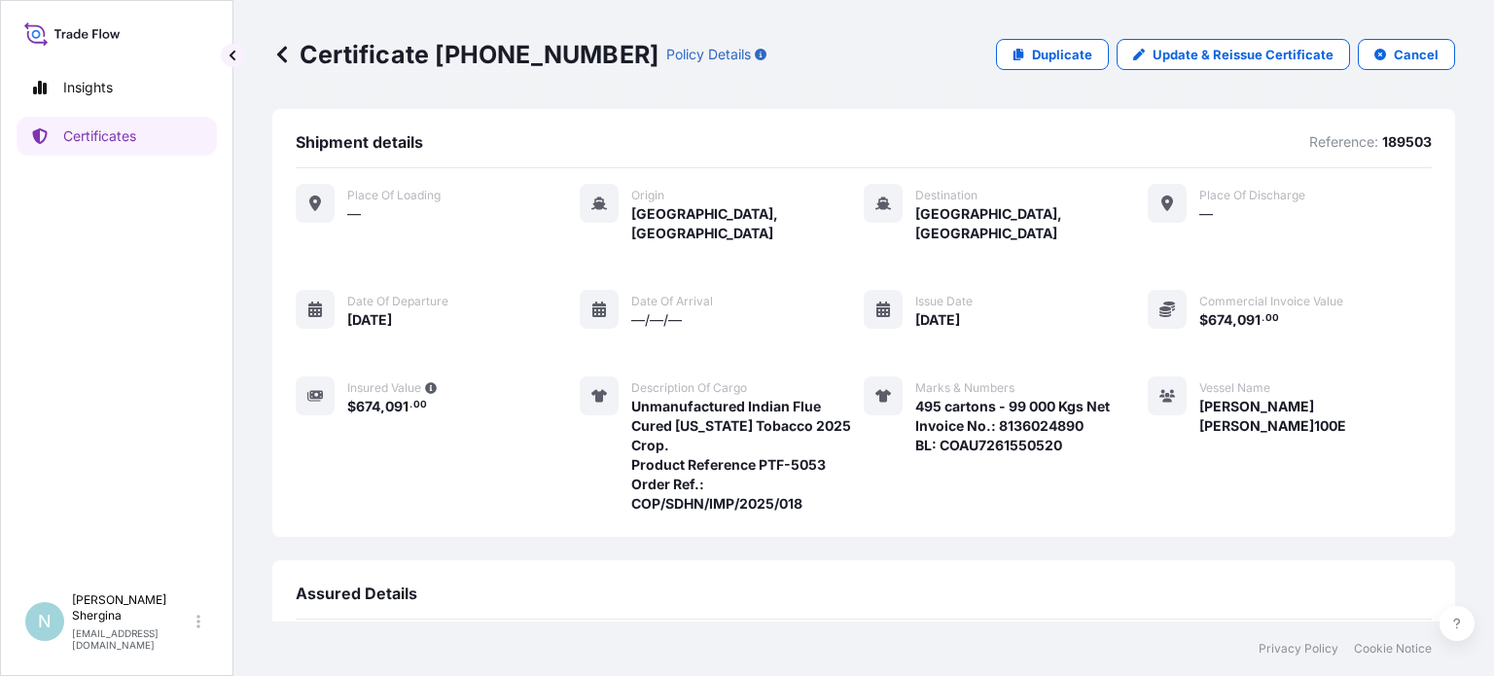
click at [1096, 511] on div "Place of Loading — Origin [GEOGRAPHIC_DATA], [GEOGRAPHIC_DATA] Destination [GEO…" at bounding box center [864, 358] width 1136 height 381
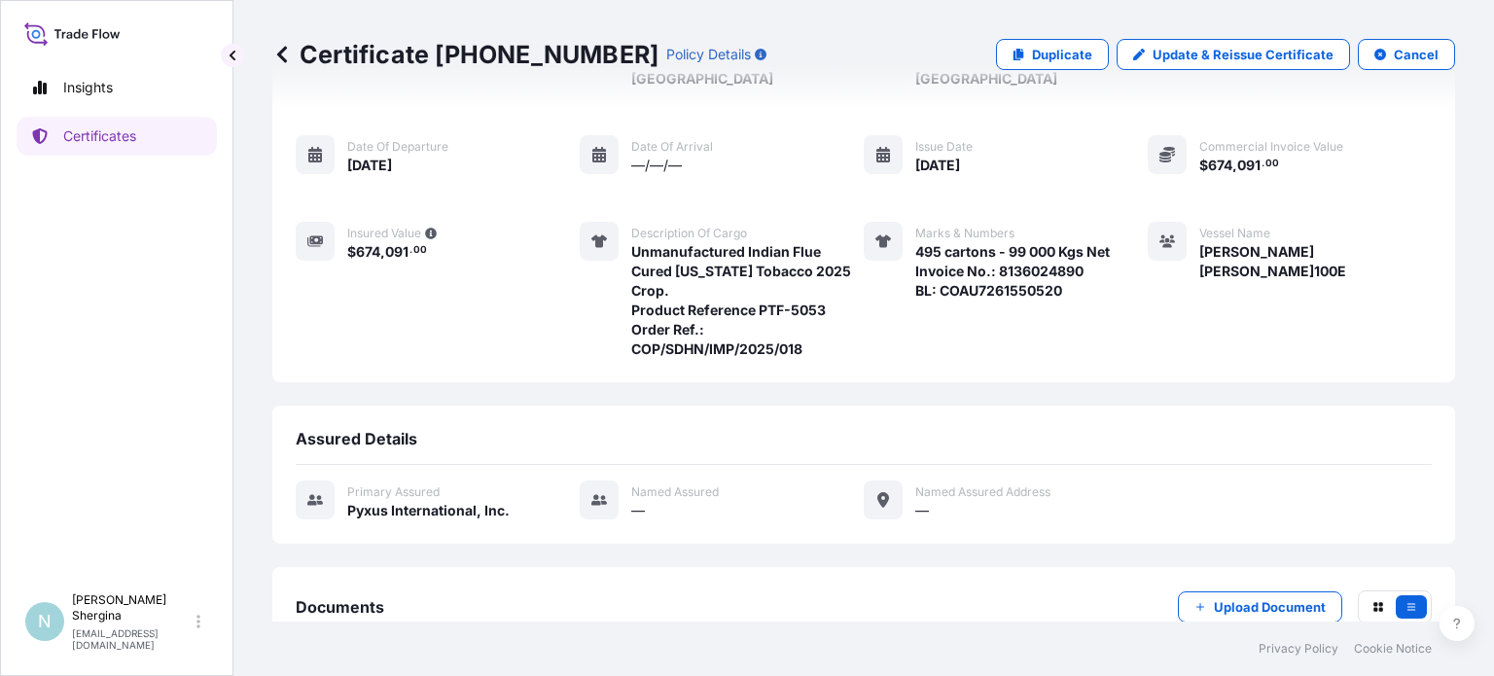
scroll to position [257, 0]
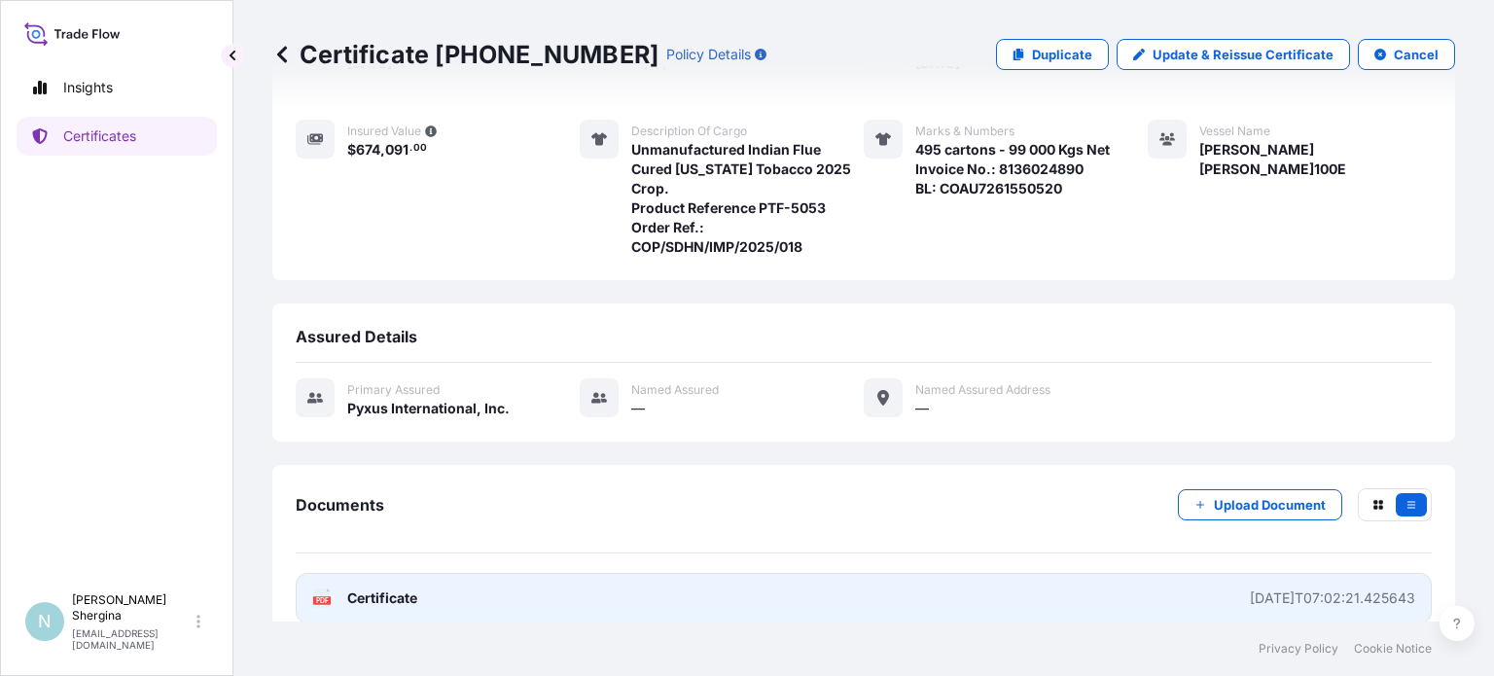
click at [1186, 573] on link "PDF Certificate [DATE]T07:02:21.425643" at bounding box center [864, 598] width 1136 height 51
